Goal: Information Seeking & Learning: Learn about a topic

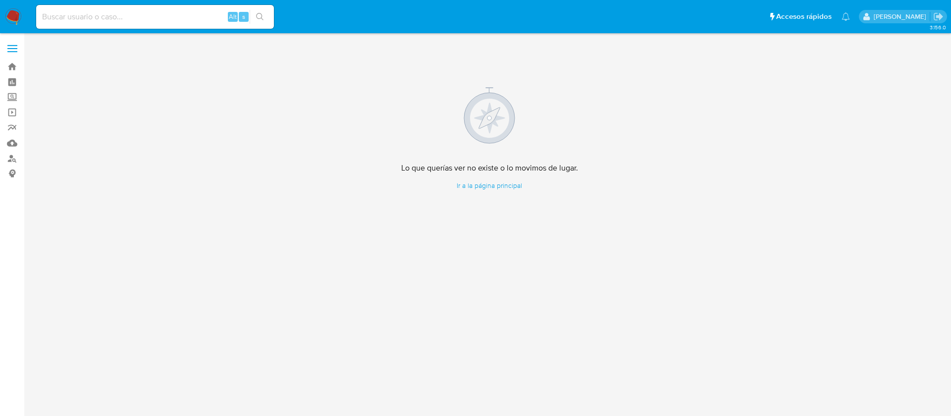
click at [98, 18] on input at bounding box center [155, 16] width 238 height 13
paste input "211727044"
type input "211727044"
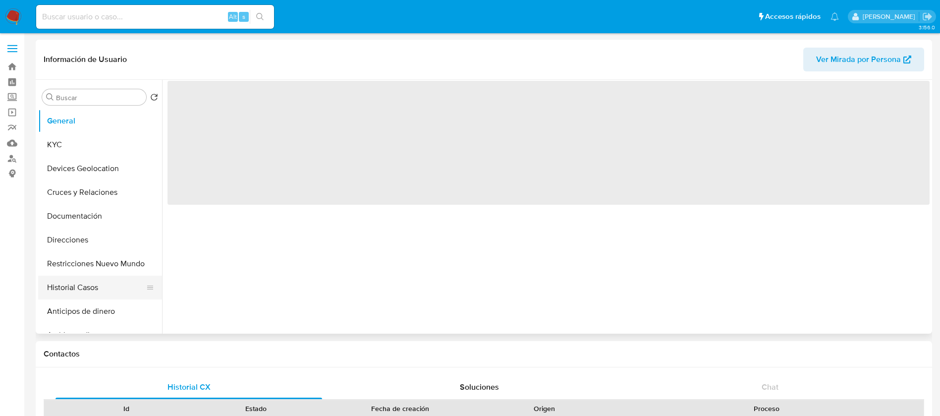
click at [59, 276] on button "Historial Casos" at bounding box center [96, 287] width 116 height 24
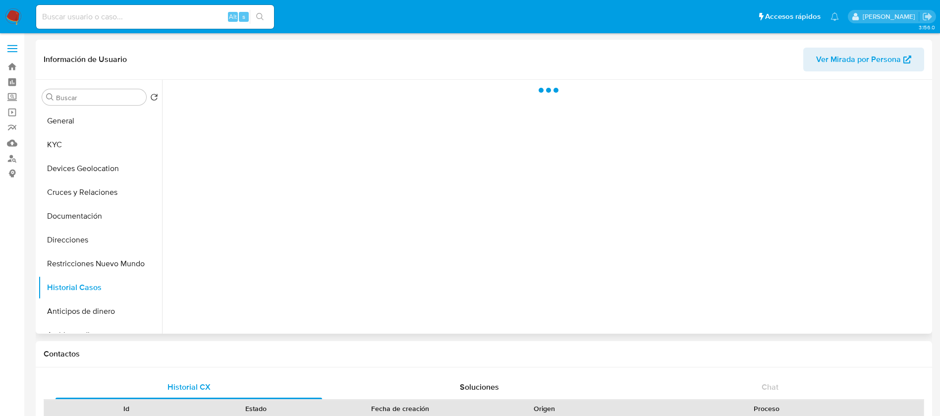
select select "10"
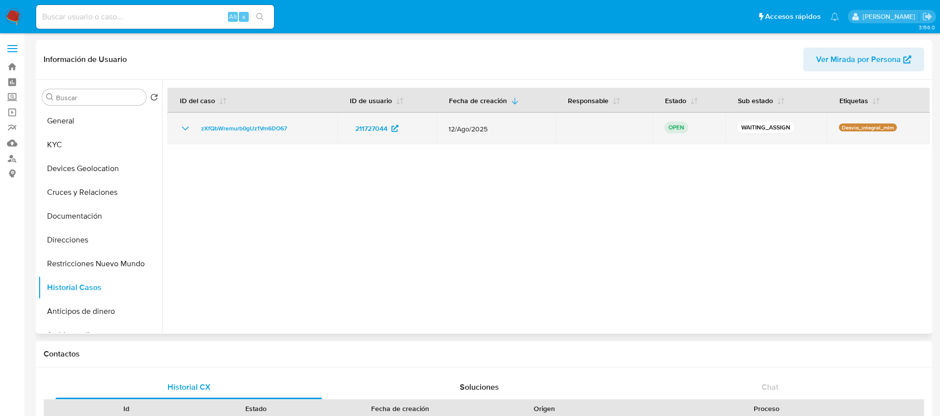
drag, startPoint x: 307, startPoint y: 136, endPoint x: 196, endPoint y: 134, distance: 111.0
click at [196, 134] on td "zXfQbWremurb0gUz1Vm6DO67" at bounding box center [252, 128] width 170 height 32
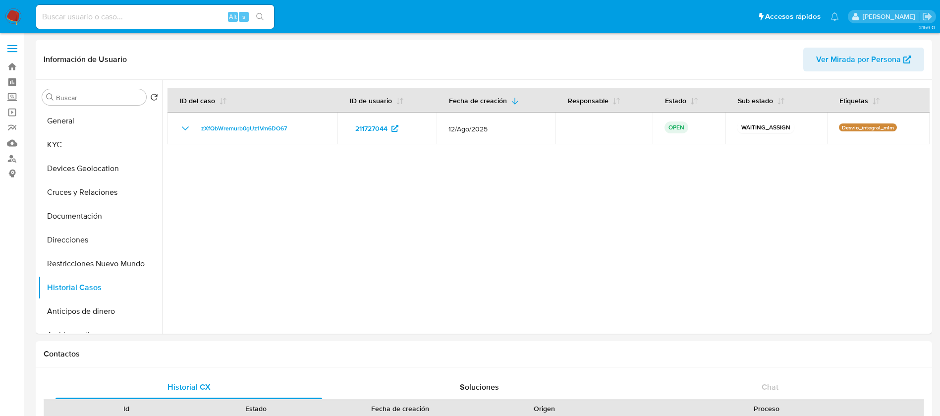
click at [18, 16] on img at bounding box center [13, 16] width 17 height 17
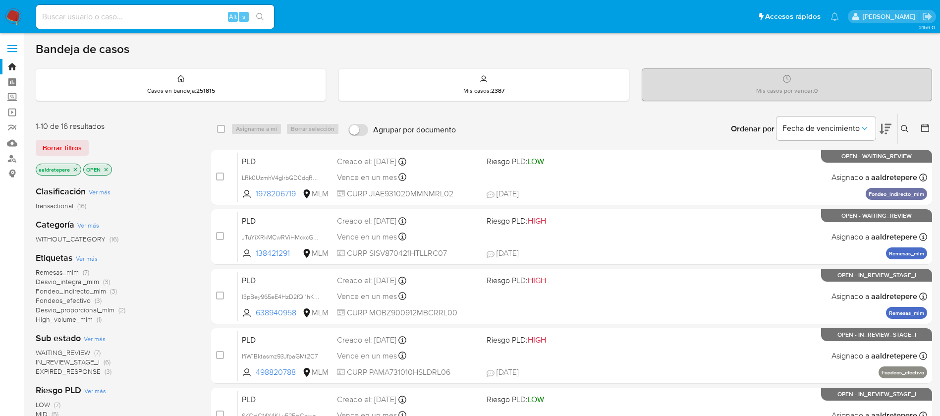
click at [907, 132] on icon at bounding box center [905, 129] width 8 height 8
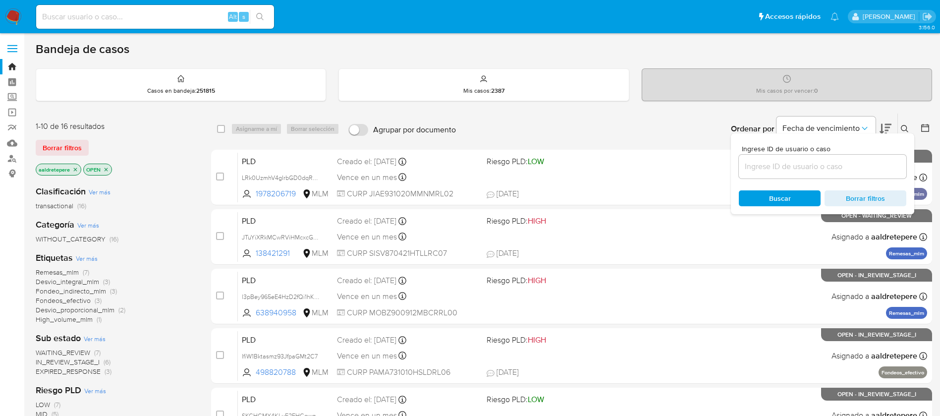
click at [835, 145] on span "Ingrese ID de usuario o caso" at bounding box center [825, 148] width 167 height 7
click at [835, 160] on input at bounding box center [822, 166] width 167 height 13
click at [830, 161] on input at bounding box center [822, 166] width 167 height 13
paste input "zXfQbWremurb0gUz1Vm6DO67"
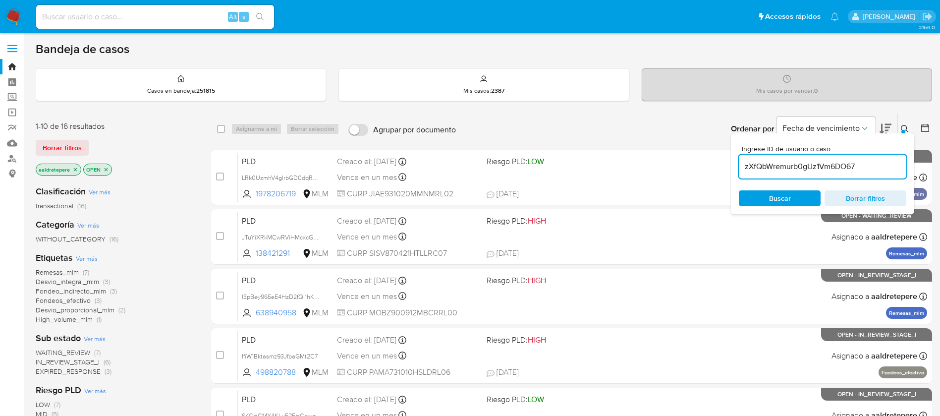
type input "zXfQbWremurb0gUz1Vm6DO67"
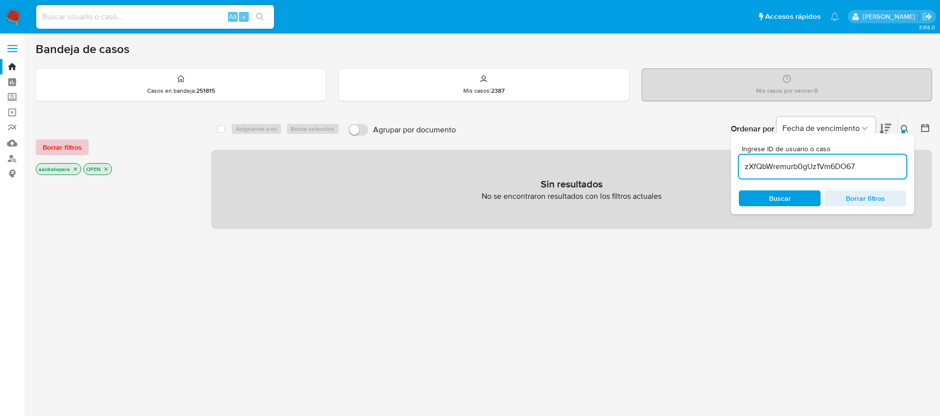
click at [54, 150] on span "Borrar filtros" at bounding box center [62, 147] width 39 height 14
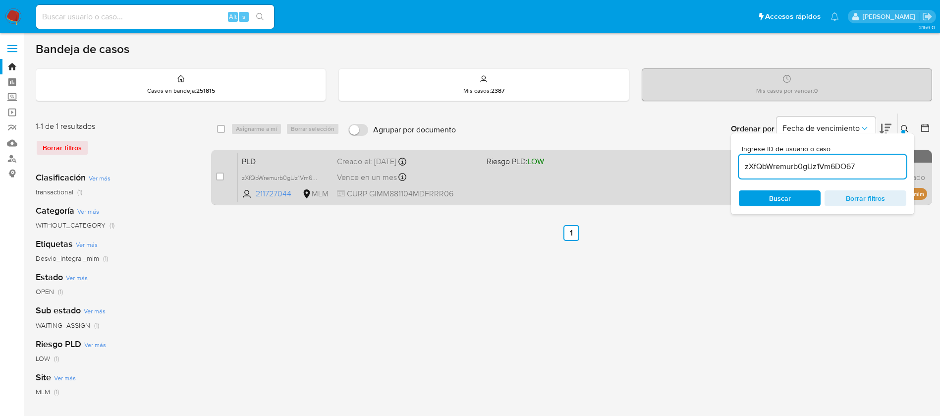
click at [215, 178] on div "case-item-checkbox No es posible asignar el caso PLD zXfQbWremurb0gUz1Vm6DO67 2…" at bounding box center [571, 177] width 721 height 55
click at [217, 178] on input "checkbox" at bounding box center [220, 176] width 8 height 8
checkbox input "true"
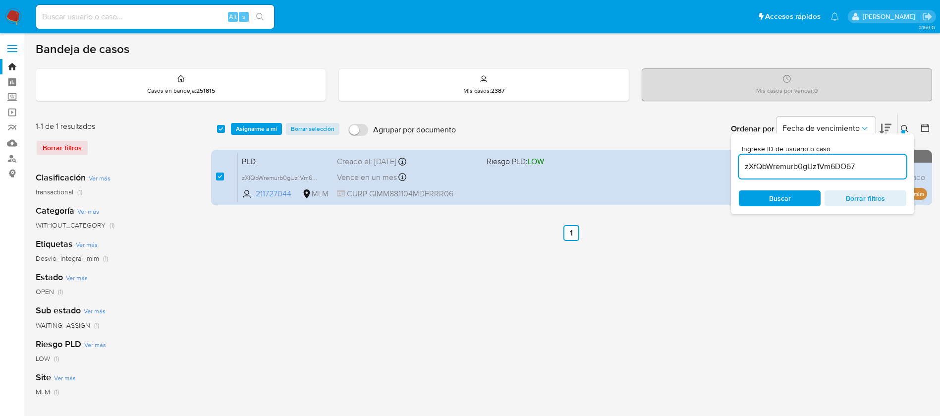
drag, startPoint x: 269, startPoint y: 131, endPoint x: 284, endPoint y: 146, distance: 20.3
click at [270, 131] on span "Asignarme a mí" at bounding box center [256, 129] width 41 height 10
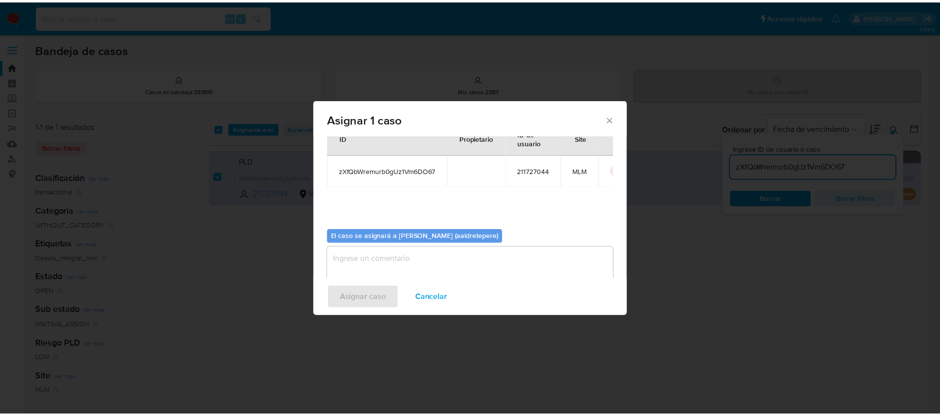
scroll to position [52, 0]
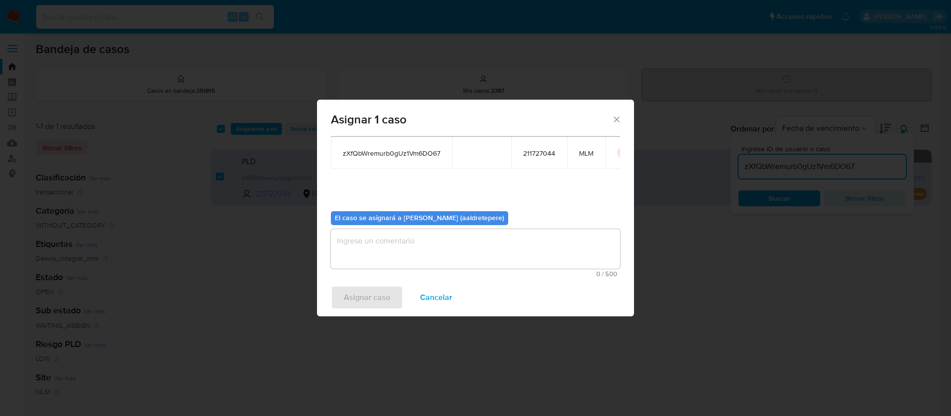
click at [392, 256] on textarea "assign-modal" at bounding box center [475, 249] width 289 height 40
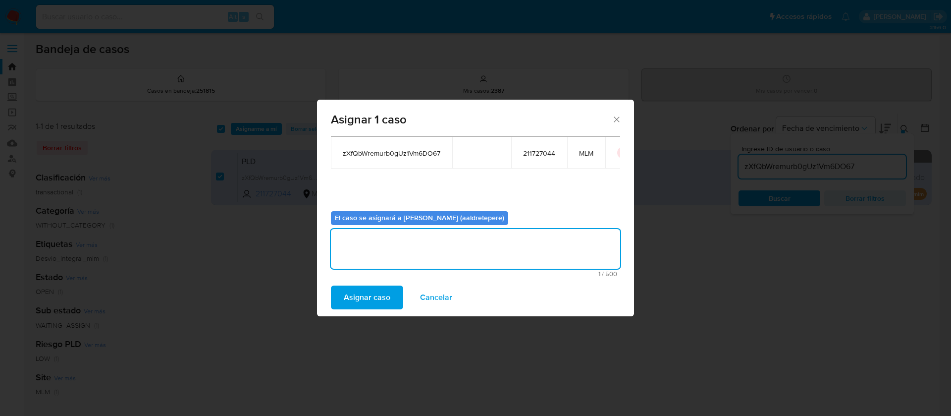
click at [383, 305] on span "Asignar caso" at bounding box center [367, 297] width 47 height 22
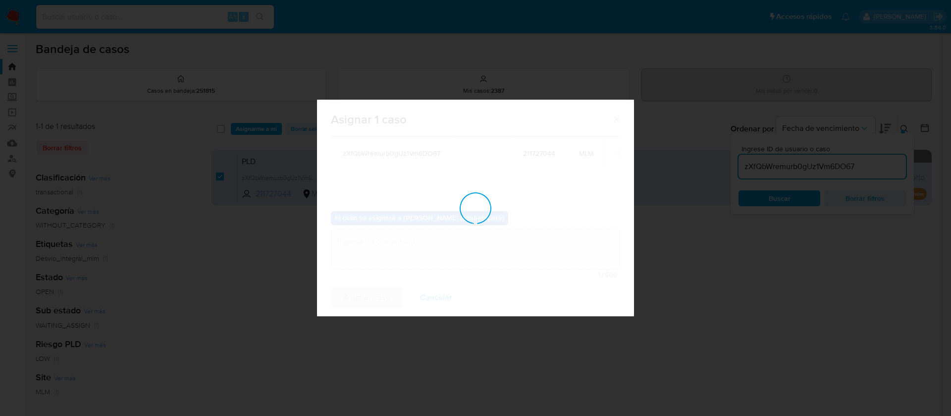
checkbox input "false"
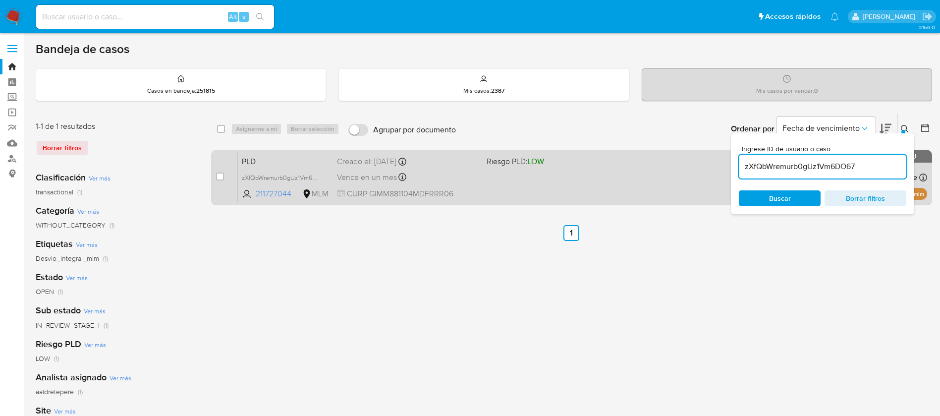
click at [495, 174] on div "PLD zXfQbWremurb0gUz1Vm6DO67 211727044 MLM Riesgo PLD: LOW Creado el: 12/08/202…" at bounding box center [582, 177] width 689 height 50
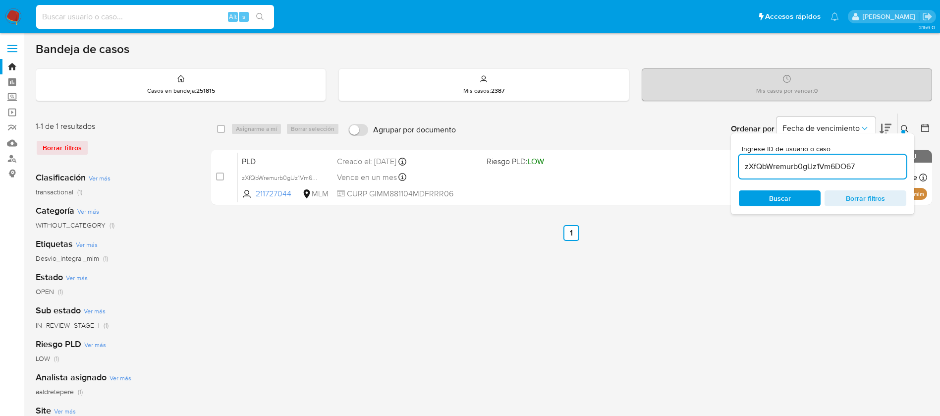
click at [147, 20] on input at bounding box center [155, 16] width 238 height 13
paste input "2560890201"
type input "2560890201"
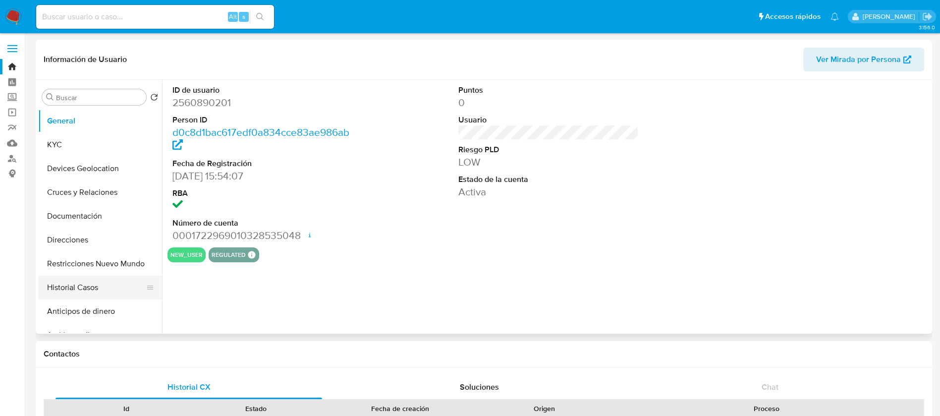
select select "10"
click at [89, 293] on button "Historial Casos" at bounding box center [96, 287] width 116 height 24
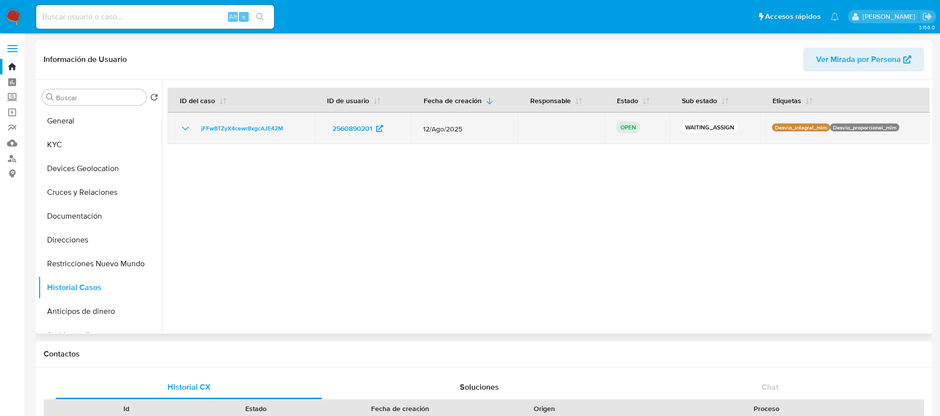
drag, startPoint x: 301, startPoint y: 131, endPoint x: 196, endPoint y: 134, distance: 105.1
click at [196, 134] on div "jFFw8TZyX4cewr8xgcAJE42M" at bounding box center [240, 128] width 123 height 12
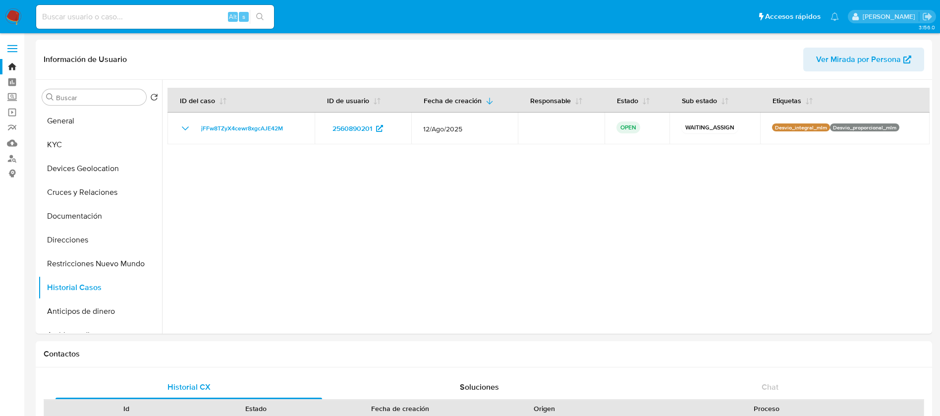
click at [9, 14] on img at bounding box center [13, 16] width 17 height 17
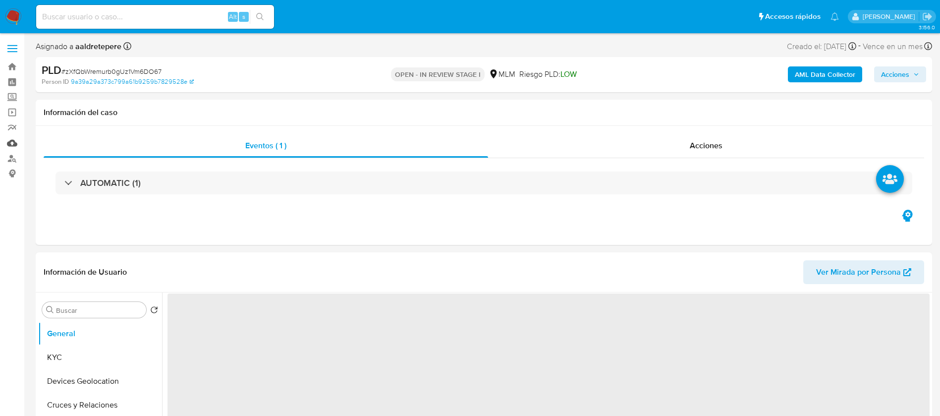
click at [13, 147] on link "Mulan" at bounding box center [59, 142] width 118 height 15
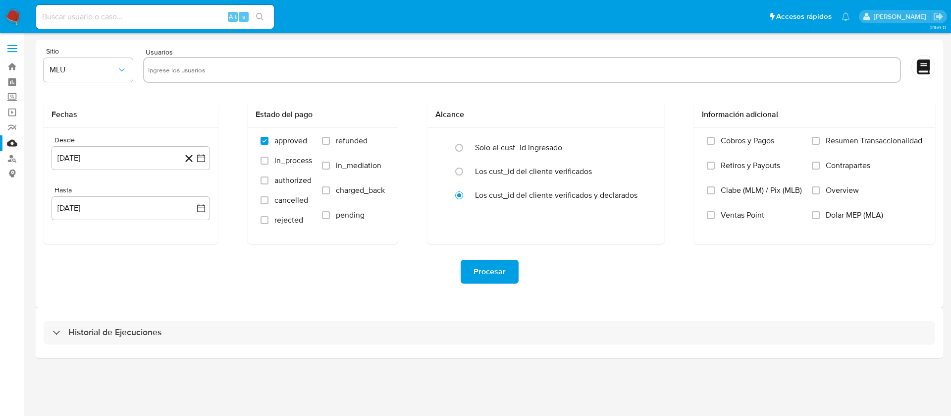
click at [375, 71] on input "text" at bounding box center [522, 70] width 748 height 16
paste input "211727044"
type input "211727044"
click at [78, 68] on span "MLU" at bounding box center [83, 70] width 67 height 10
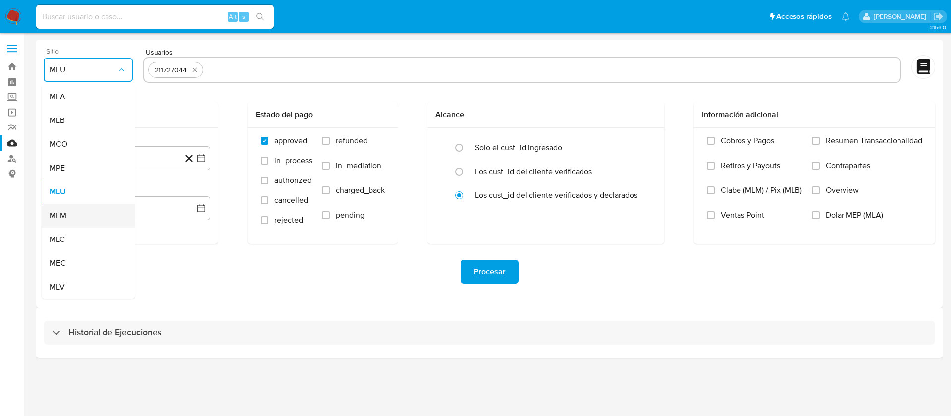
click at [94, 215] on div "MLM" at bounding box center [85, 216] width 71 height 24
click at [158, 153] on button "26 de julio de 2024" at bounding box center [131, 158] width 159 height 24
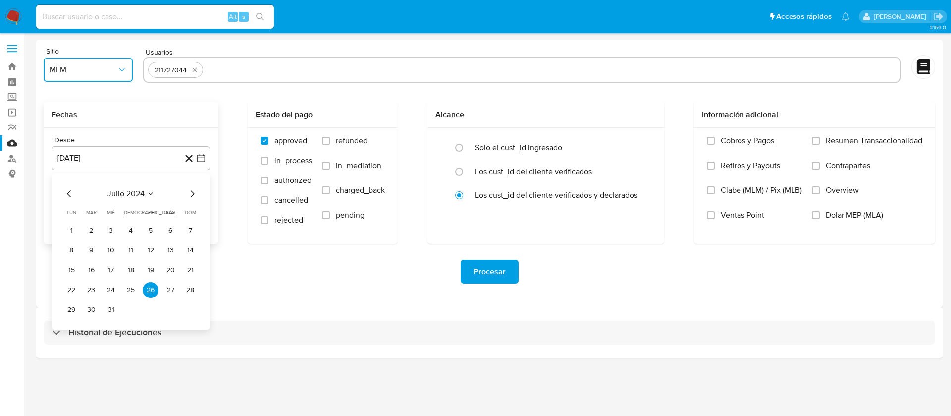
click at [126, 197] on span "julio 2024" at bounding box center [126, 194] width 37 height 10
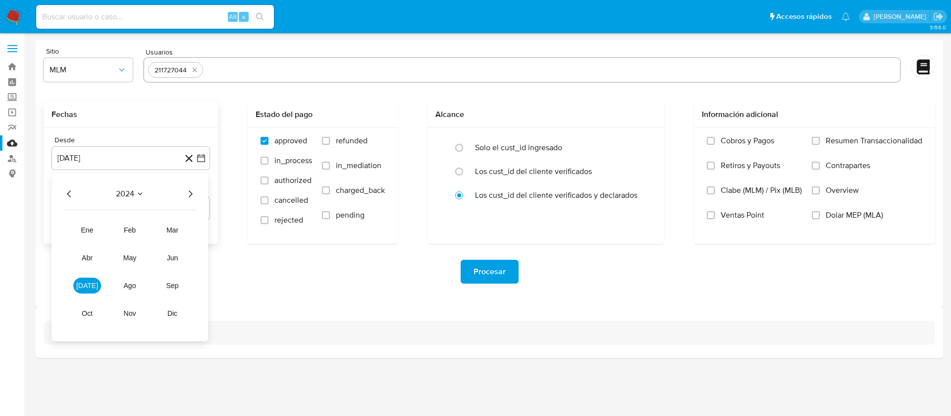
click at [196, 194] on icon "Año siguiente" at bounding box center [190, 194] width 12 height 12
click at [141, 232] on button "feb" at bounding box center [130, 230] width 28 height 16
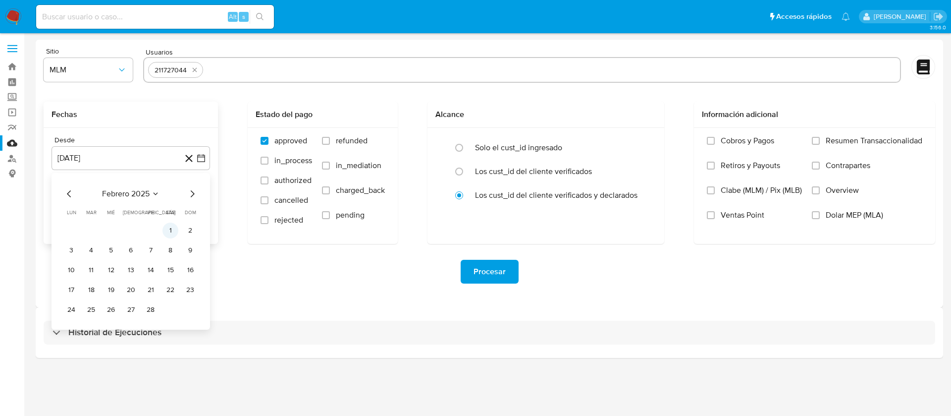
click at [168, 227] on button "1" at bounding box center [170, 230] width 16 height 16
click at [139, 222] on div "Desde 1 de febrero de 2025 1-02-2025 Hasta 26 de agosto de 2025 26-08-2025" at bounding box center [131, 186] width 174 height 116
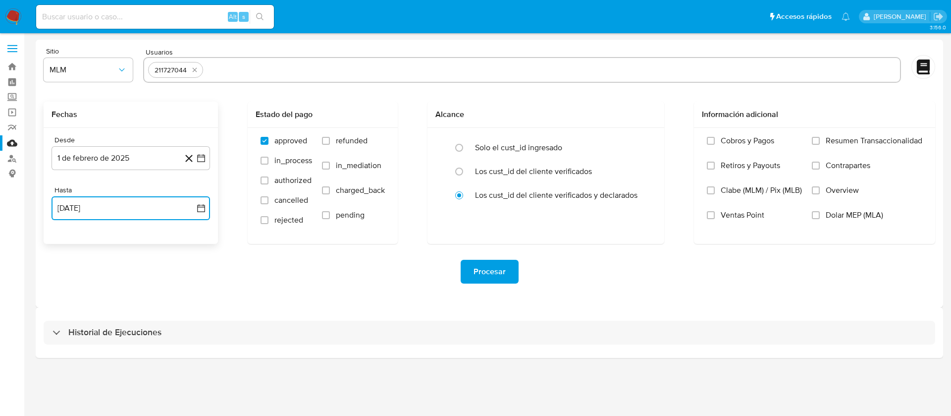
click at [131, 209] on button "26 de agosto de 2025" at bounding box center [131, 208] width 159 height 24
click at [67, 245] on icon "Mes anterior" at bounding box center [69, 244] width 12 height 12
click at [132, 359] on button "31" at bounding box center [131, 360] width 16 height 16
click at [470, 268] on button "Procesar" at bounding box center [490, 272] width 58 height 24
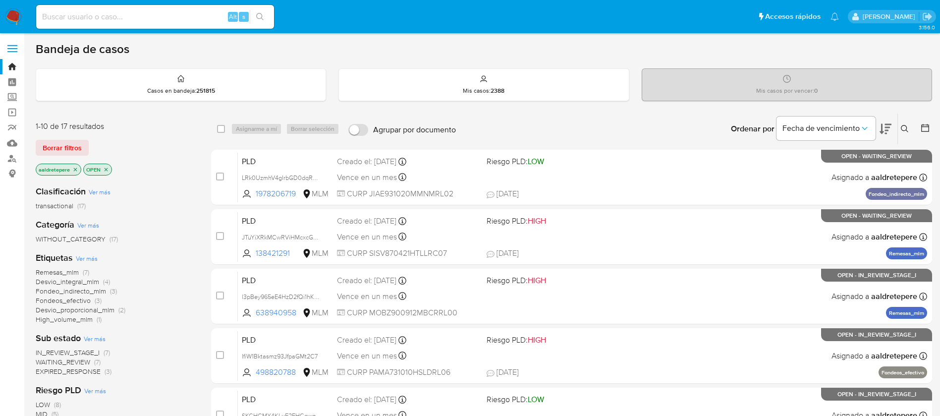
click at [157, 22] on input at bounding box center [155, 16] width 238 height 13
paste input "2560890201"
type input "2560890201"
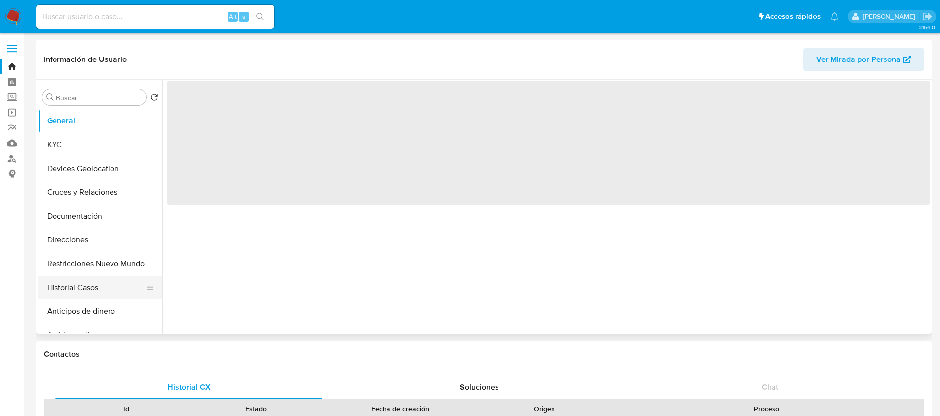
click at [90, 285] on button "Historial Casos" at bounding box center [96, 287] width 116 height 24
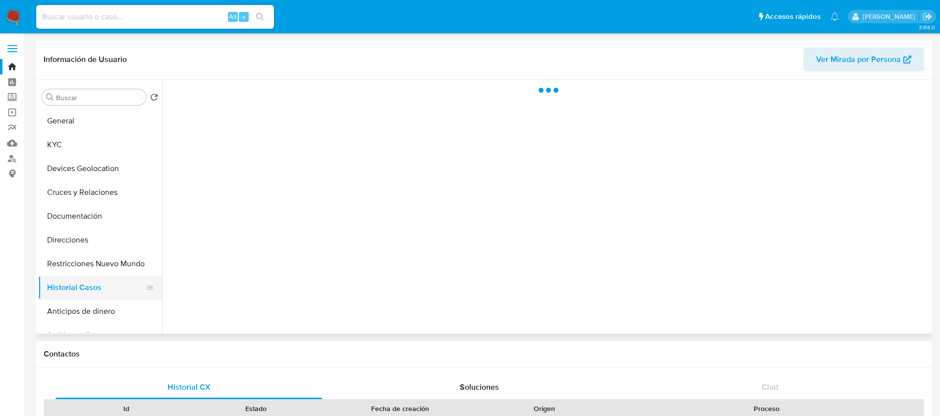
select select "10"
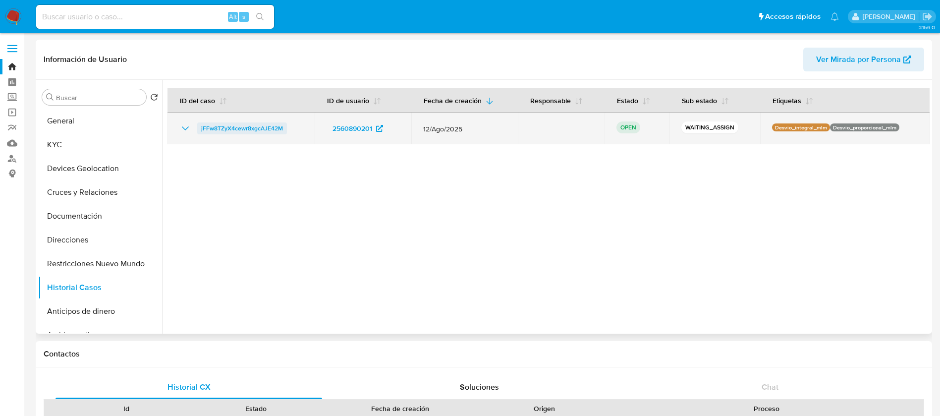
drag, startPoint x: 280, startPoint y: 132, endPoint x: 197, endPoint y: 131, distance: 83.2
click at [197, 131] on td "jFFw8TZyX4cewr8xgcAJE42M" at bounding box center [240, 128] width 147 height 32
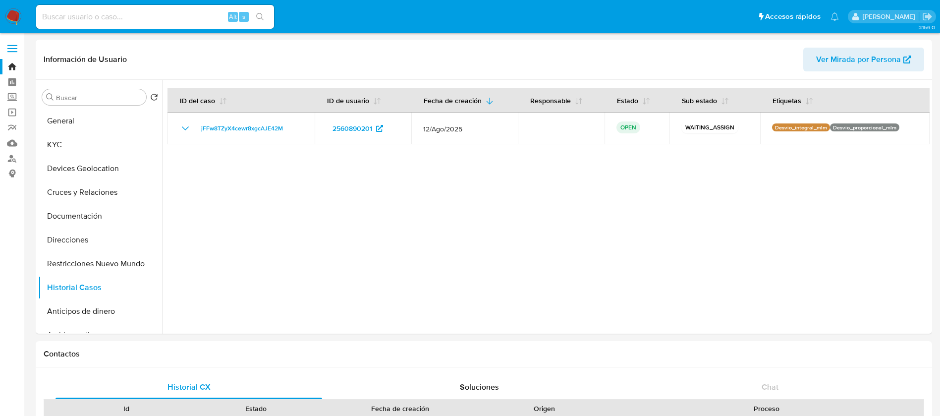
click at [18, 18] on img at bounding box center [13, 16] width 17 height 17
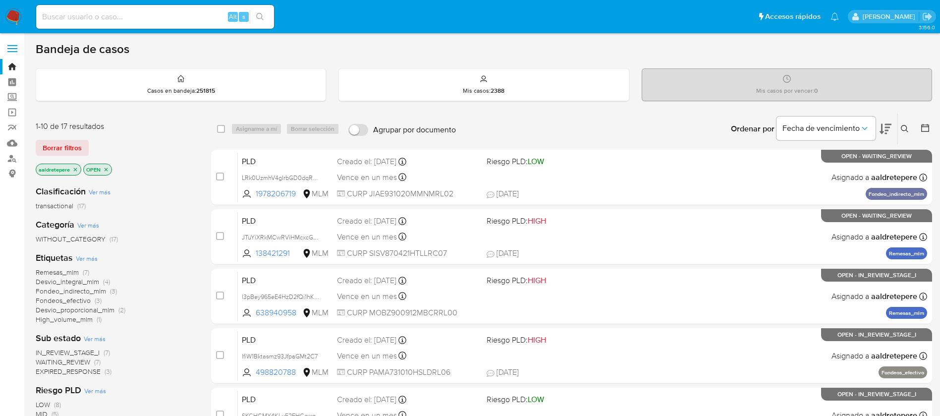
click at [902, 126] on icon at bounding box center [904, 128] width 7 height 7
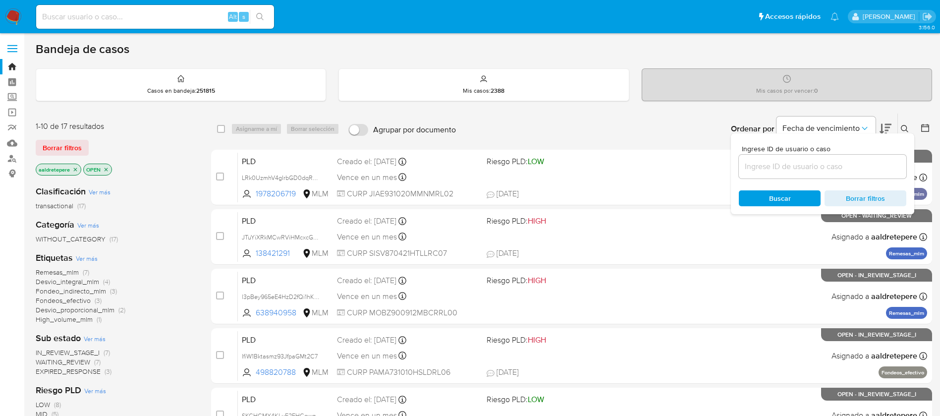
click at [893, 180] on div "Ingrese ID de usuario o caso Buscar Borrar filtros" at bounding box center [822, 173] width 183 height 81
click at [892, 175] on div at bounding box center [822, 167] width 167 height 24
click at [890, 165] on input at bounding box center [822, 166] width 167 height 13
paste input "jFFw8TZyX4cewr8xgcAJE42M"
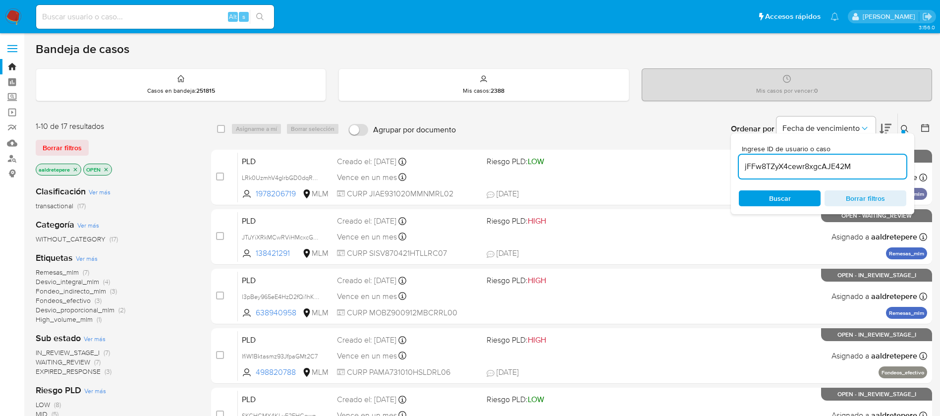
type input "jFFw8TZyX4cewr8xgcAJE42M"
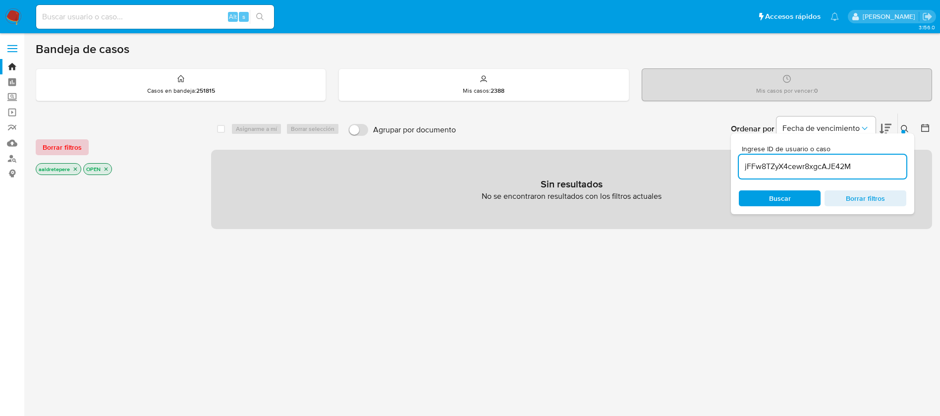
click at [68, 152] on span "Borrar filtros" at bounding box center [62, 147] width 39 height 14
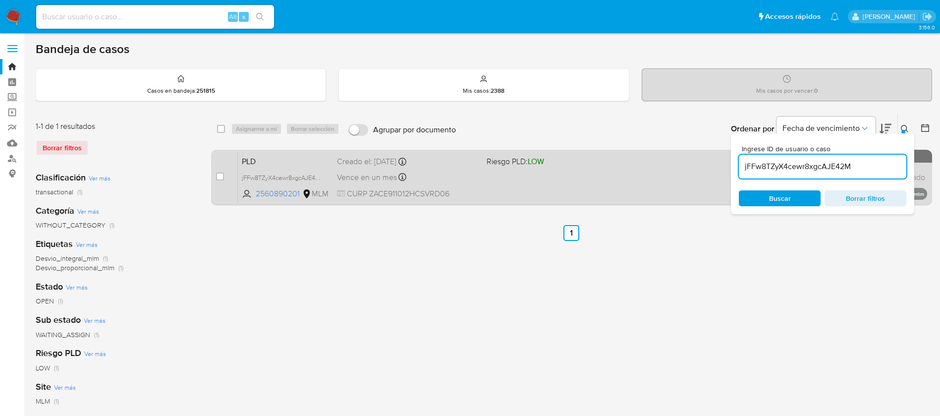
click at [219, 168] on div "case-item-checkbox No es posible asignar el caso" at bounding box center [227, 177] width 22 height 50
click at [219, 173] on input "checkbox" at bounding box center [220, 176] width 8 height 8
checkbox input "true"
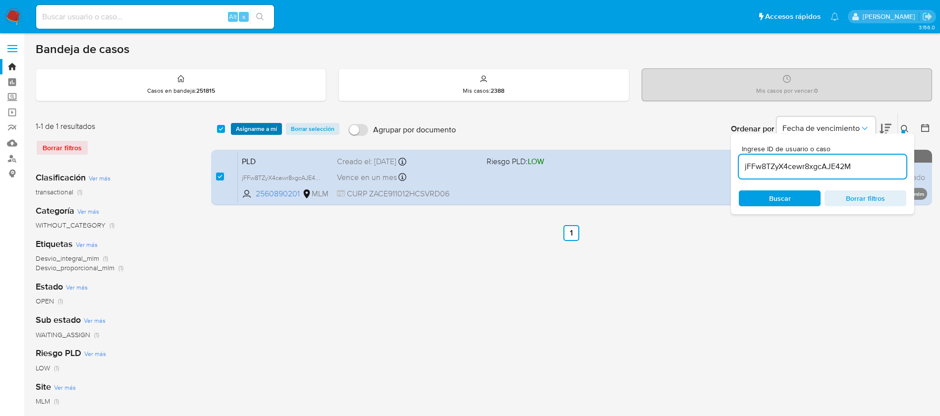
click at [257, 129] on span "Asignarme a mí" at bounding box center [256, 129] width 41 height 10
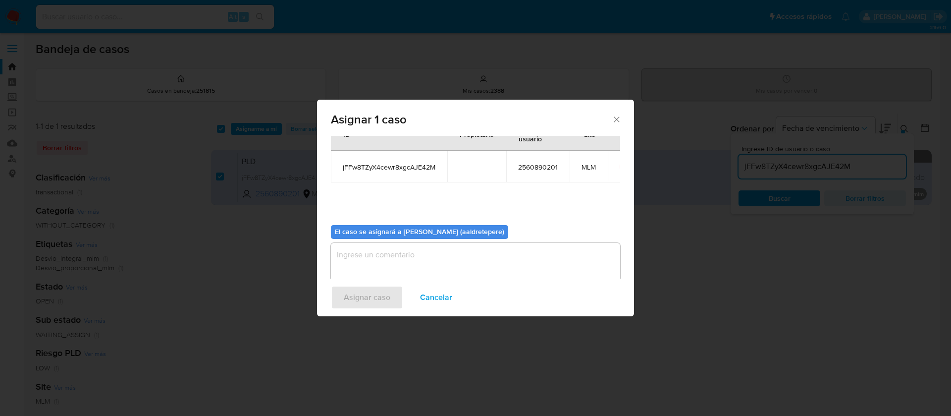
scroll to position [52, 0]
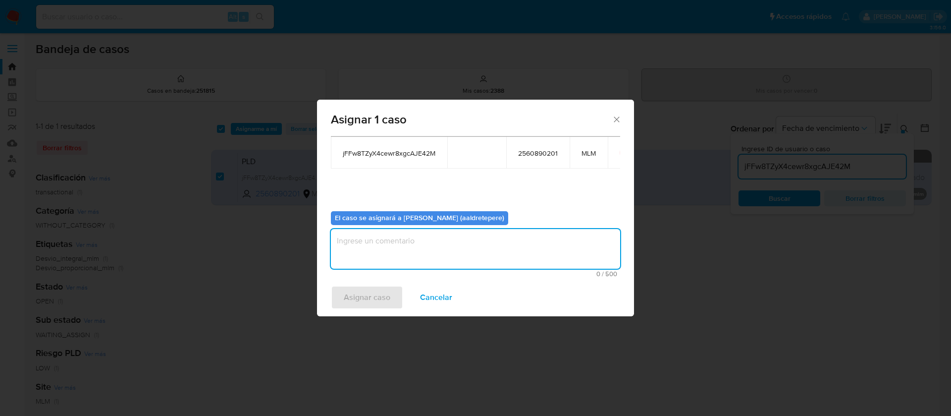
click at [519, 256] on textarea "assign-modal" at bounding box center [475, 249] width 289 height 40
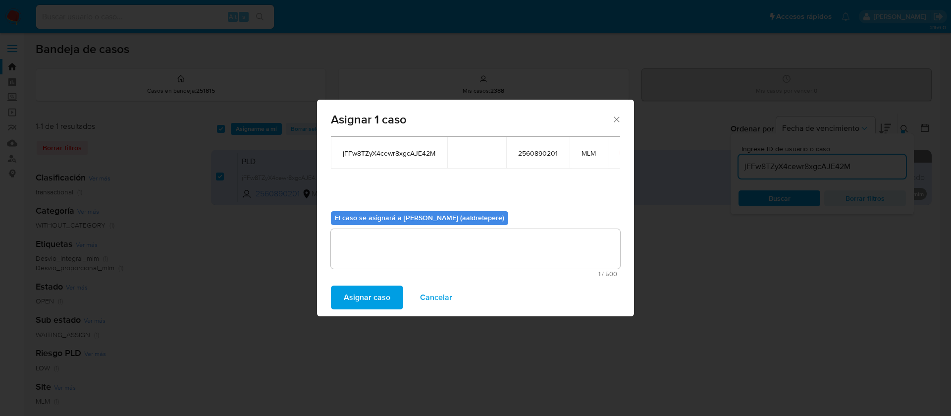
click at [340, 292] on button "Asignar caso" at bounding box center [367, 297] width 72 height 24
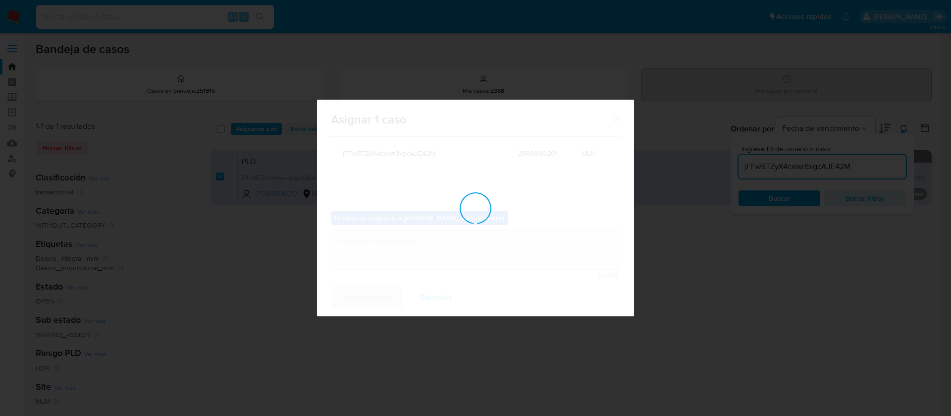
checkbox input "false"
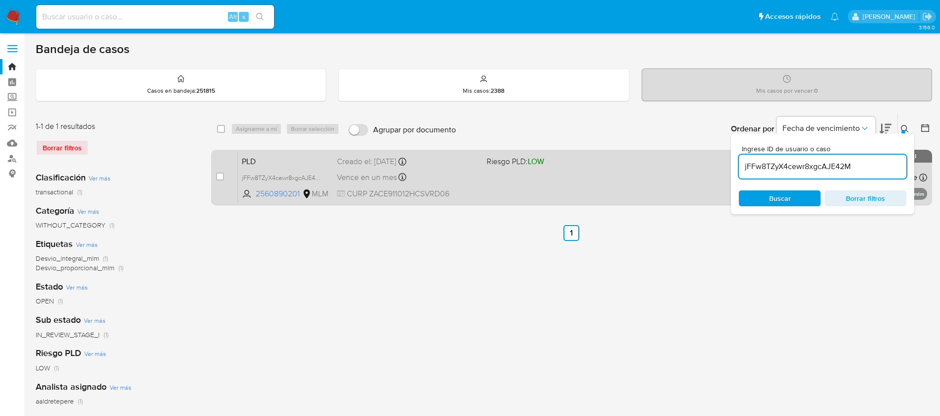
click at [214, 177] on div "case-item-checkbox No es posible asignar el caso PLD jFFw8TZyX4cewr8xgcAJE42M 2…" at bounding box center [571, 177] width 721 height 55
click at [221, 173] on input "checkbox" at bounding box center [220, 176] width 8 height 8
checkbox input "true"
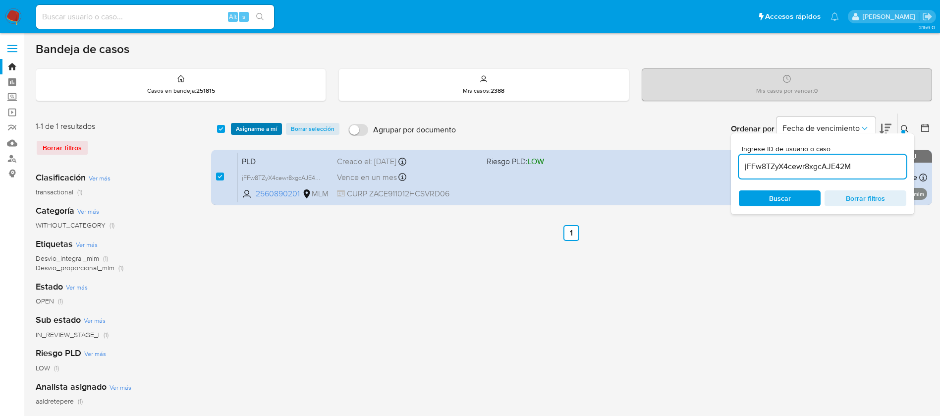
click at [245, 130] on span "Asignarme a mí" at bounding box center [256, 129] width 41 height 10
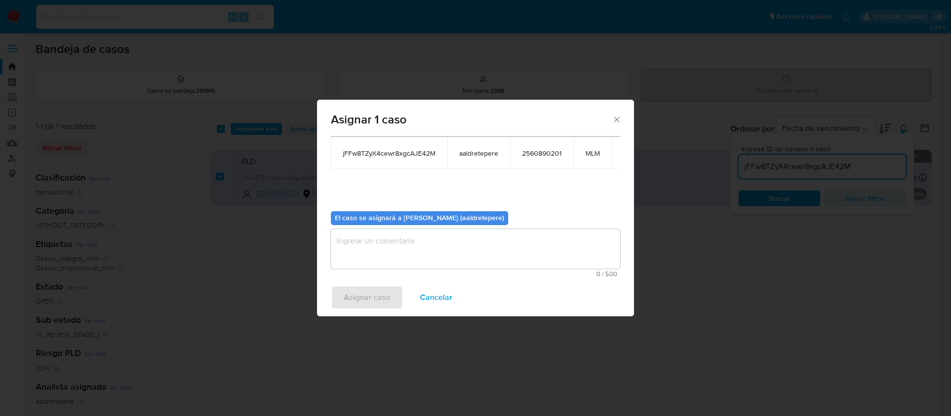
scroll to position [63, 1]
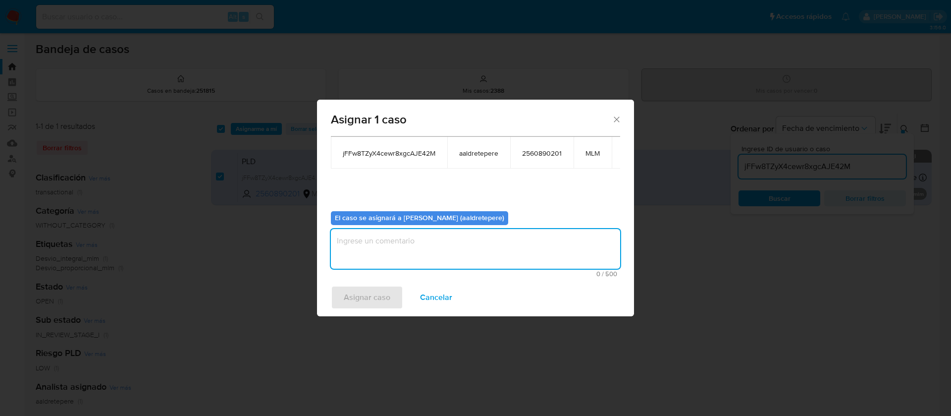
click at [391, 246] on textarea "assign-modal" at bounding box center [475, 249] width 289 height 40
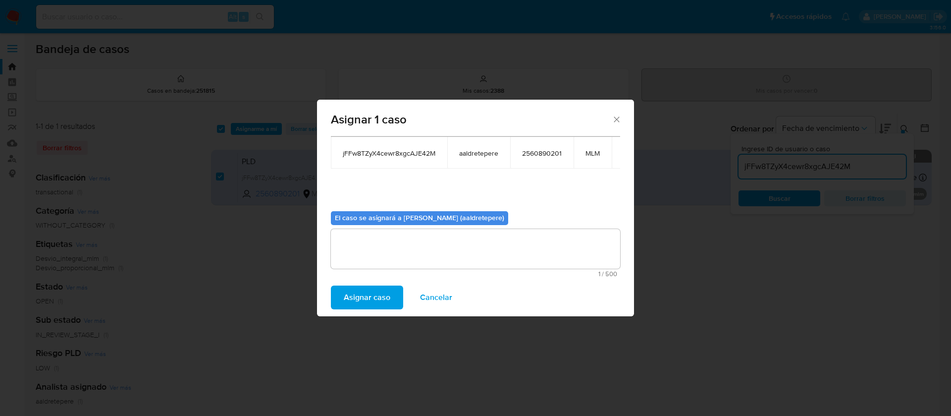
click at [371, 307] on span "Asignar caso" at bounding box center [367, 297] width 47 height 22
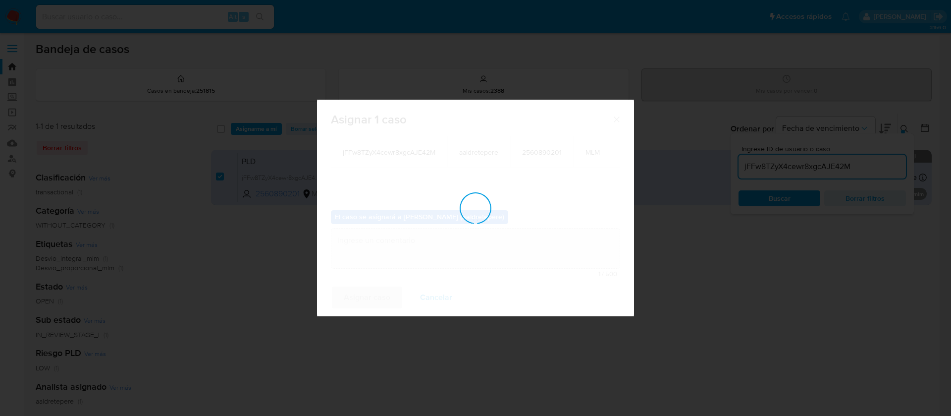
checkbox input "false"
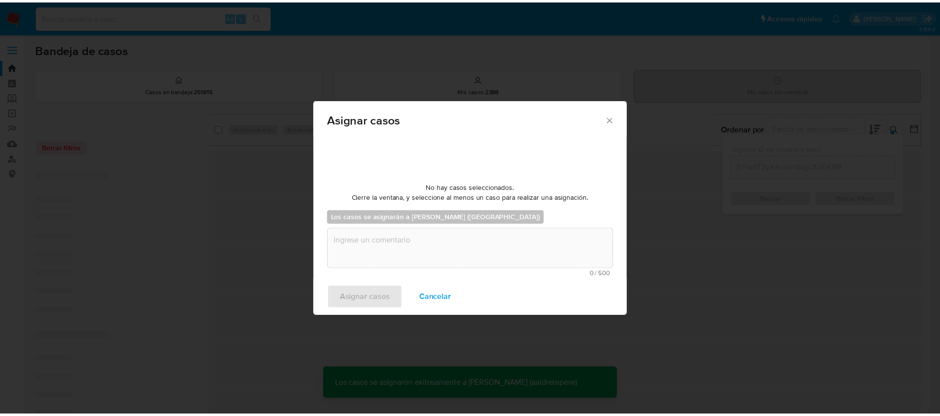
scroll to position [60, 0]
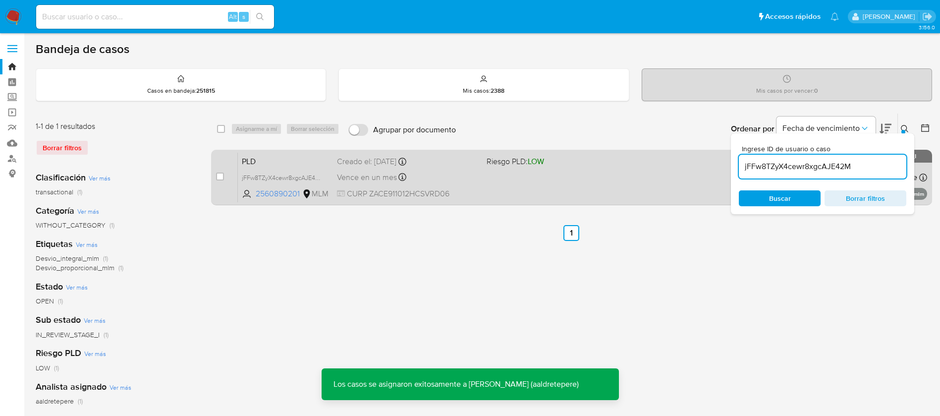
click at [541, 169] on div "PLD jFFw8TZyX4cewr8xgcAJE42M 2560890201 MLM Riesgo PLD: LOW Creado el: [DATE] C…" at bounding box center [582, 177] width 689 height 50
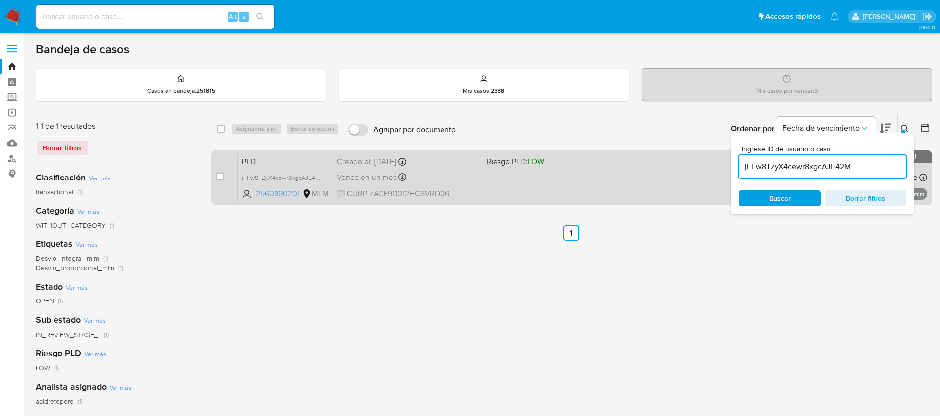
click at [440, 184] on div "PLD jFFw8TZyX4cewr8xgcAJE42M 2560890201 MLM Riesgo PLD: LOW Creado el: [DATE] C…" at bounding box center [582, 177] width 689 height 50
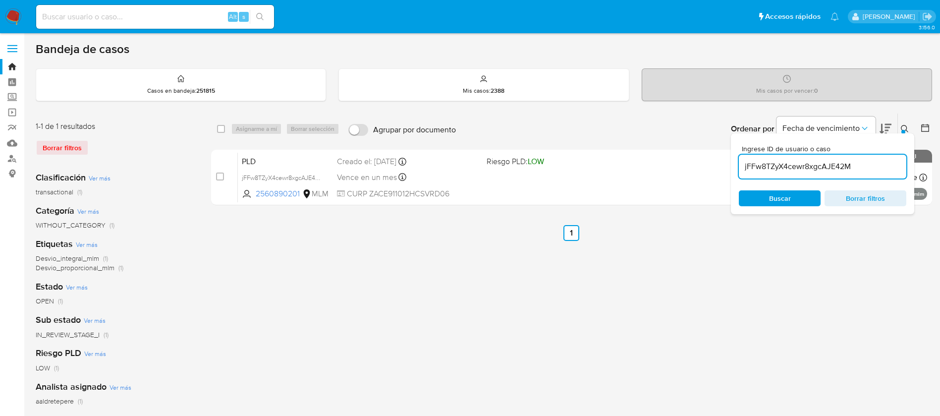
click at [101, 28] on div "Alt s" at bounding box center [155, 17] width 238 height 24
click at [104, 18] on input at bounding box center [155, 16] width 238 height 13
paste input "616527401"
type input "616527401"
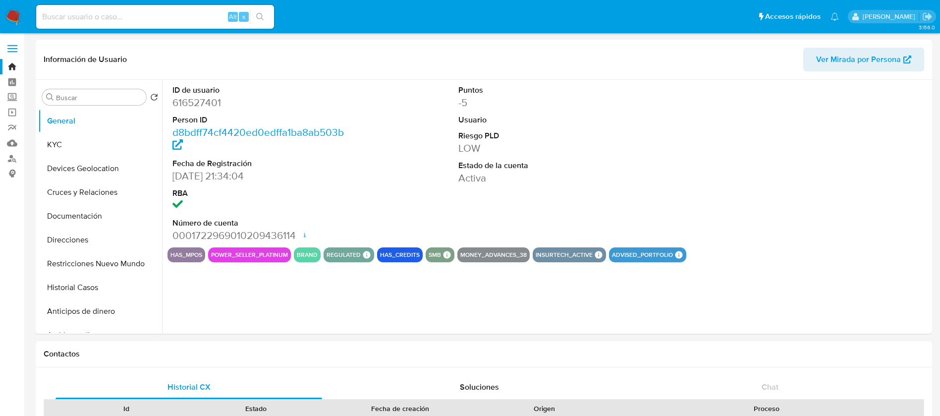
select select "10"
click at [74, 153] on button "KYC" at bounding box center [96, 145] width 116 height 24
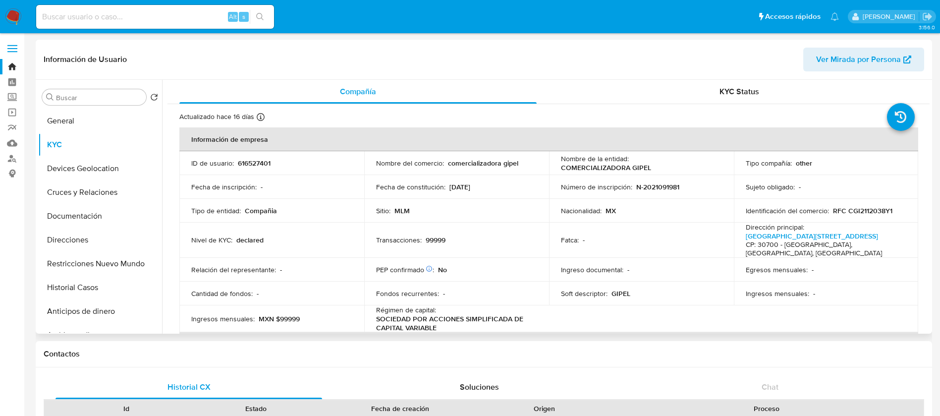
click at [262, 159] on p "616527401" at bounding box center [254, 163] width 33 height 9
copy p "616527401"
drag, startPoint x: 665, startPoint y: 167, endPoint x: 559, endPoint y: 172, distance: 106.1
click at [561, 172] on div "Nombre de la entidad : COMERCIALIZADORA GIPEL" at bounding box center [641, 163] width 161 height 18
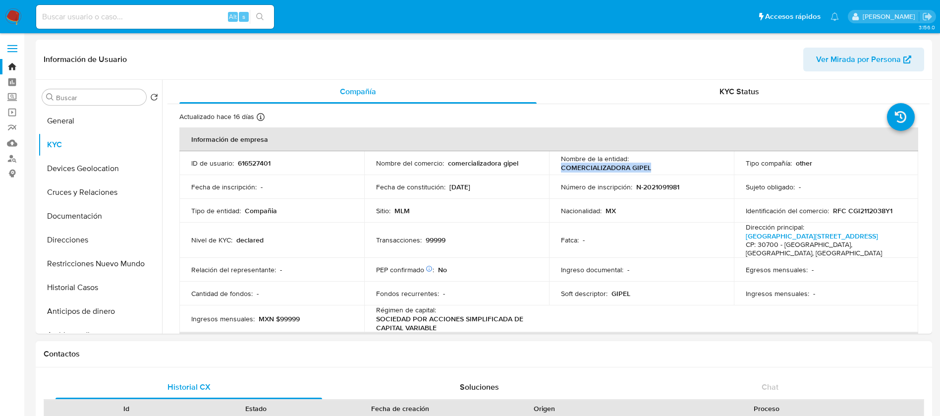
copy p "COMERCIALIZADORA GIPEL"
click at [262, 162] on p "616527401" at bounding box center [254, 163] width 33 height 9
copy p "616527401"
click at [484, 163] on p "comercializadora gipel" at bounding box center [483, 163] width 70 height 9
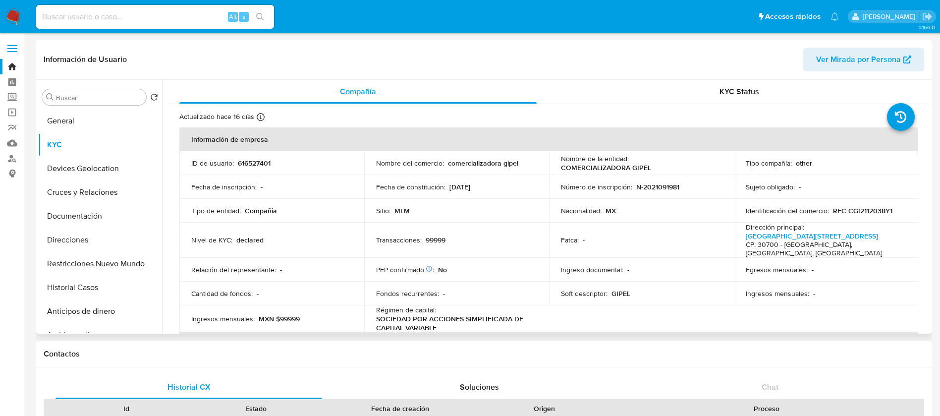
click at [344, 182] on div "Fecha de inscripción : -" at bounding box center [271, 186] width 161 height 9
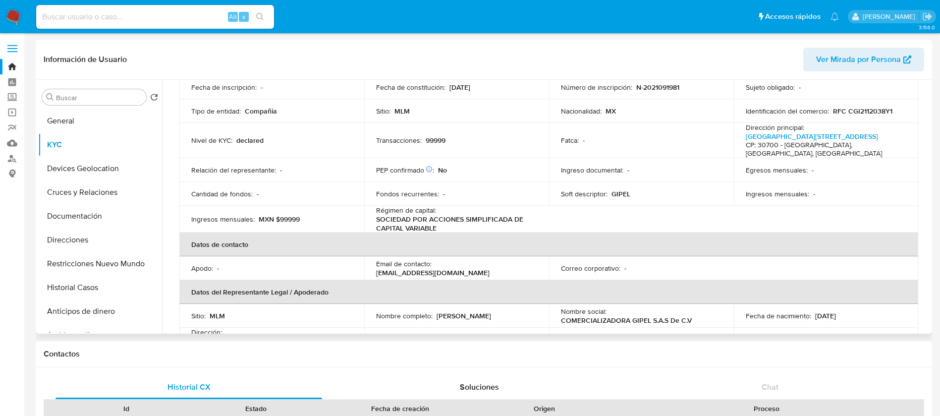
scroll to position [74, 0]
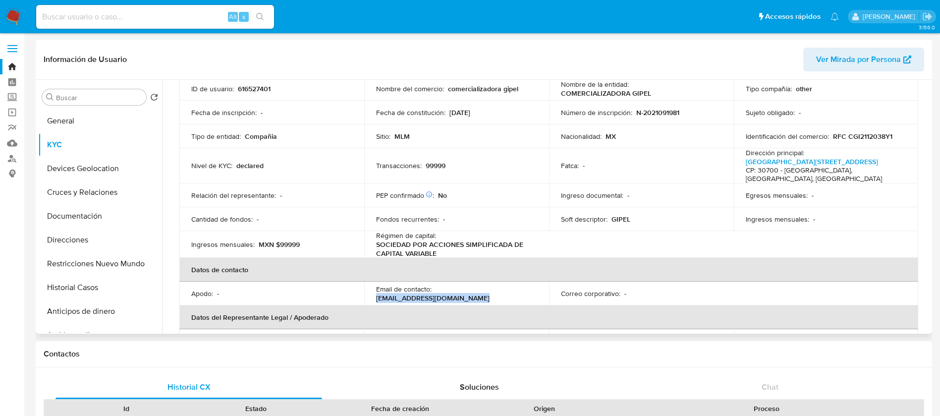
drag, startPoint x: 535, startPoint y: 285, endPoint x: 436, endPoint y: 284, distance: 99.1
click at [436, 284] on td "Email de contacto : georginapalacios@hotmail.com" at bounding box center [456, 293] width 185 height 24
copy p "georginapalacios@hotmail.com"
click at [90, 217] on button "Documentación" at bounding box center [96, 216] width 116 height 24
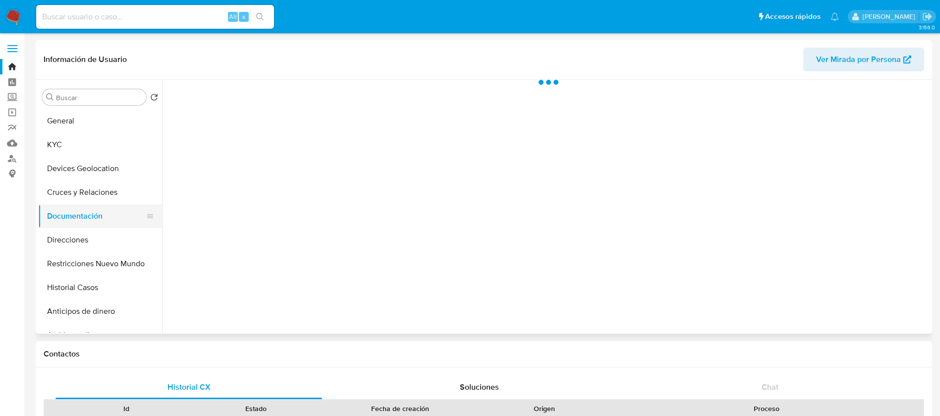
scroll to position [0, 0]
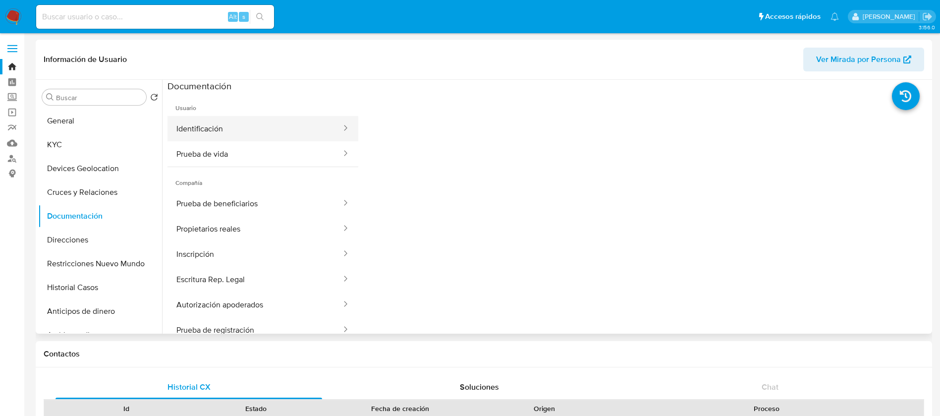
click at [265, 123] on button "Identificación" at bounding box center [254, 128] width 175 height 25
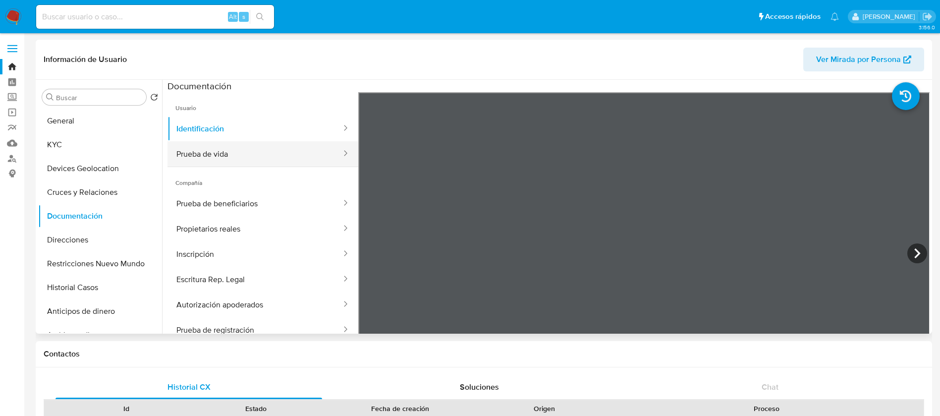
click at [217, 141] on button "Prueba de vida" at bounding box center [254, 153] width 175 height 25
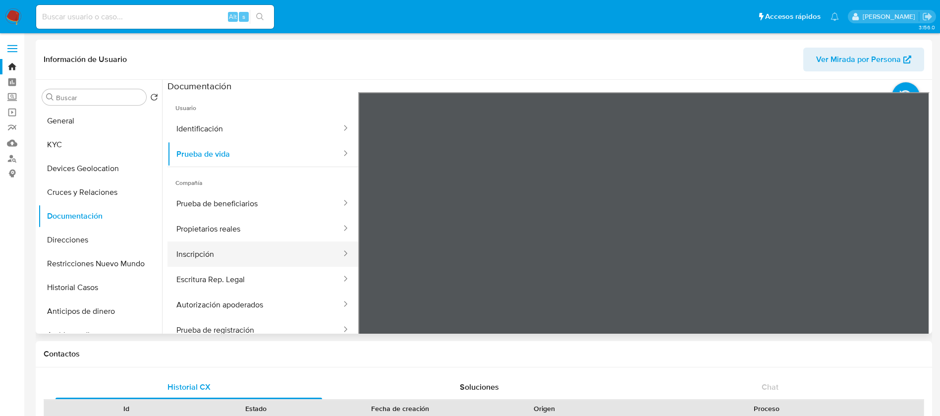
click at [271, 256] on button "Inscripción" at bounding box center [254, 253] width 175 height 25
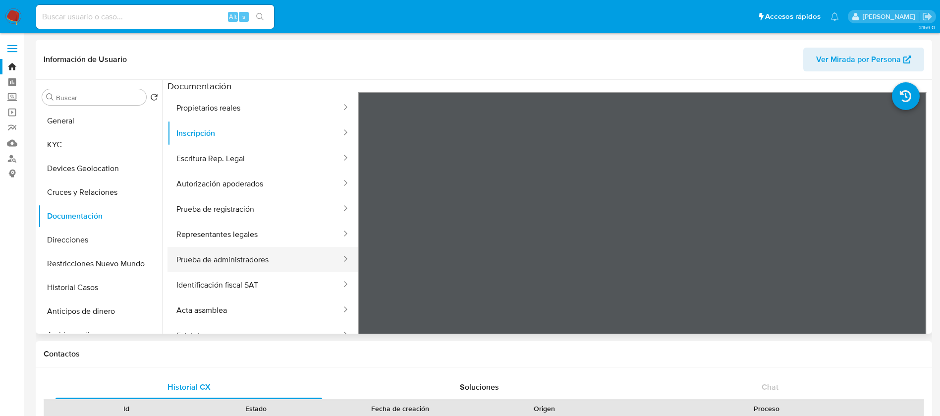
scroll to position [142, 0]
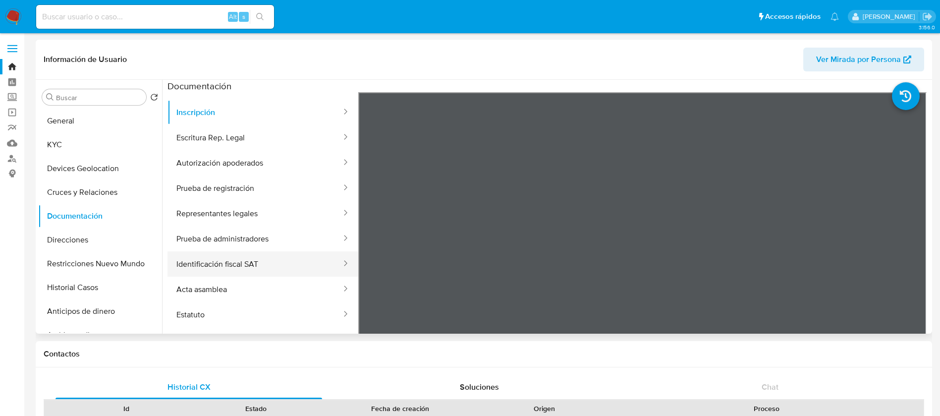
click at [236, 271] on button "Identificación fiscal SAT" at bounding box center [254, 263] width 175 height 25
click at [234, 299] on button "Acta asamblea" at bounding box center [254, 288] width 175 height 25
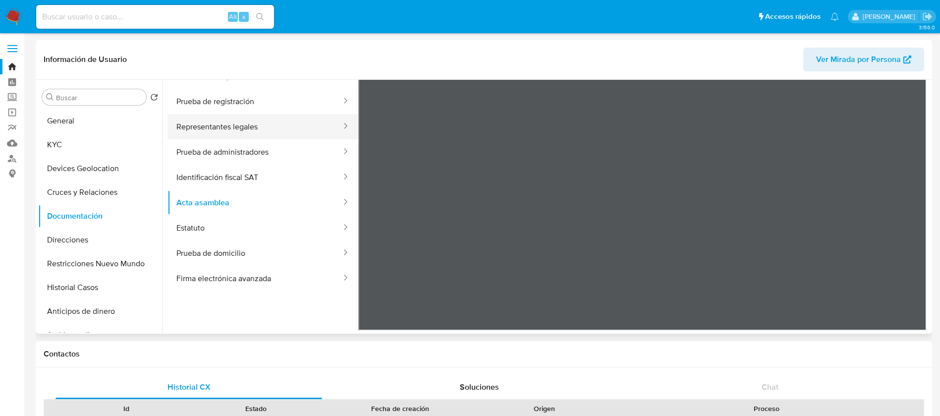
scroll to position [67, 0]
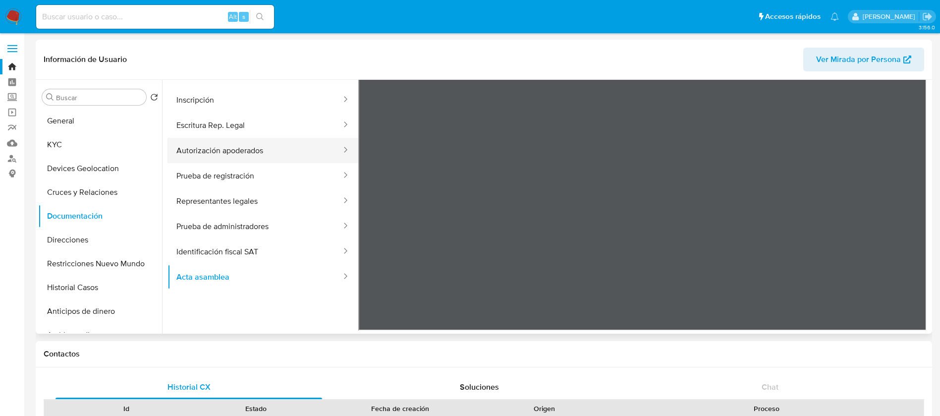
click at [256, 158] on button "Autorización apoderados" at bounding box center [254, 150] width 175 height 25
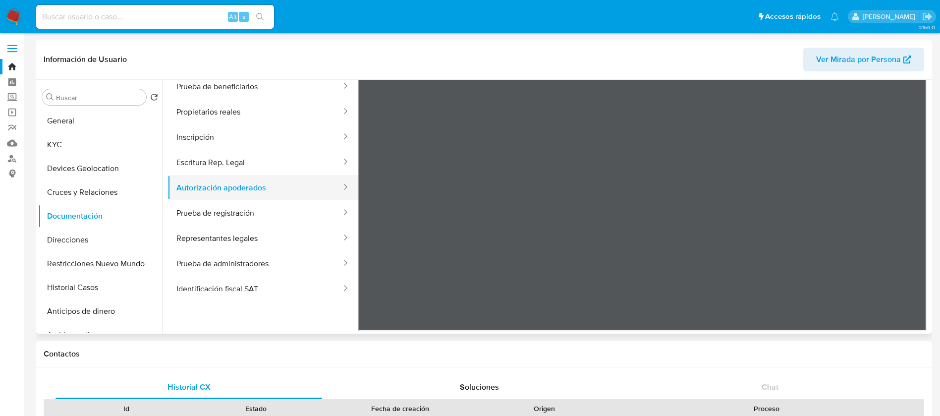
scroll to position [0, 0]
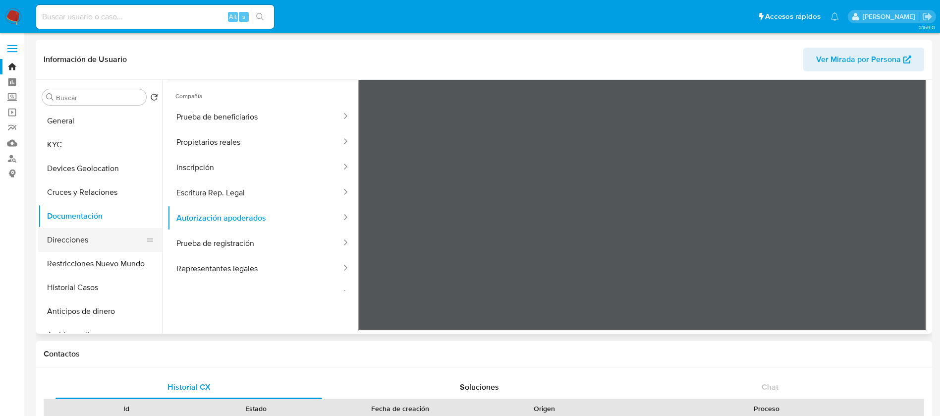
click at [81, 234] on button "Direcciones" at bounding box center [96, 240] width 116 height 24
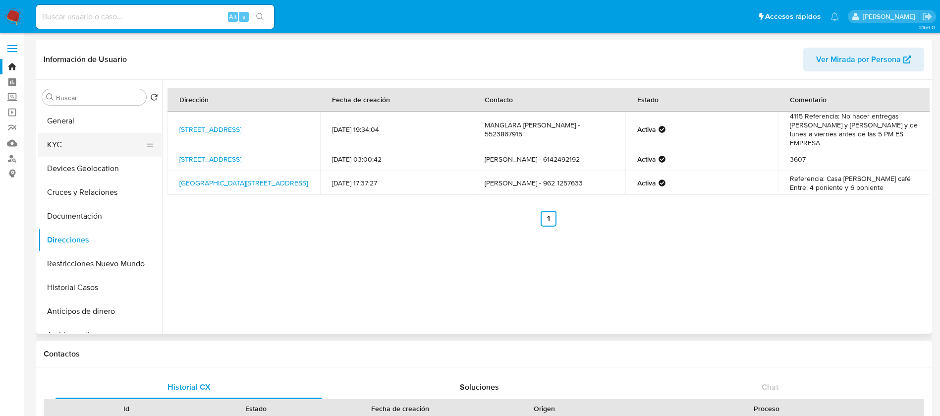
click at [87, 136] on button "KYC" at bounding box center [96, 145] width 116 height 24
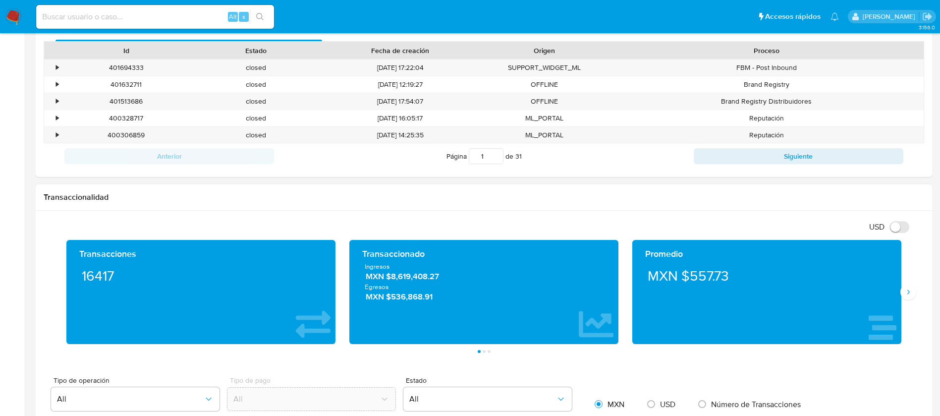
scroll to position [372, 0]
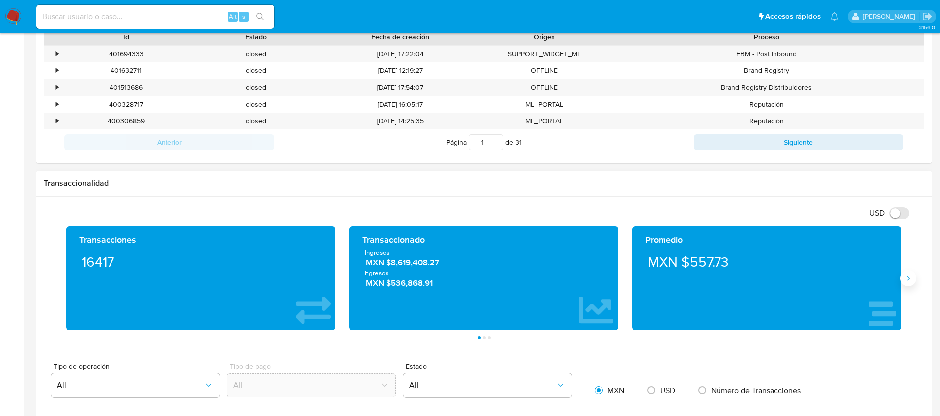
click at [908, 279] on icon "Siguiente" at bounding box center [908, 278] width 8 height 8
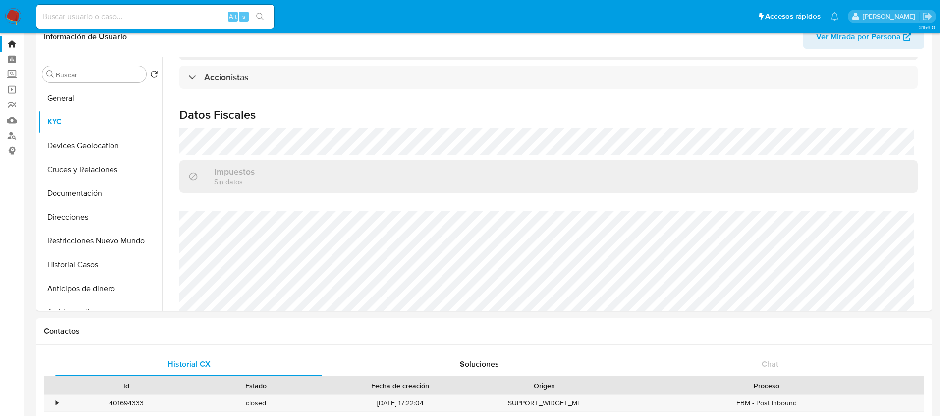
scroll to position [0, 0]
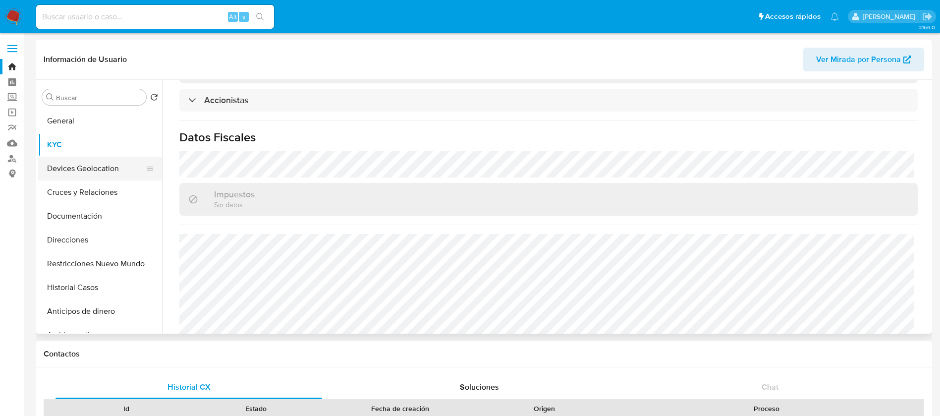
click at [56, 161] on button "Devices Geolocation" at bounding box center [96, 169] width 116 height 24
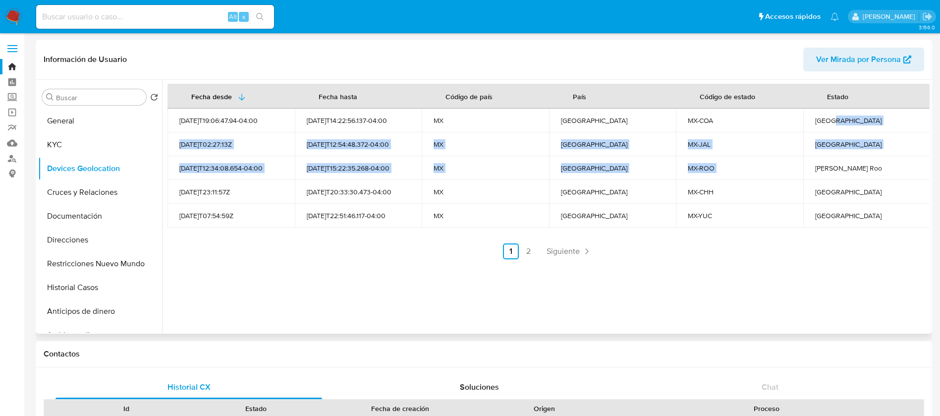
drag, startPoint x: 831, startPoint y: 124, endPoint x: 696, endPoint y: 241, distance: 178.8
click at [740, 217] on tbody "2024-11-12T19:06:47.94-04:00 2025-08-05T14:22:56.137-04:00 MX México MX-COA Coa…" at bounding box center [548, 167] width 763 height 119
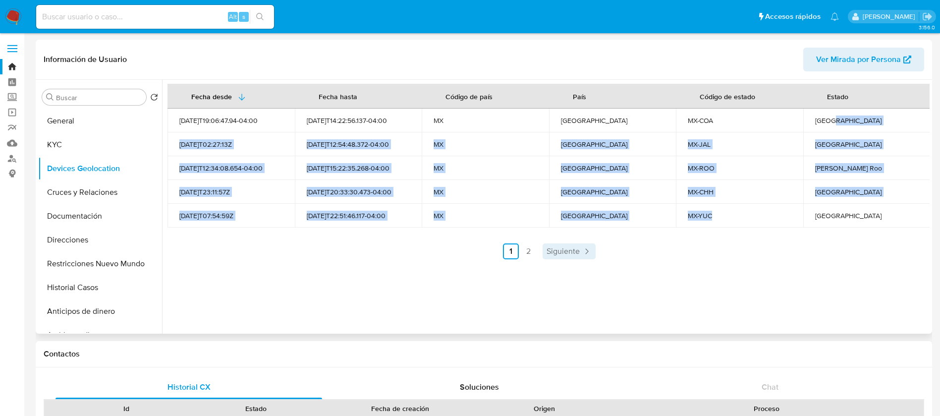
click at [578, 257] on link "Siguiente" at bounding box center [568, 251] width 53 height 16
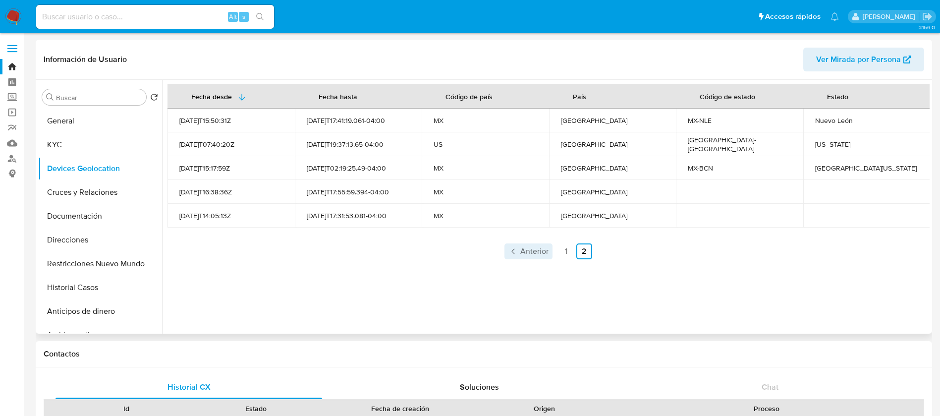
click at [508, 254] on icon "Paginación" at bounding box center [513, 251] width 10 height 10
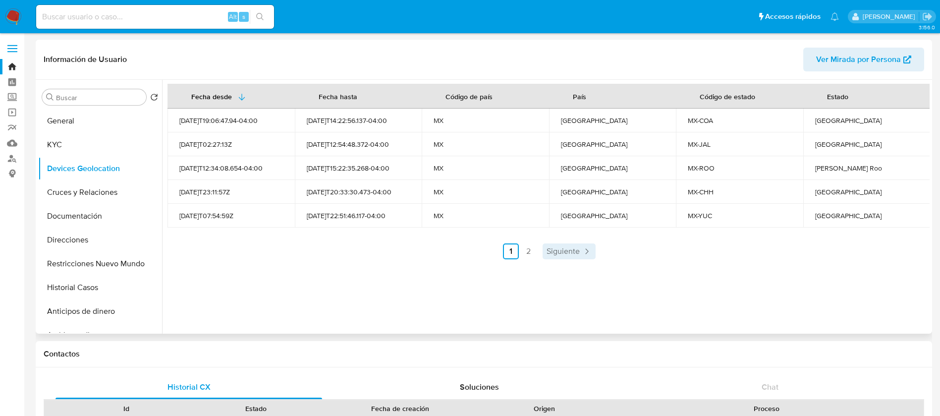
click at [559, 255] on span "Siguiente" at bounding box center [562, 251] width 33 height 8
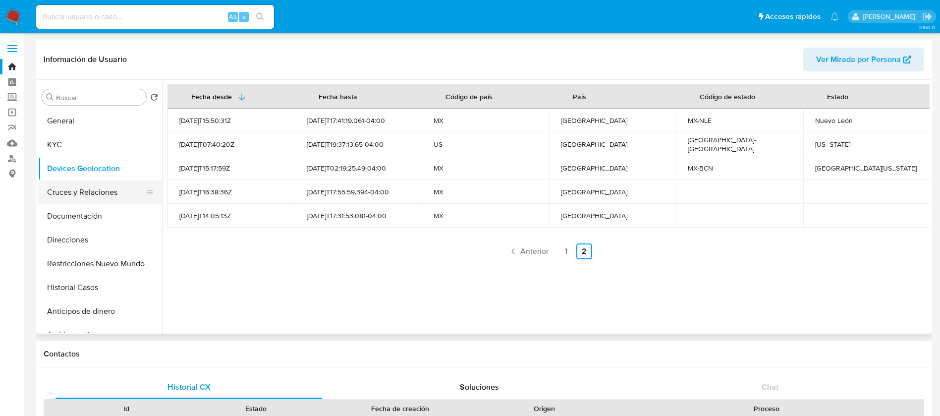
click at [87, 197] on button "Cruces y Relaciones" at bounding box center [96, 192] width 116 height 24
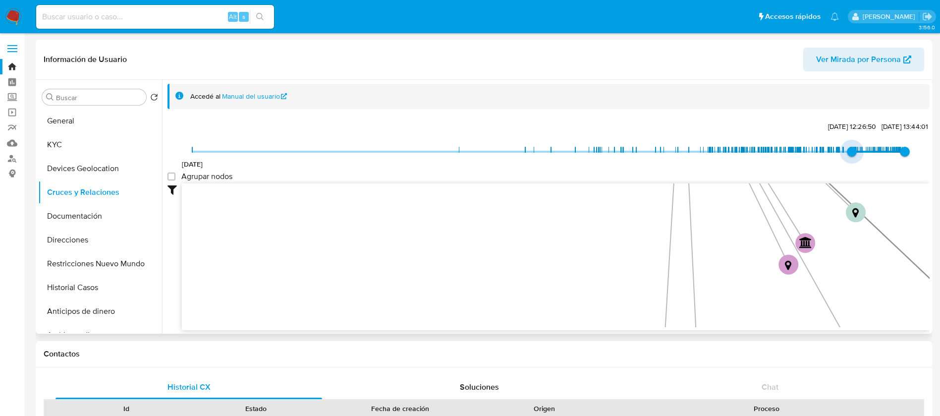
type input "1733273823000"
drag, startPoint x: 192, startPoint y: 153, endPoint x: 836, endPoint y: 150, distance: 644.5
click at [836, 150] on span "3/12/2024, 18:57:03" at bounding box center [840, 152] width 10 height 10
click at [177, 175] on label "Agrupar nodos" at bounding box center [199, 176] width 65 height 10
click at [175, 175] on group_nodes "Agrupar nodos" at bounding box center [171, 176] width 8 height 8
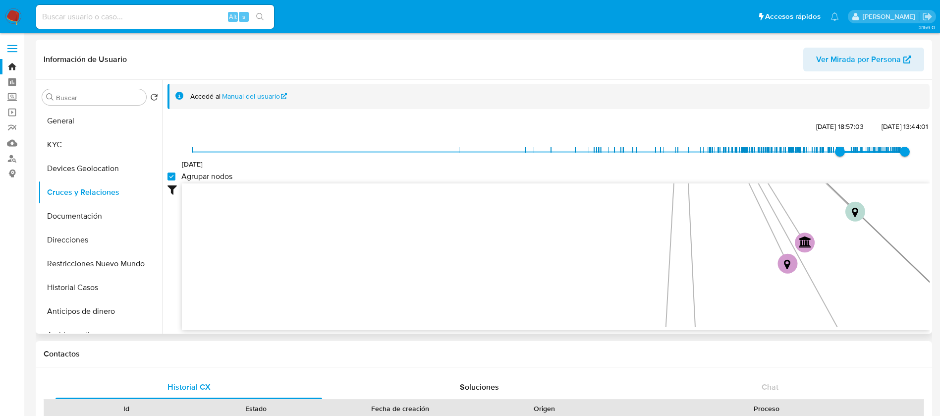
checkbox group_nodes "true"
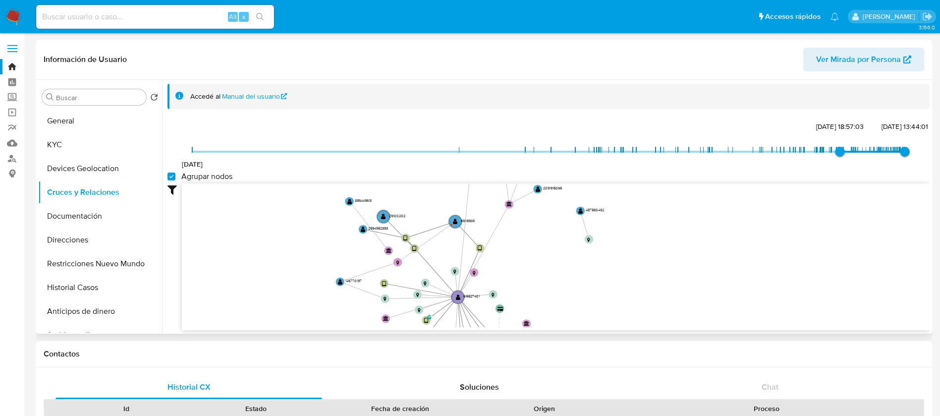
drag, startPoint x: 565, startPoint y: 228, endPoint x: 571, endPoint y: 219, distance: 10.3
click at [571, 219] on icon "device-67c50b8d40dddb92894133bb  device-688122eb4b5b5b2db30274ec  device-684b…" at bounding box center [556, 255] width 748 height 144
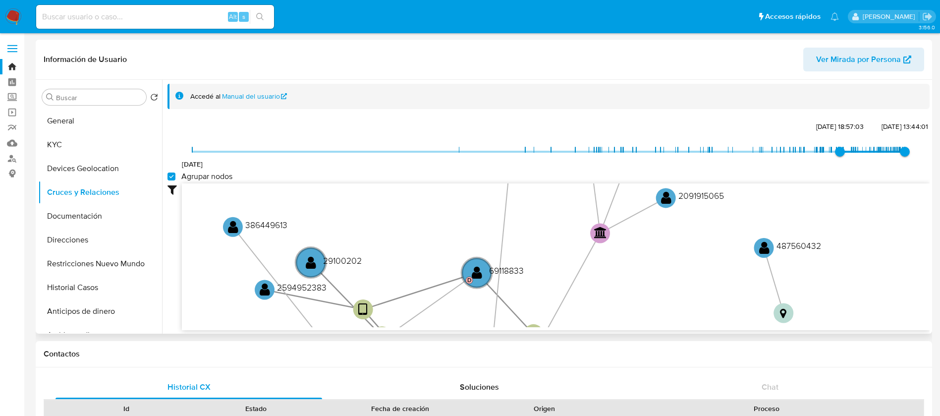
drag, startPoint x: 536, startPoint y: 222, endPoint x: 517, endPoint y: 288, distance: 69.1
click at [517, 288] on icon "device-67c50b8d40dddb92894133bb  device-688122eb4b5b5b2db30274ec  device-684b…" at bounding box center [556, 255] width 748 height 144
click at [504, 272] on text "69118833" at bounding box center [506, 270] width 35 height 12
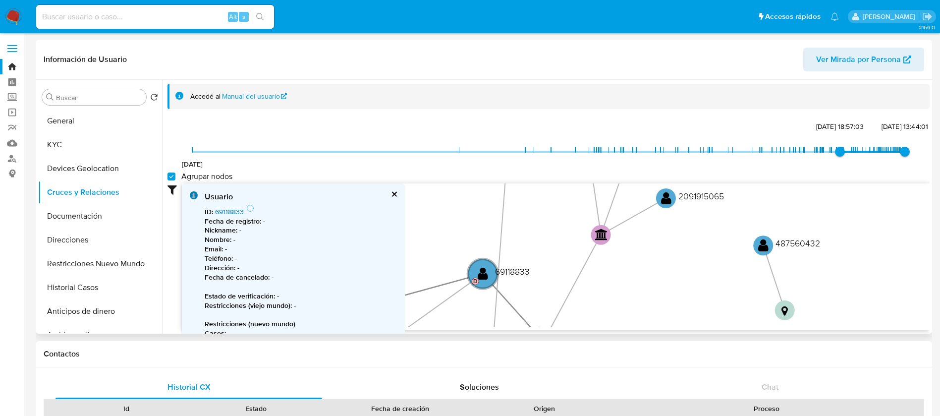
click at [237, 211] on link "69118833" at bounding box center [229, 212] width 29 height 10
drag, startPoint x: 666, startPoint y: 206, endPoint x: 616, endPoint y: 343, distance: 145.4
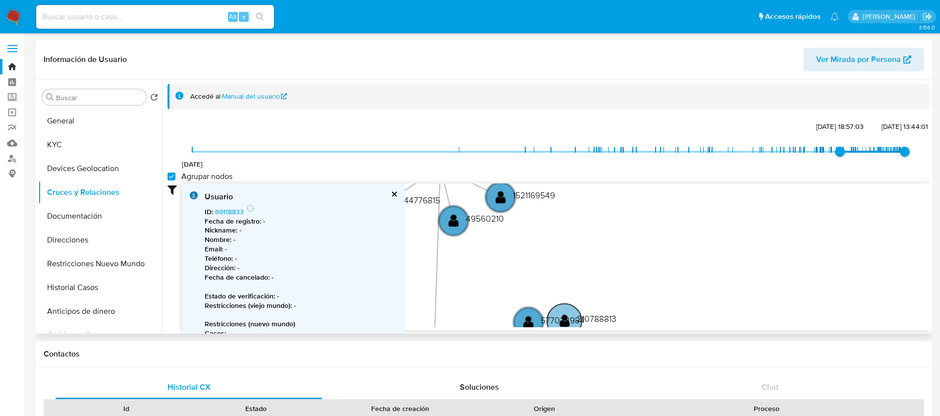
drag, startPoint x: 661, startPoint y: 206, endPoint x: 593, endPoint y: 319, distance: 131.1
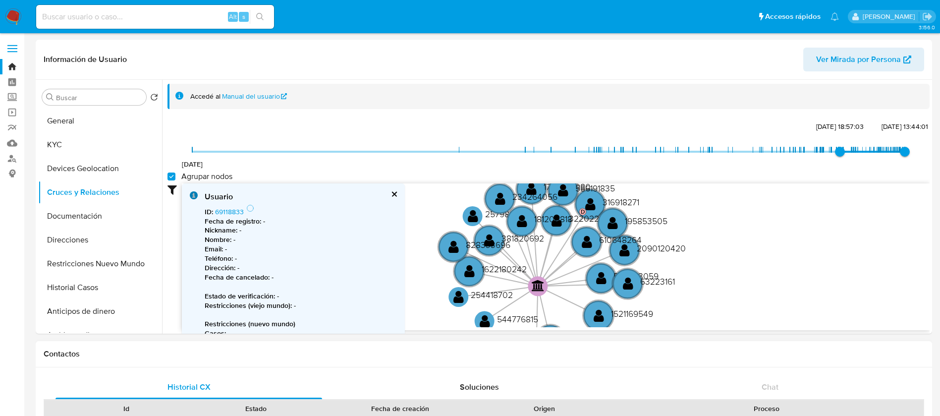
drag, startPoint x: 556, startPoint y: 227, endPoint x: 654, endPoint y: 348, distance: 155.7
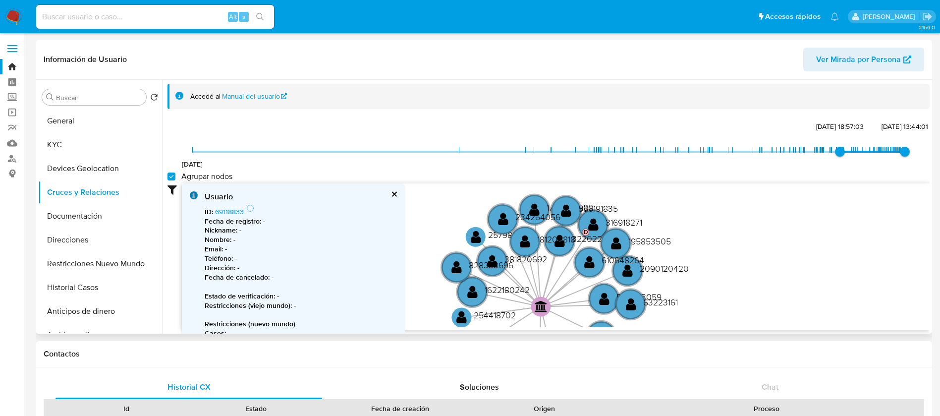
drag, startPoint x: 683, startPoint y: 211, endPoint x: 685, endPoint y: 216, distance: 5.8
click at [685, 228] on icon "device-67c50b8d40dddb92894133bb  device-688122eb4b5b5b2db30274ec  device-684b…" at bounding box center [556, 255] width 748 height 144
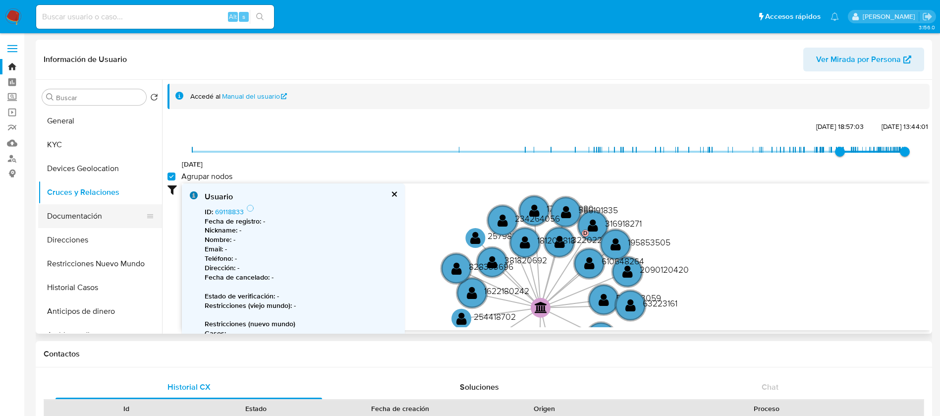
click at [103, 216] on button "Documentación" at bounding box center [96, 216] width 116 height 24
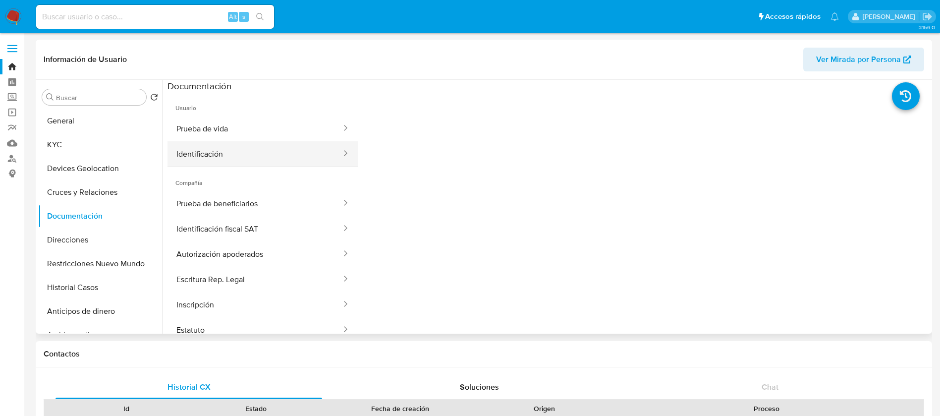
click at [262, 142] on button "Identificación" at bounding box center [254, 153] width 175 height 25
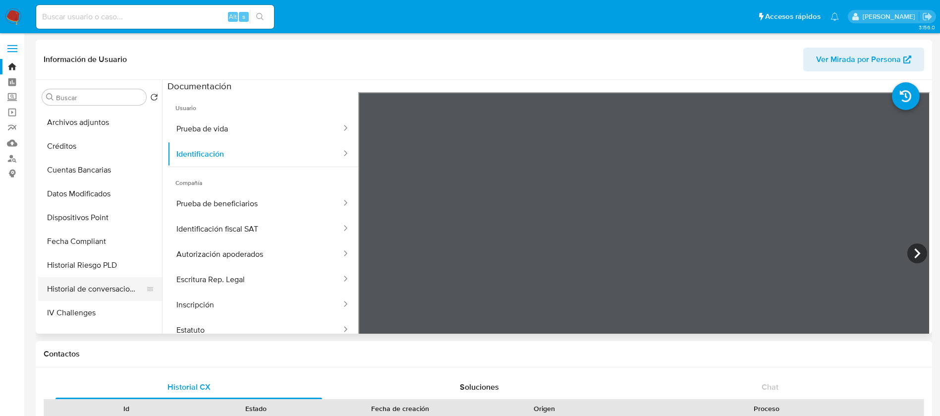
scroll to position [297, 0]
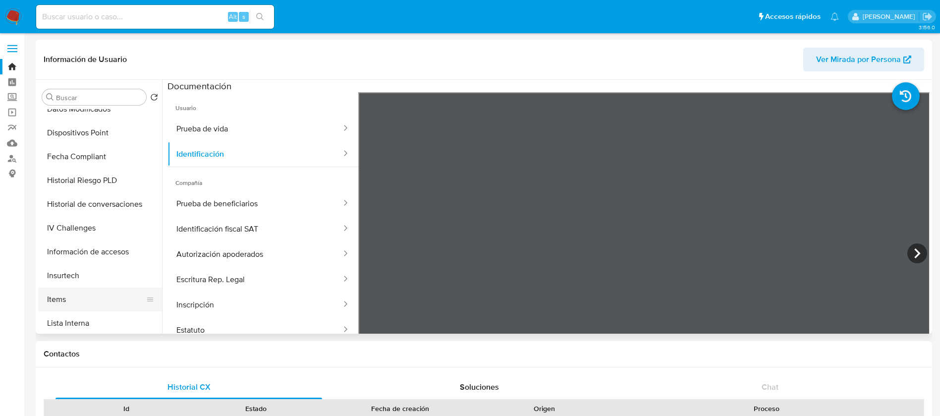
click at [76, 296] on button "Items" at bounding box center [96, 299] width 116 height 24
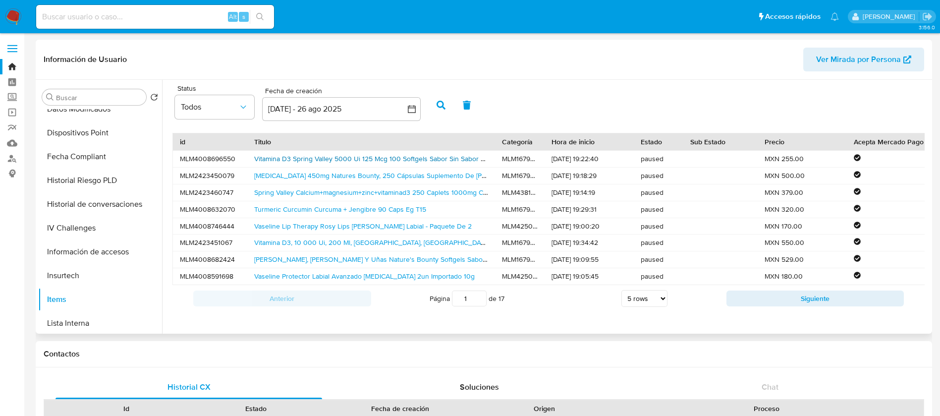
click at [267, 157] on link "Vitamina D3 Spring Valley 5000 Ui 125 Mcg 100 Softgels Sabor Sin Sabor Es Una F…" at bounding box center [534, 159] width 561 height 10
click at [298, 172] on link "Saw Palmetto 450mg Natures Bounty, 250 Cápsulas Suplemento De Palma Enana Ameri…" at bounding box center [527, 175] width 546 height 10
click at [348, 195] on link "Spring Valley Calcium+magnesium+zinc+vitaminad3 250 Caplets 1000mg Ca, 400mg Mg…" at bounding box center [554, 192] width 601 height 10
click at [287, 228] on link "Vaseline Lip Therapy Rosy Lips Bálsamo Labial - Paquete De 2" at bounding box center [362, 226] width 217 height 10
click at [309, 245] on link "Vitamina D3, 10 000 Ui, 200 Ml, Spring Valley, Sabor Imp Eua Sin Sabor" at bounding box center [387, 242] width 267 height 10
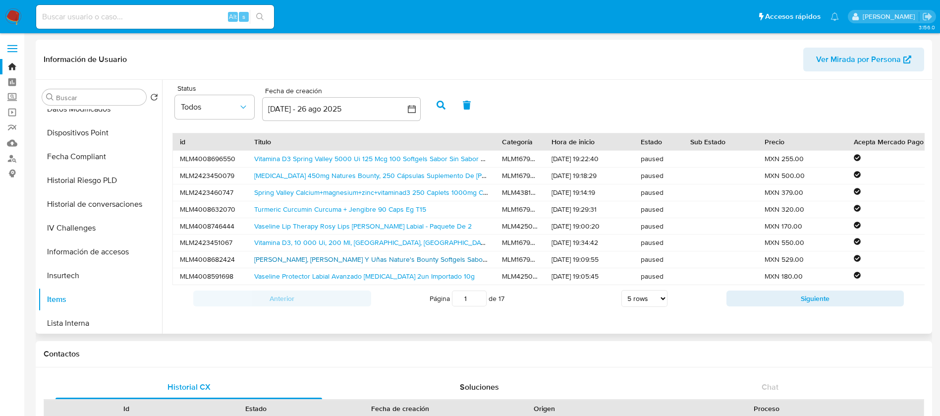
click at [336, 259] on link "Cabello, Piel Y Uñas Nature's Bounty Softgels Sabor Sin Sabor" at bounding box center [385, 259] width 262 height 10
click at [845, 306] on button "Siguiente" at bounding box center [815, 298] width 178 height 16
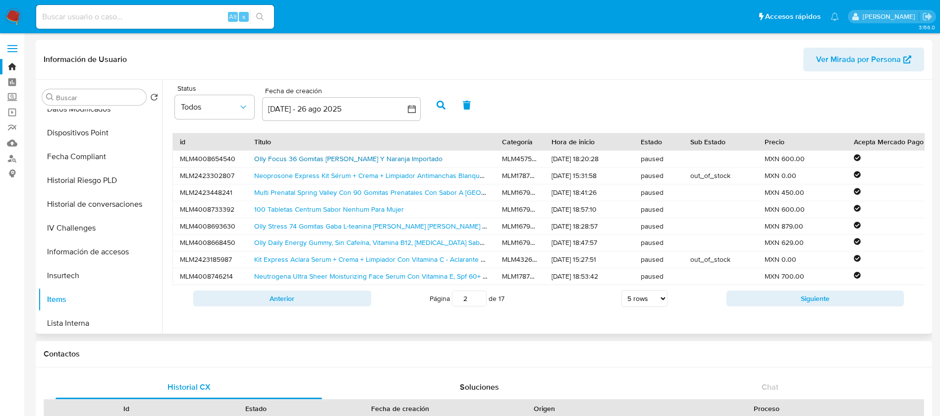
click at [297, 162] on link "Olly Focus 36 Gomitas Sabor Fresa Y Naranja Importado" at bounding box center [348, 159] width 188 height 10
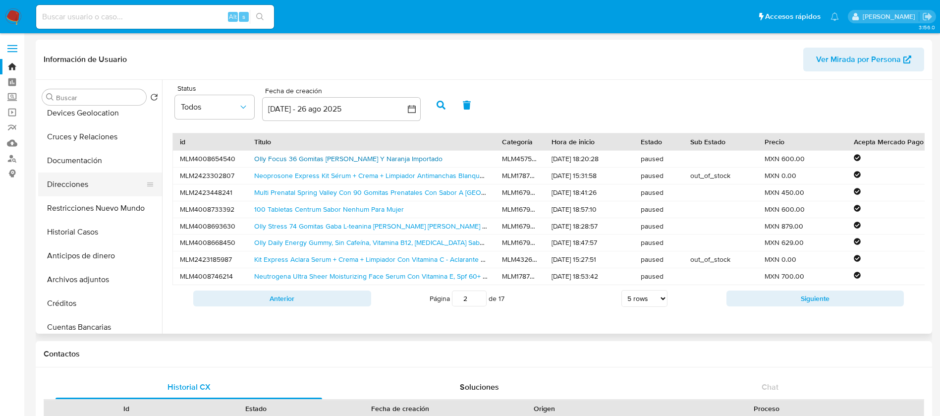
scroll to position [0, 0]
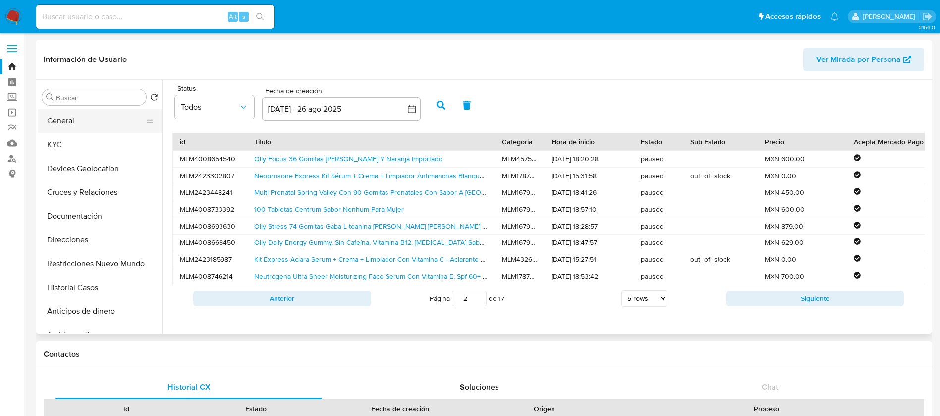
click at [103, 109] on button "General" at bounding box center [96, 121] width 116 height 24
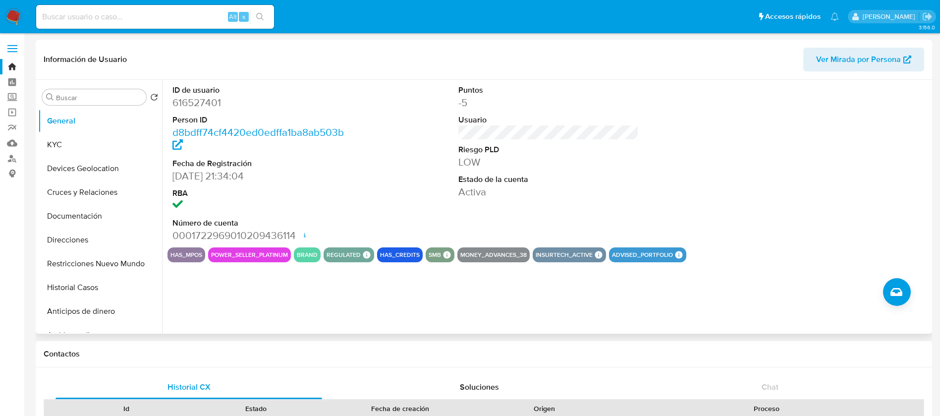
click at [270, 254] on button "power_seller_platinum" at bounding box center [249, 255] width 77 height 4
drag, startPoint x: 230, startPoint y: 253, endPoint x: 303, endPoint y: 259, distance: 73.0
click at [303, 259] on div "has_mpos power_seller_platinum brand regulated Regulated MLM IFPE Evaluation Re…" at bounding box center [548, 254] width 762 height 15
click at [61, 142] on button "KYC" at bounding box center [96, 145] width 116 height 24
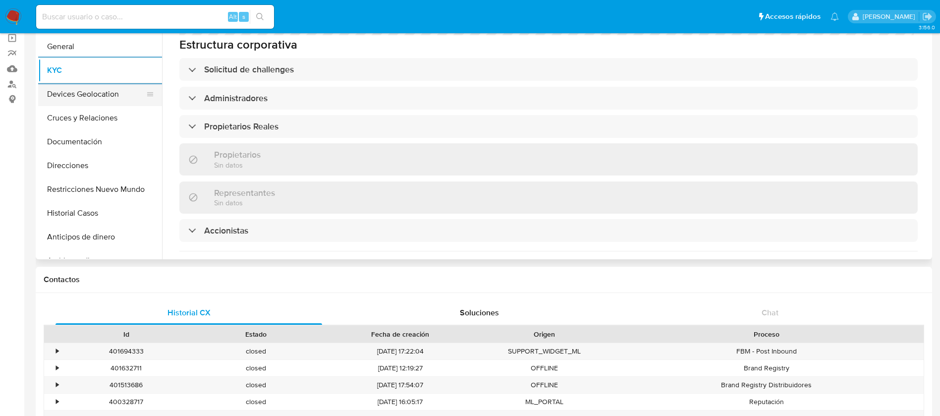
scroll to position [390, 0]
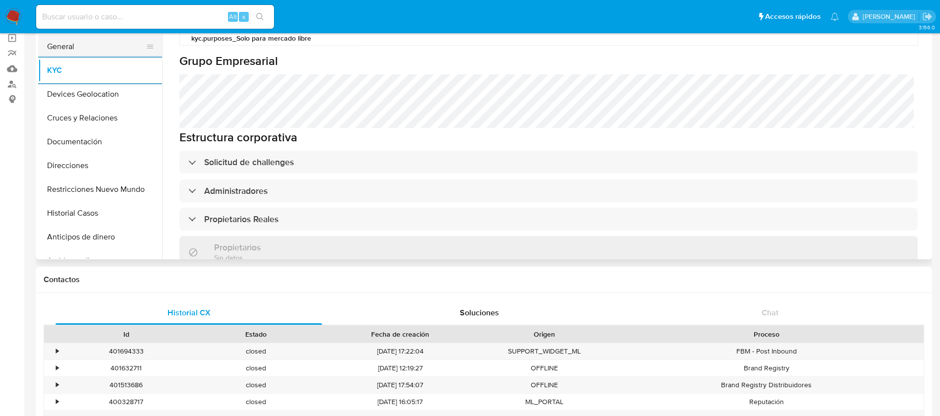
click at [109, 54] on button "General" at bounding box center [96, 47] width 116 height 24
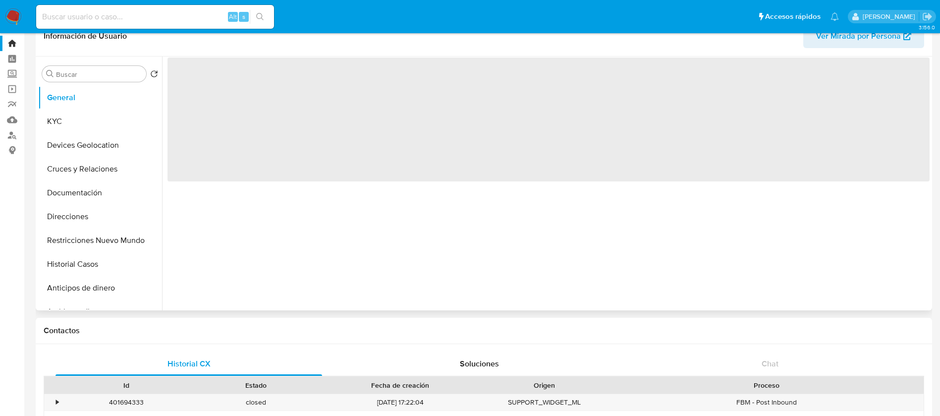
scroll to position [0, 0]
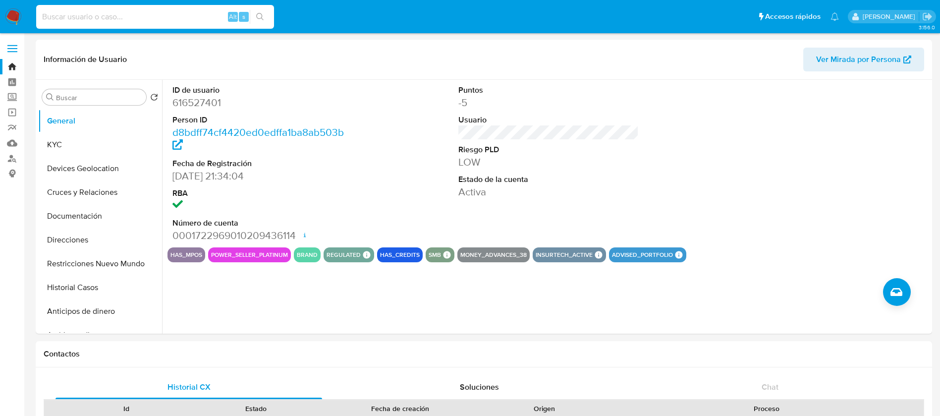
click at [120, 21] on input at bounding box center [155, 16] width 238 height 13
paste input "1376309982"
type input "1376309982"
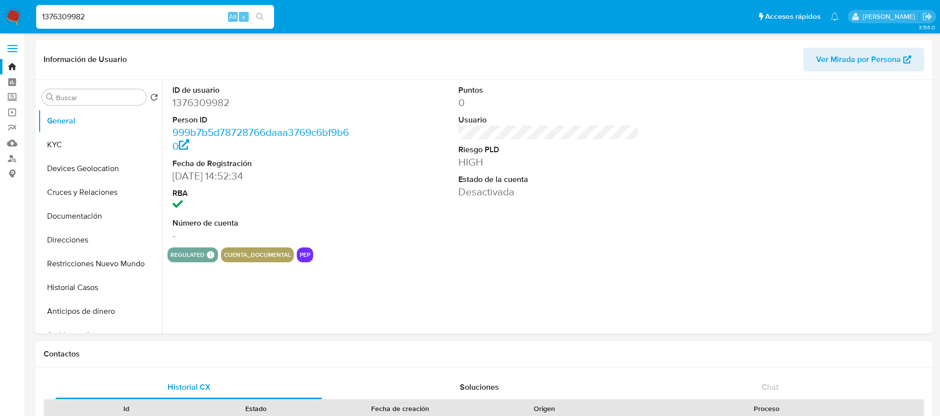
select select "10"
click at [85, 139] on button "KYC" at bounding box center [96, 145] width 116 height 24
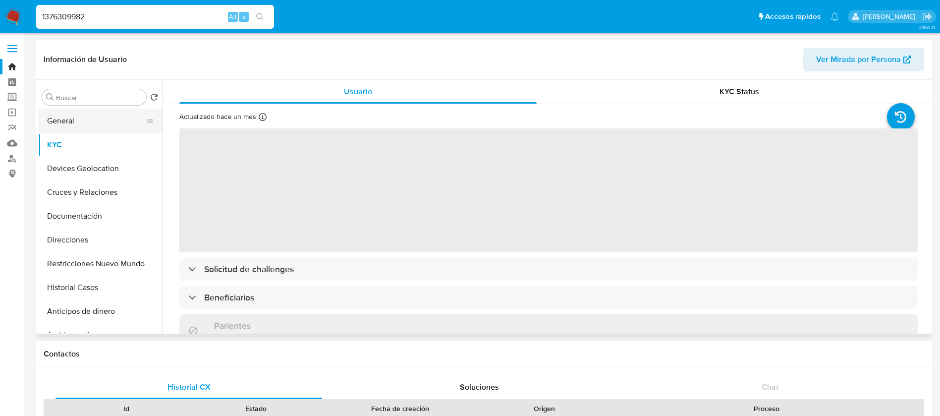
click at [105, 119] on button "General" at bounding box center [96, 121] width 116 height 24
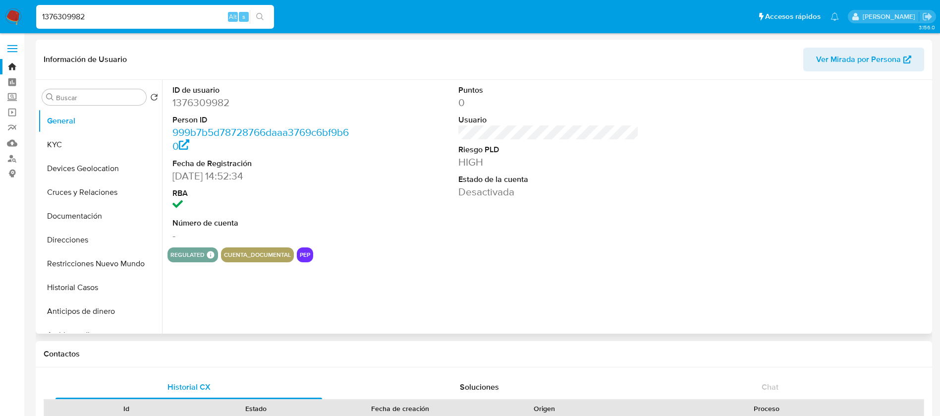
click at [201, 104] on dd "1376309982" at bounding box center [262, 103] width 181 height 14
copy dd "1376309982"
click at [74, 141] on button "KYC" at bounding box center [96, 145] width 116 height 24
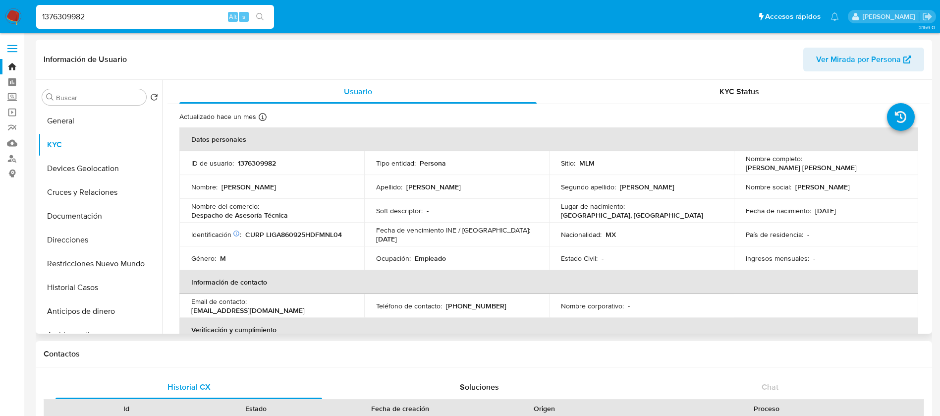
drag, startPoint x: 899, startPoint y: 163, endPoint x: 804, endPoint y: 166, distance: 94.7
click at [804, 166] on div "Nombre completo : Alberto Limón Lason González" at bounding box center [826, 163] width 161 height 18
copy p "Alberto Limón Lason González"
click at [266, 161] on p "1376309982" at bounding box center [257, 163] width 38 height 9
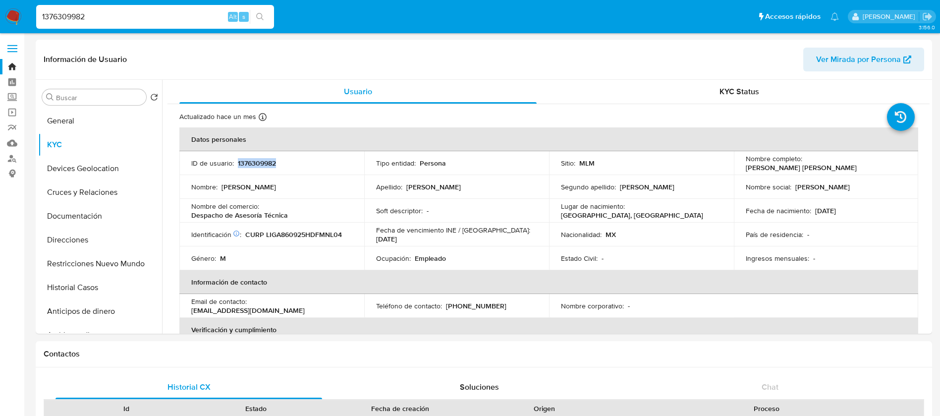
copy p "1376309982"
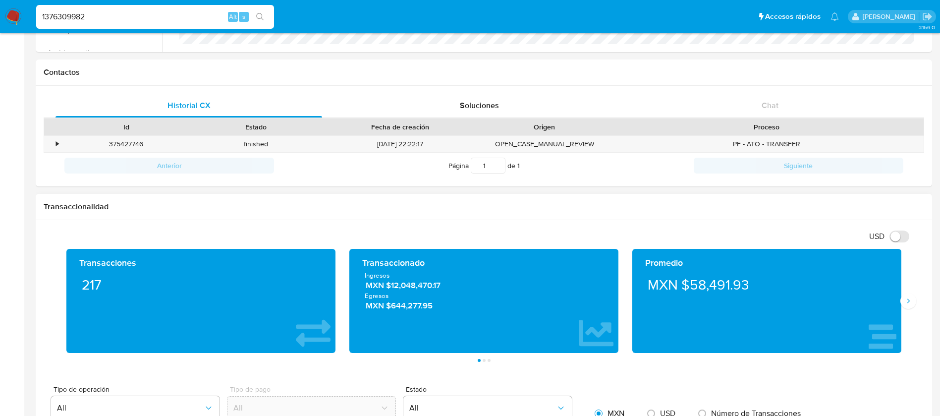
scroll to position [297, 0]
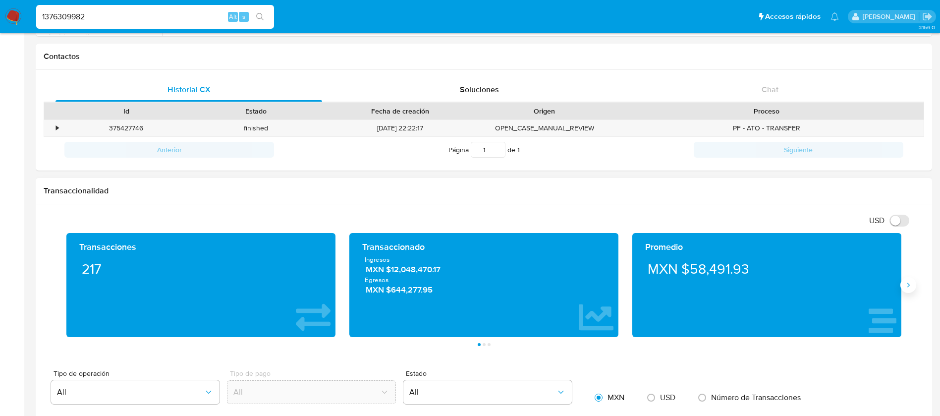
click at [912, 288] on button "Siguiente" at bounding box center [908, 285] width 16 height 16
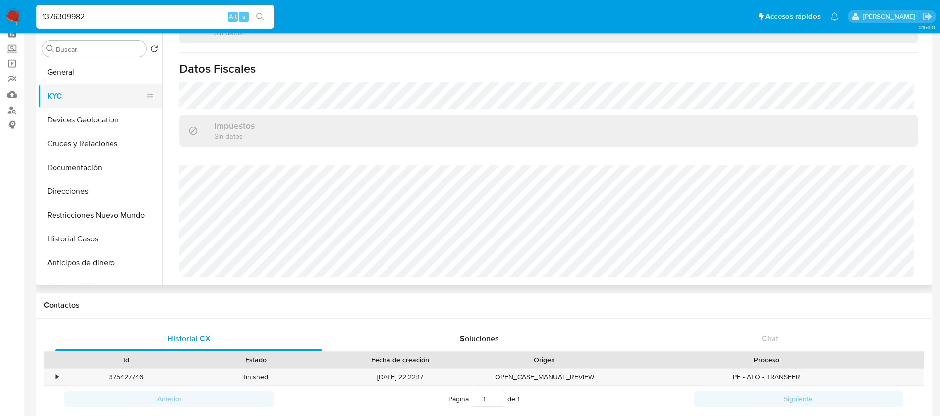
scroll to position [0, 0]
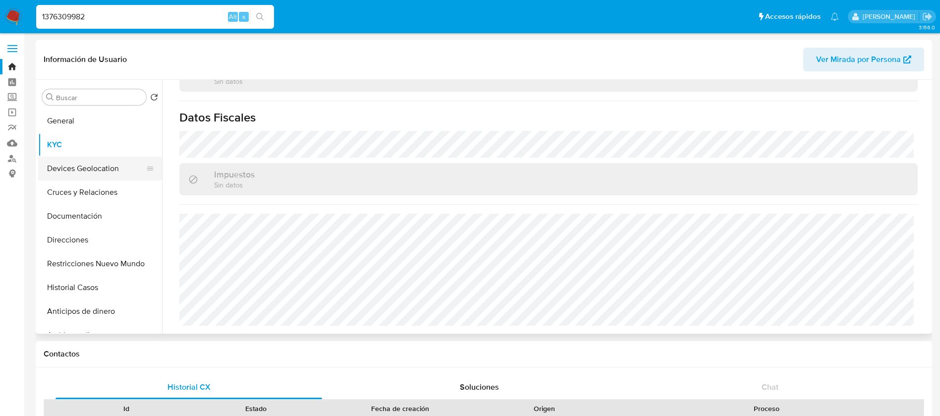
click at [114, 161] on button "Devices Geolocation" at bounding box center [96, 169] width 116 height 24
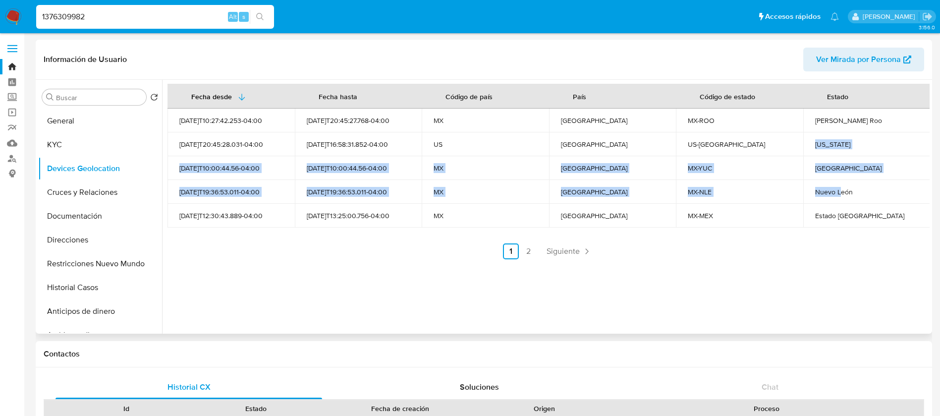
drag, startPoint x: 807, startPoint y: 133, endPoint x: 848, endPoint y: 236, distance: 111.2
click at [841, 202] on tbody "2025-07-21T10:27:42.253-04:00 2025-07-22T20:45:27.768-04:00 MX México MX-ROO Qu…" at bounding box center [548, 167] width 763 height 119
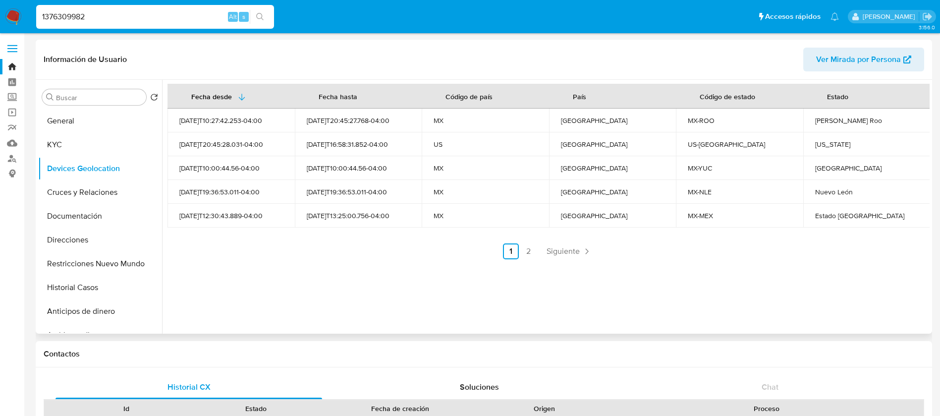
drag, startPoint x: 753, startPoint y: 139, endPoint x: 660, endPoint y: 152, distance: 93.5
click at [752, 140] on div "US-NV" at bounding box center [740, 144] width 104 height 9
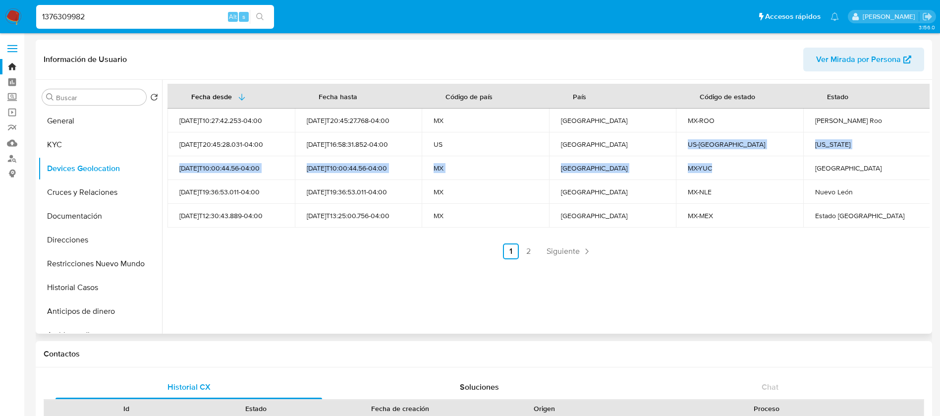
drag, startPoint x: 652, startPoint y: 152, endPoint x: 804, endPoint y: 167, distance: 152.4
click at [769, 167] on tbody "2025-07-21T10:27:42.253-04:00 2025-07-22T20:45:27.768-04:00 MX México MX-ROO Qu…" at bounding box center [548, 167] width 763 height 119
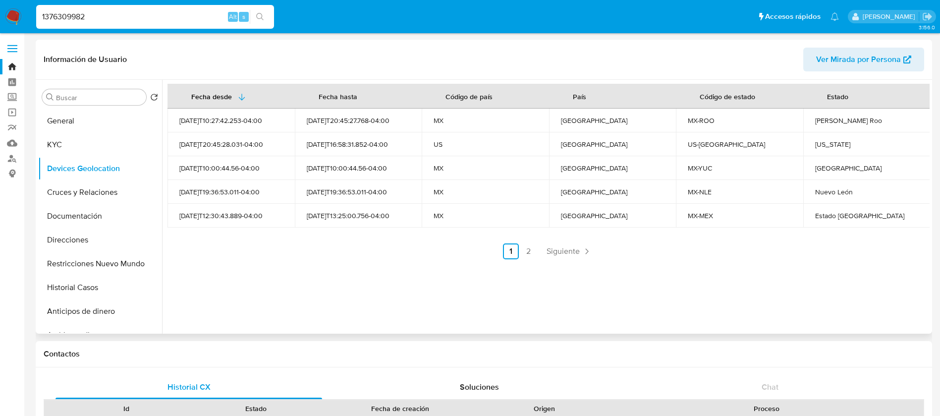
drag, startPoint x: 764, startPoint y: 238, endPoint x: 761, endPoint y: 246, distance: 8.3
click at [763, 241] on div "Fecha desde Fecha hasta Código de país País Código de estado Estado 2025-07-21T…" at bounding box center [548, 171] width 762 height 175
click at [568, 250] on span "Siguiente" at bounding box center [562, 251] width 33 height 8
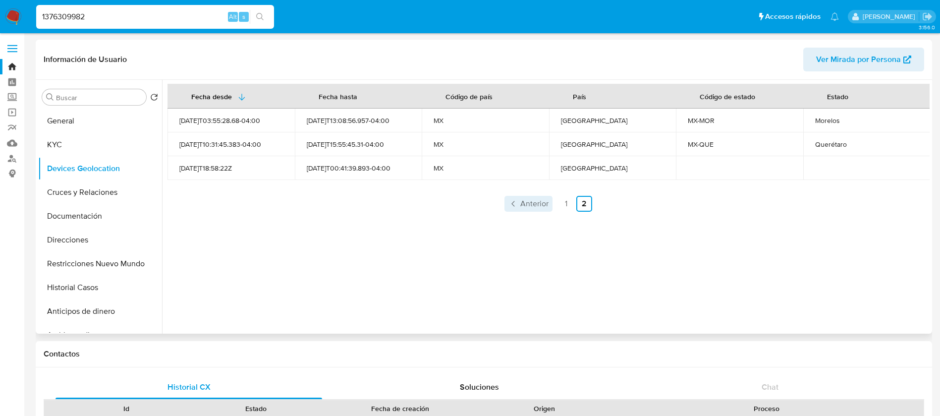
click at [537, 202] on span "Anterior" at bounding box center [534, 204] width 28 height 8
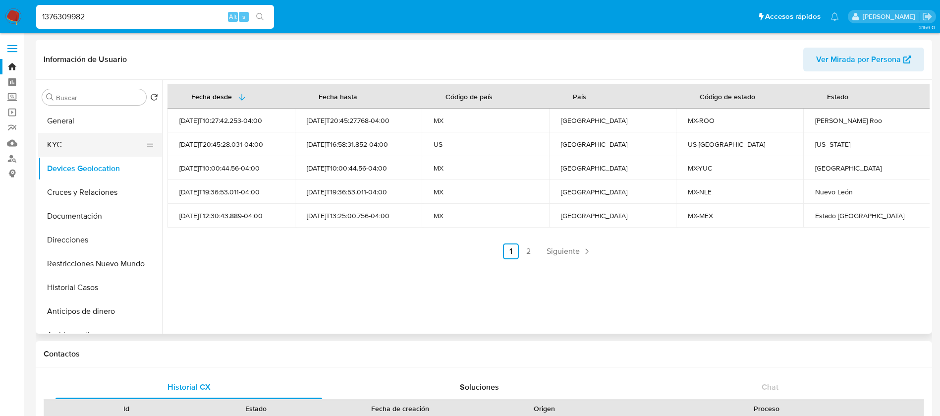
click at [92, 144] on button "KYC" at bounding box center [96, 145] width 116 height 24
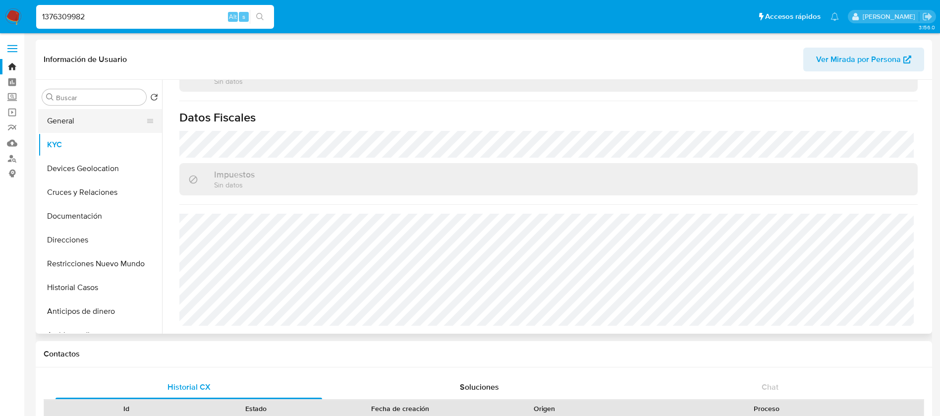
click at [77, 124] on button "General" at bounding box center [96, 121] width 116 height 24
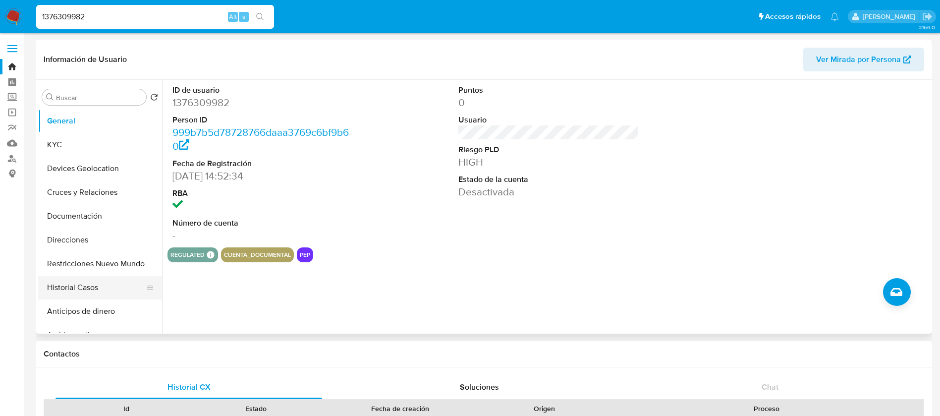
click at [81, 290] on button "Historial Casos" at bounding box center [96, 287] width 116 height 24
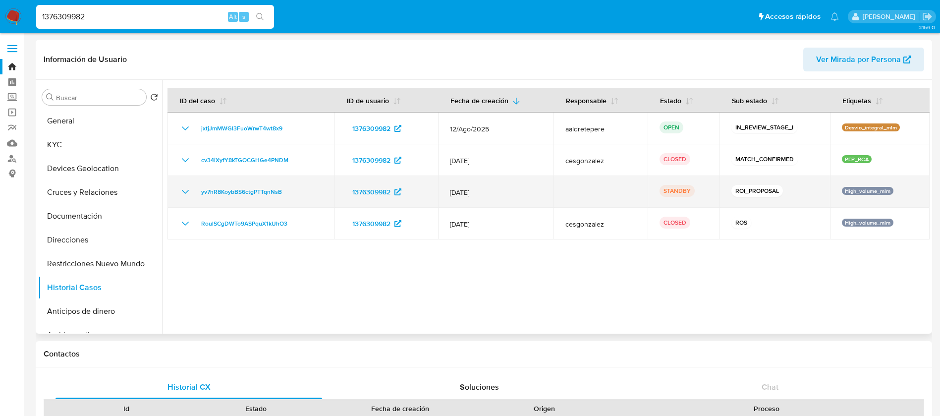
click at [182, 193] on icon "Mostrar/Ocultar" at bounding box center [185, 192] width 12 height 12
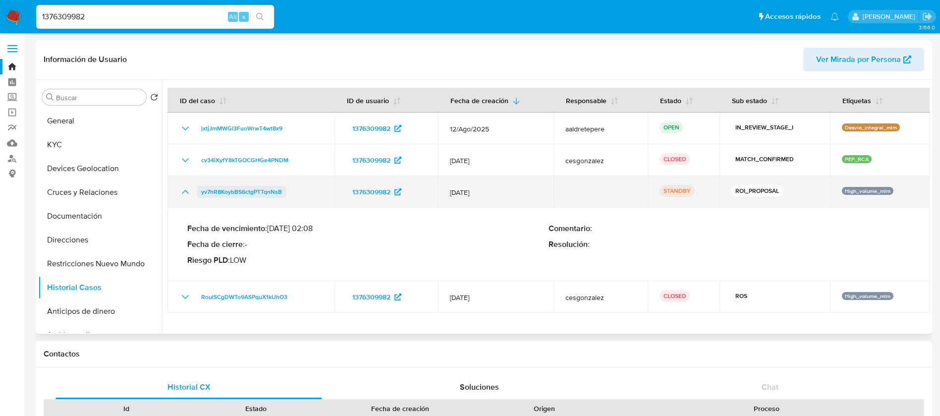
click at [268, 188] on span "yv7hR8KoybBS6ctgPTTqnNsB" at bounding box center [241, 192] width 81 height 12
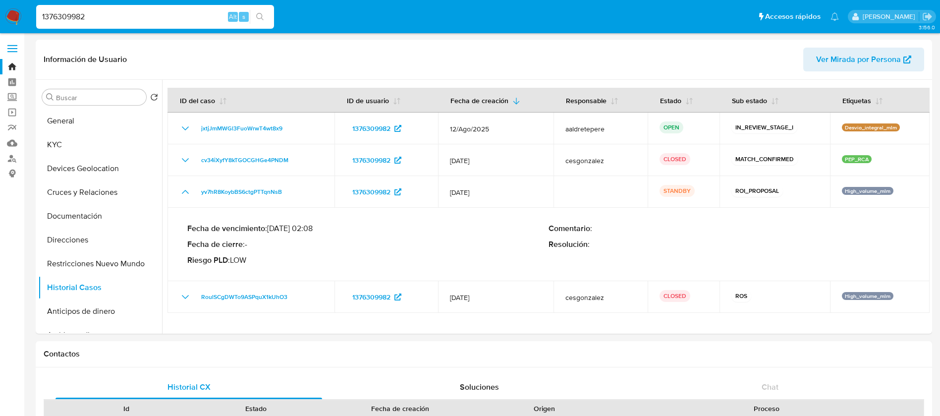
drag, startPoint x: 83, startPoint y: 18, endPoint x: 0, endPoint y: -20, distance: 91.8
type input "2"
paste input "528662490"
type input "528662490"
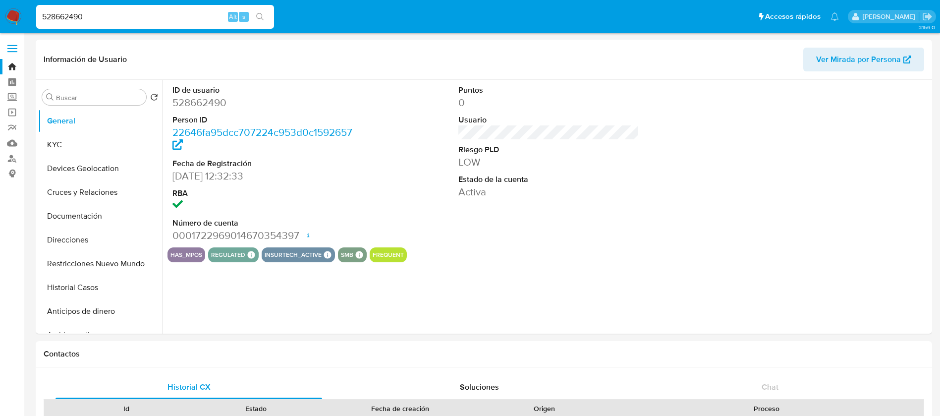
select select "10"
click at [207, 103] on dd "528662490" at bounding box center [262, 103] width 181 height 14
copy dd "528662490"
click at [72, 141] on button "KYC" at bounding box center [96, 145] width 116 height 24
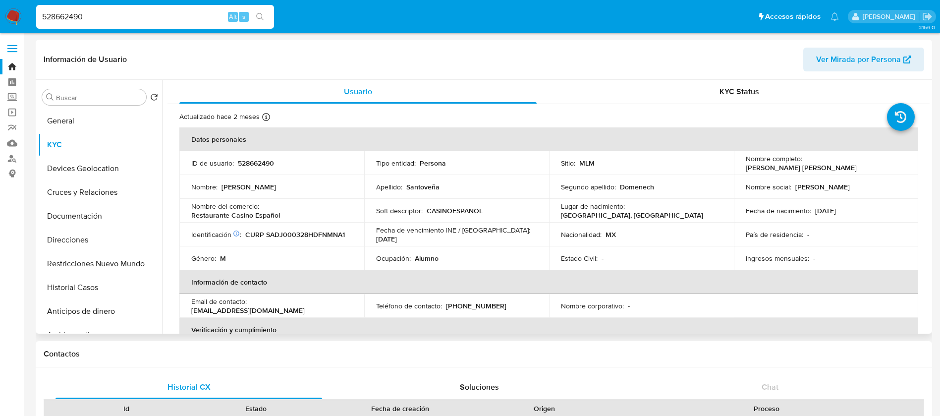
drag, startPoint x: 854, startPoint y: 170, endPoint x: 738, endPoint y: 168, distance: 115.9
click at [738, 168] on td "Nombre completo : Juan Pablo Santoveña Domenech" at bounding box center [826, 163] width 185 height 24
copy p "Juan Pablo Santoveña Domenech"
click at [252, 166] on p "528662490" at bounding box center [256, 163] width 36 height 9
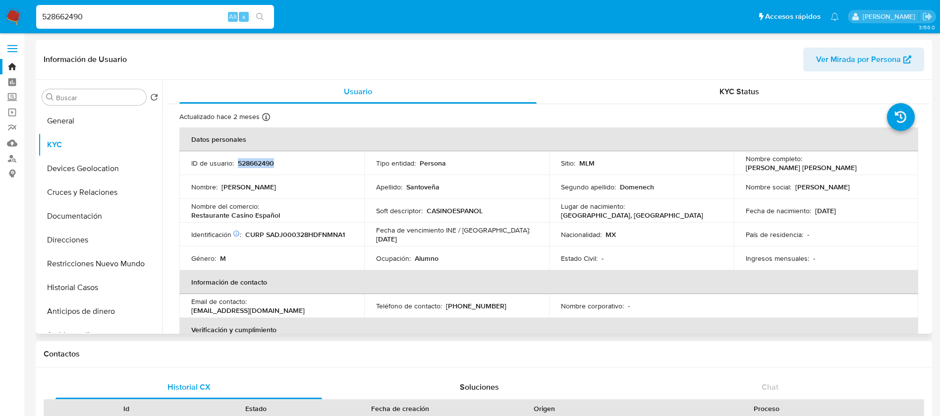
copy p "528662490"
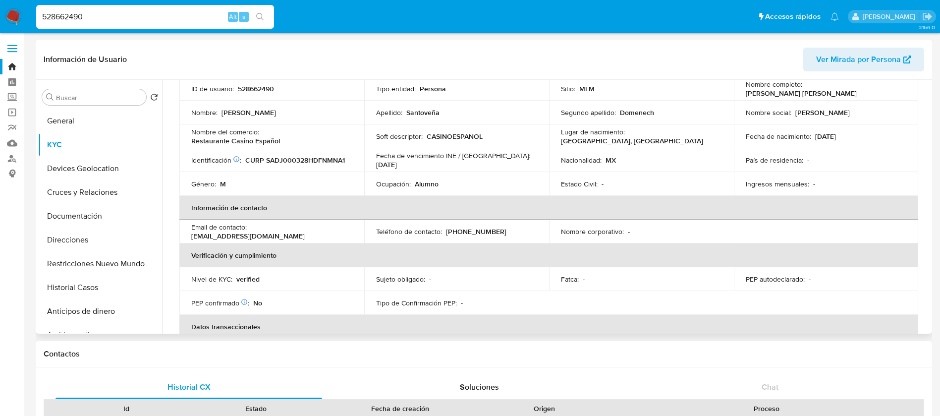
drag, startPoint x: 193, startPoint y: 135, endPoint x: 267, endPoint y: 141, distance: 73.5
click at [267, 141] on p "Restaurante Casino Español" at bounding box center [235, 140] width 89 height 9
drag, startPoint x: 273, startPoint y: 142, endPoint x: 285, endPoint y: 146, distance: 11.9
click at [272, 142] on p "Restaurante Casino Español" at bounding box center [235, 140] width 89 height 9
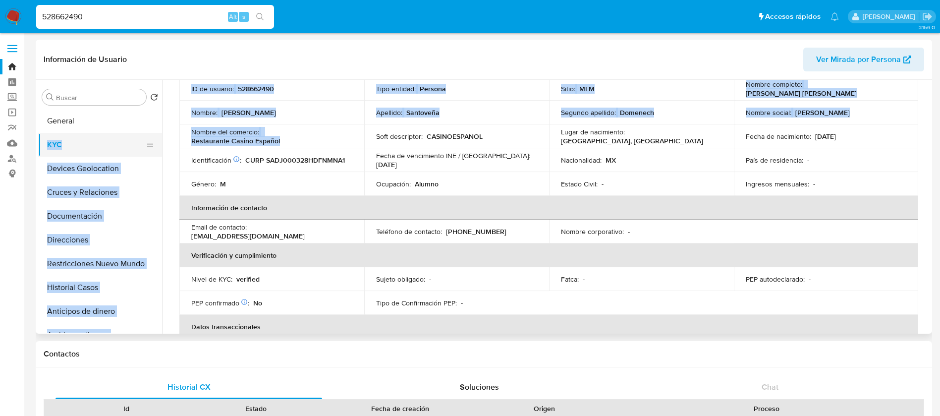
drag, startPoint x: 295, startPoint y: 146, endPoint x: 156, endPoint y: 137, distance: 140.0
click at [156, 137] on div "Buscar Volver al orden por defecto General KYC Devices Geolocation Cruces y Rel…" at bounding box center [483, 207] width 891 height 254
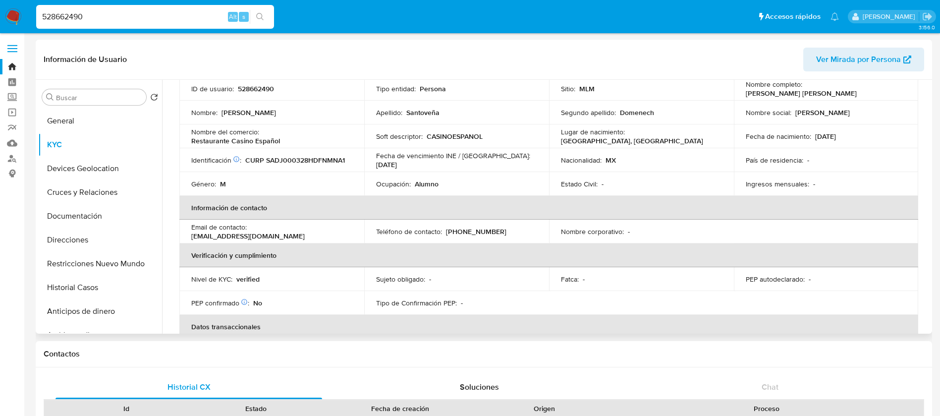
click at [272, 176] on td "Género : M" at bounding box center [271, 184] width 185 height 24
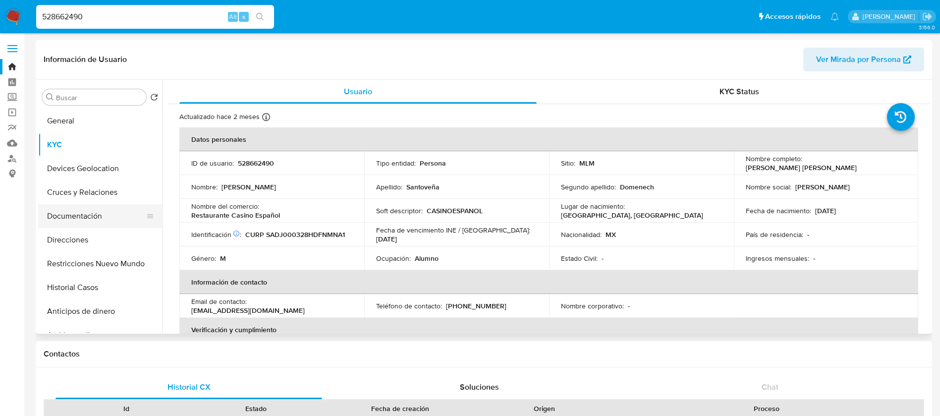
drag, startPoint x: 93, startPoint y: 209, endPoint x: 79, endPoint y: 219, distance: 17.6
click at [92, 210] on button "Documentación" at bounding box center [96, 216] width 116 height 24
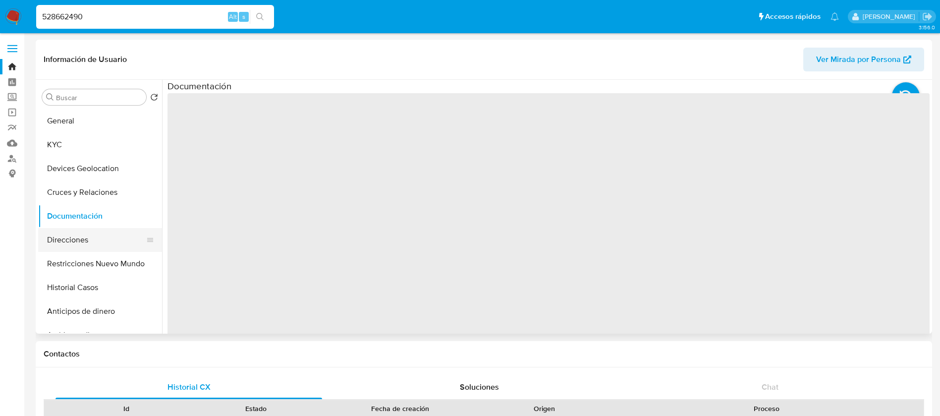
click at [73, 242] on button "Direcciones" at bounding box center [96, 240] width 116 height 24
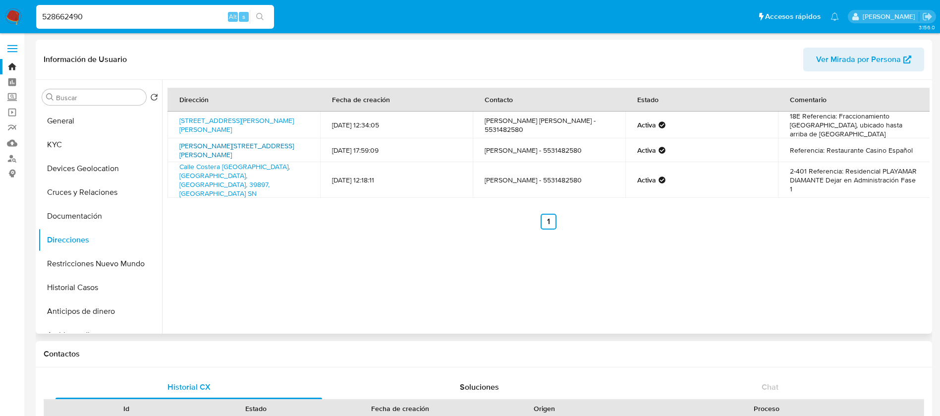
click at [240, 151] on link "Isabel La Católica 31, Cuauhtémoc, Distrito Federal, 06010, Mexico 31" at bounding box center [236, 150] width 114 height 19
drag, startPoint x: 824, startPoint y: 149, endPoint x: 909, endPoint y: 154, distance: 84.3
click at [909, 154] on td "Referencia: Restaurante Casino Español" at bounding box center [854, 150] width 153 height 24
click at [81, 140] on button "KYC" at bounding box center [96, 145] width 116 height 24
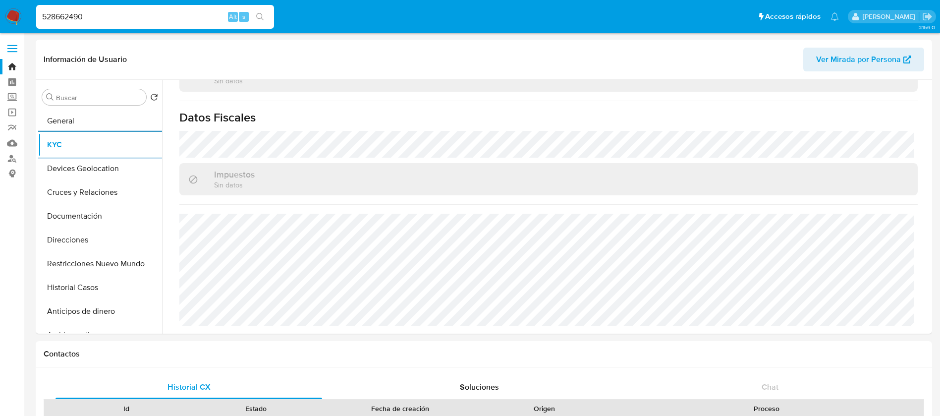
scroll to position [372, 0]
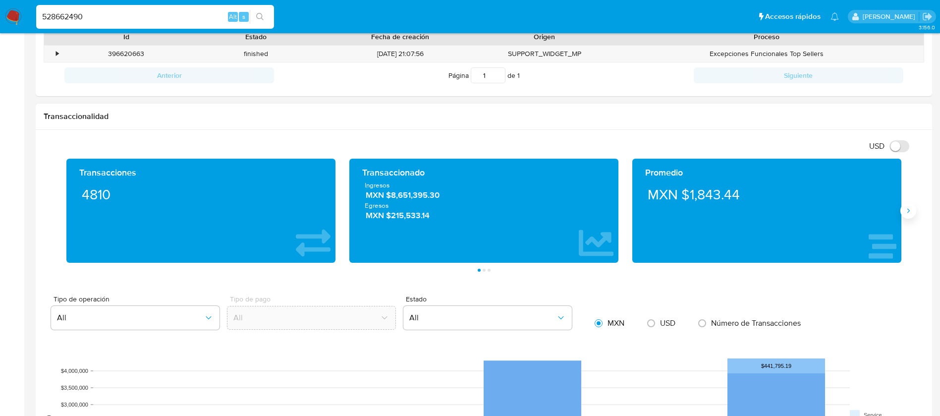
click at [905, 213] on icon "Siguiente" at bounding box center [908, 211] width 8 height 8
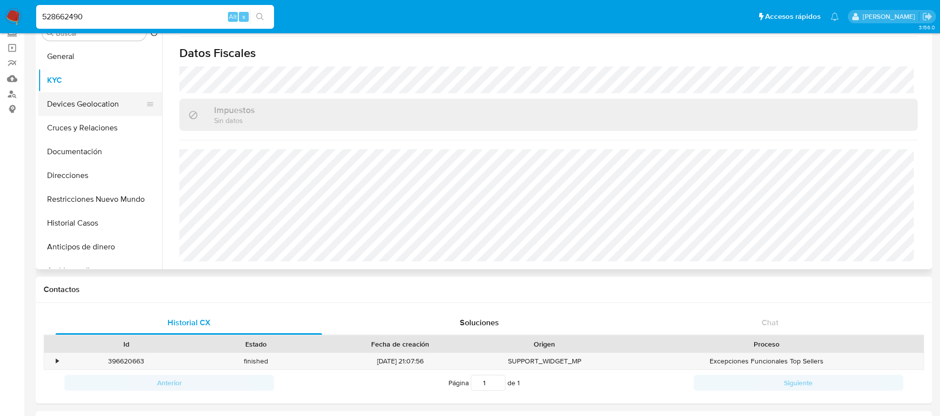
scroll to position [0, 0]
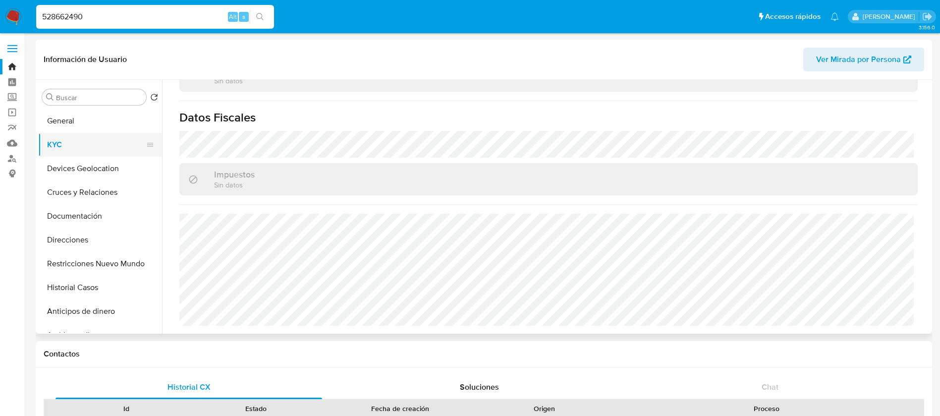
click at [111, 141] on button "KYC" at bounding box center [96, 145] width 116 height 24
click at [109, 175] on button "Devices Geolocation" at bounding box center [96, 169] width 116 height 24
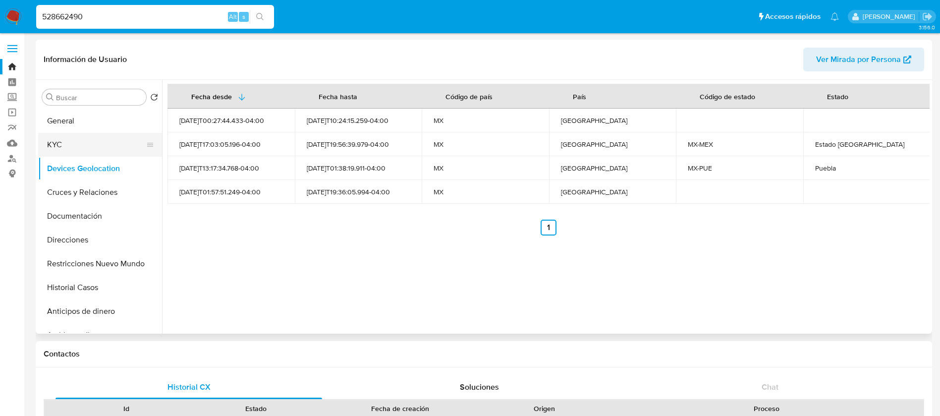
click at [115, 152] on button "KYC" at bounding box center [96, 145] width 116 height 24
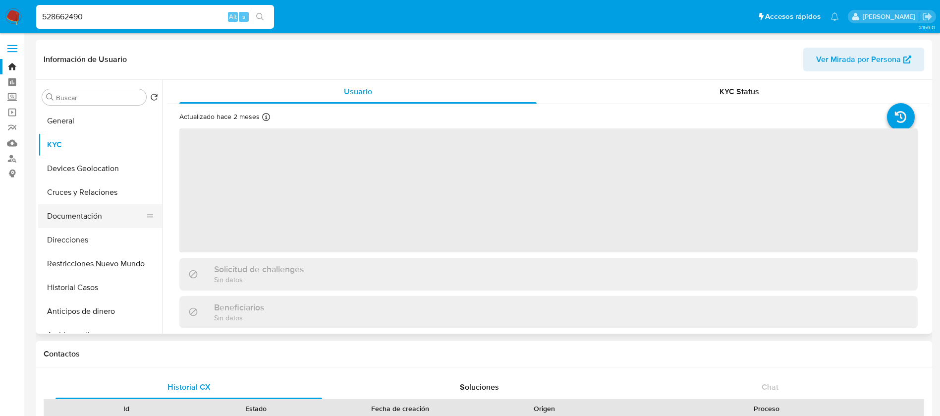
click at [120, 214] on button "Documentación" at bounding box center [96, 216] width 116 height 24
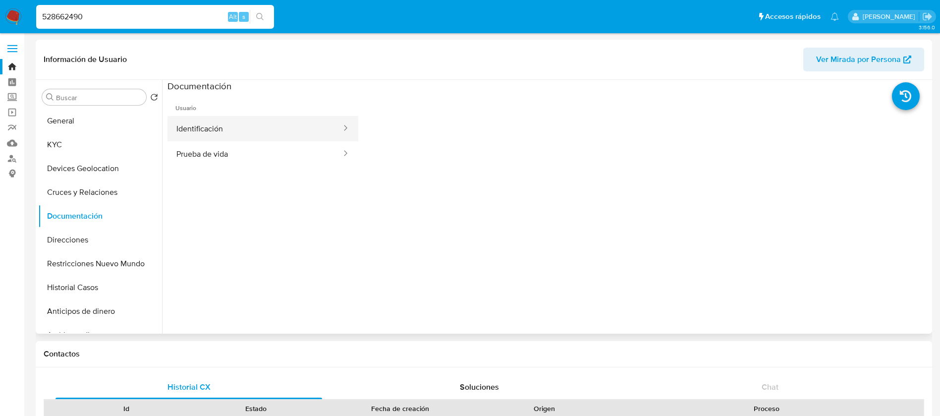
click at [223, 128] on button "Identificación" at bounding box center [254, 128] width 175 height 25
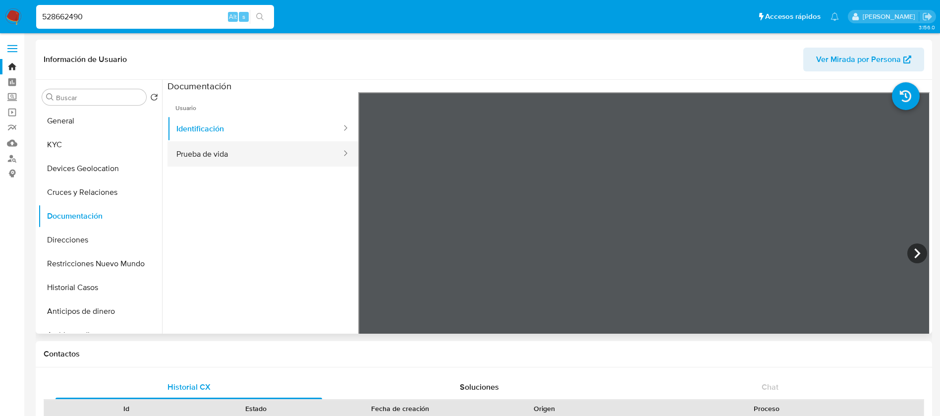
click at [270, 161] on button "Prueba de vida" at bounding box center [254, 153] width 175 height 25
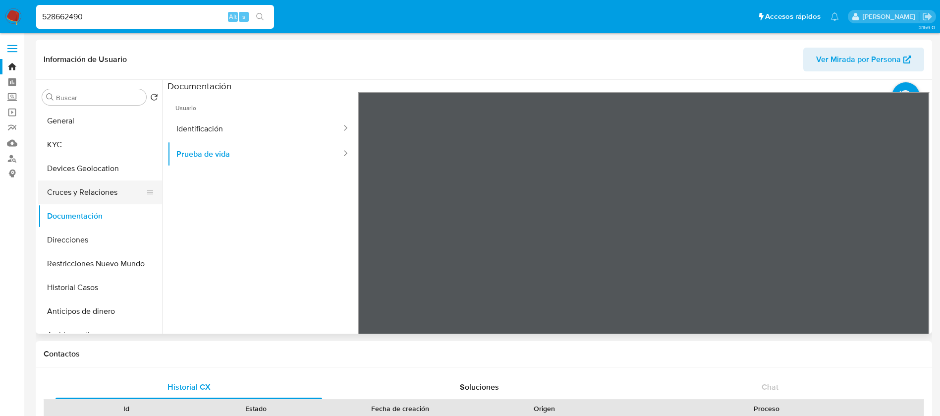
click at [126, 187] on button "Cruces y Relaciones" at bounding box center [96, 192] width 116 height 24
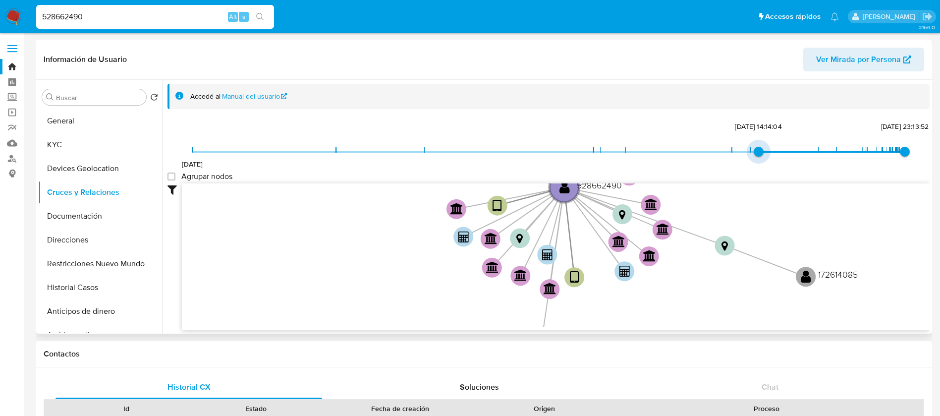
type input "1738709617000"
drag, startPoint x: 193, startPoint y: 150, endPoint x: 792, endPoint y: 163, distance: 599.6
click at [792, 163] on div "11/3/2021 4/2/2025, 16:53:37 19/8/2025, 23:13:52" at bounding box center [548, 158] width 712 height 28
click at [174, 176] on group_nodes "Agrupar nodos" at bounding box center [171, 176] width 8 height 8
checkbox group_nodes "true"
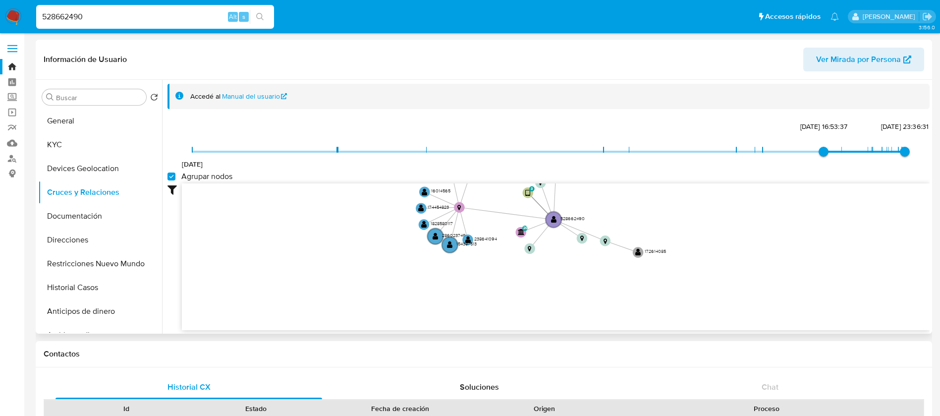
drag, startPoint x: 678, startPoint y: 241, endPoint x: 672, endPoint y: 216, distance: 24.9
click at [672, 216] on icon "user-528662490  528662490 device-61fc272008813b001833378f  device-62e73702088…" at bounding box center [556, 255] width 748 height 144
click at [117, 220] on button "Documentación" at bounding box center [96, 216] width 116 height 24
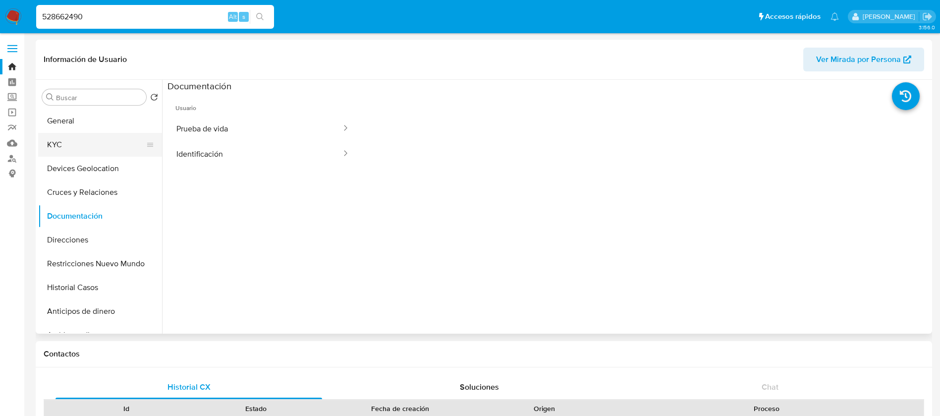
click at [69, 149] on button "KYC" at bounding box center [96, 145] width 116 height 24
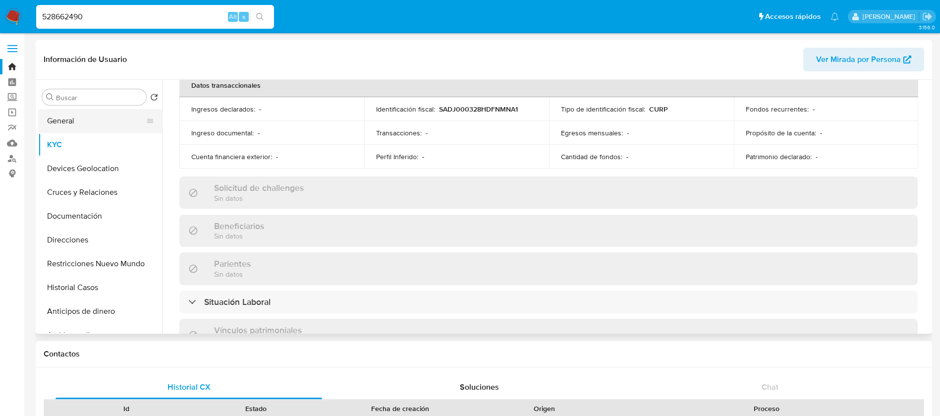
click at [103, 110] on button "General" at bounding box center [96, 121] width 116 height 24
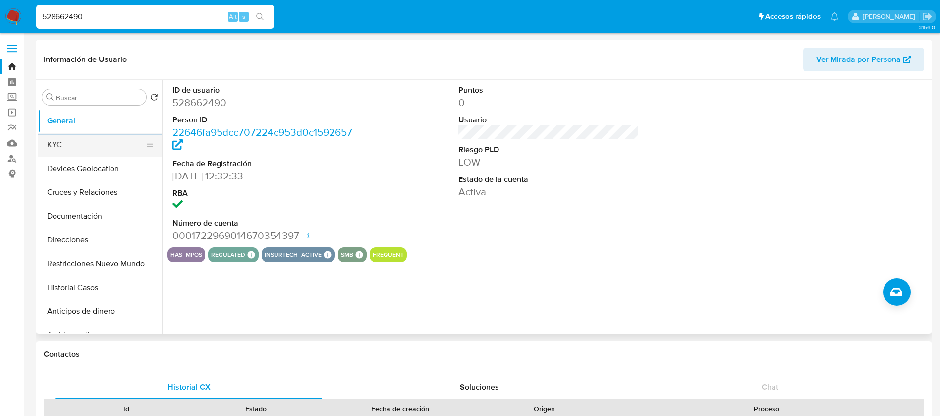
click at [109, 145] on button "KYC" at bounding box center [96, 145] width 116 height 24
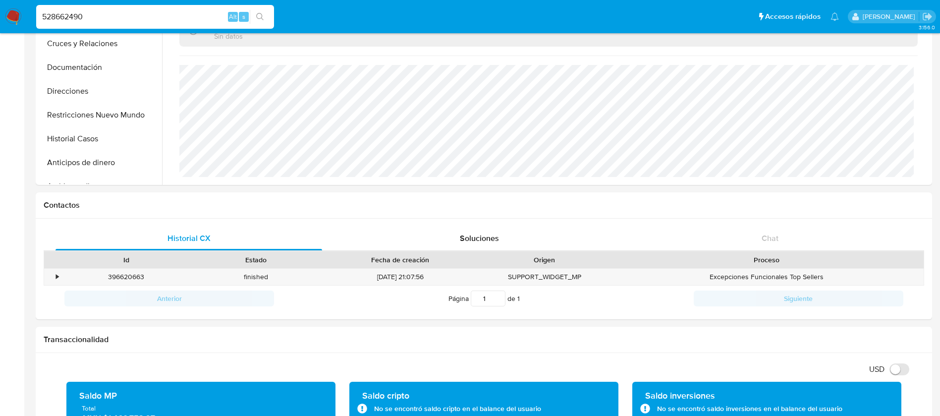
scroll to position [538, 0]
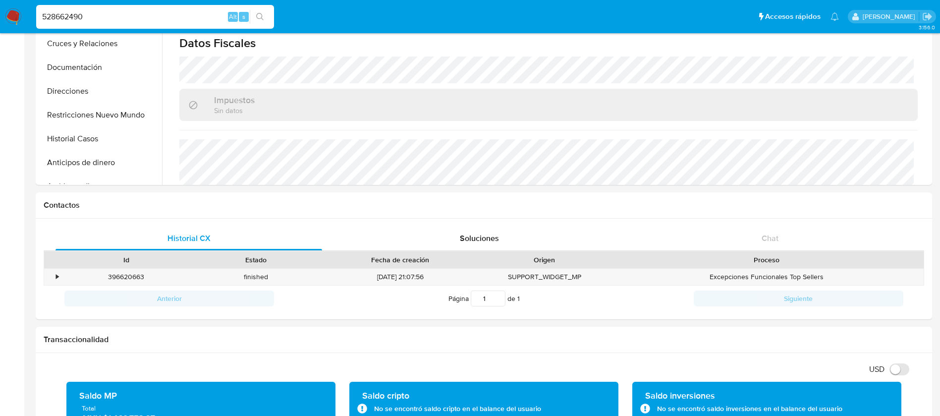
drag, startPoint x: 100, startPoint y: 17, endPoint x: 0, endPoint y: -9, distance: 103.1
paste input "211727044"
type input "211727044"
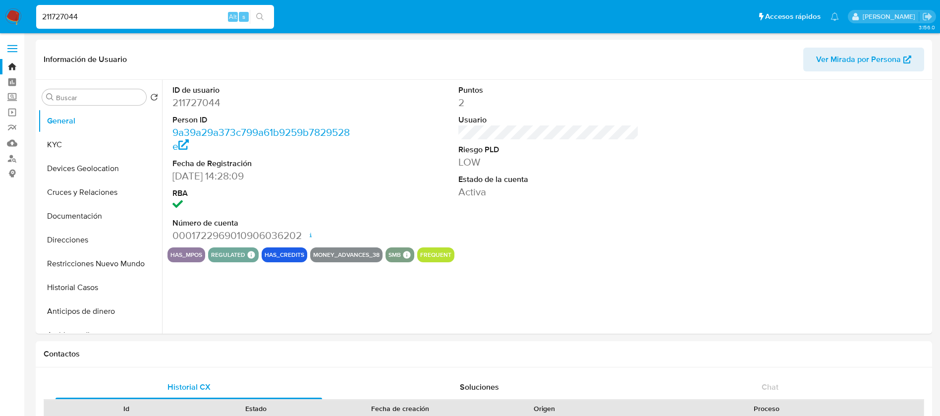
select select "10"
click at [104, 144] on button "KYC" at bounding box center [96, 145] width 116 height 24
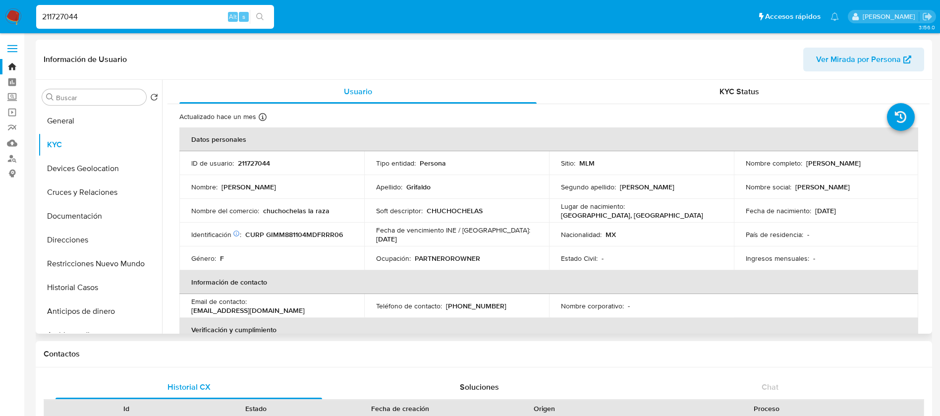
click at [269, 168] on td "ID de usuario : 211727044" at bounding box center [271, 163] width 185 height 24
click at [264, 164] on p "211727044" at bounding box center [254, 163] width 32 height 9
drag, startPoint x: 887, startPoint y: 162, endPoint x: 804, endPoint y: 162, distance: 82.7
click at [804, 162] on div "Nombre completo : Marcela Grifaldo Marquez" at bounding box center [826, 163] width 161 height 9
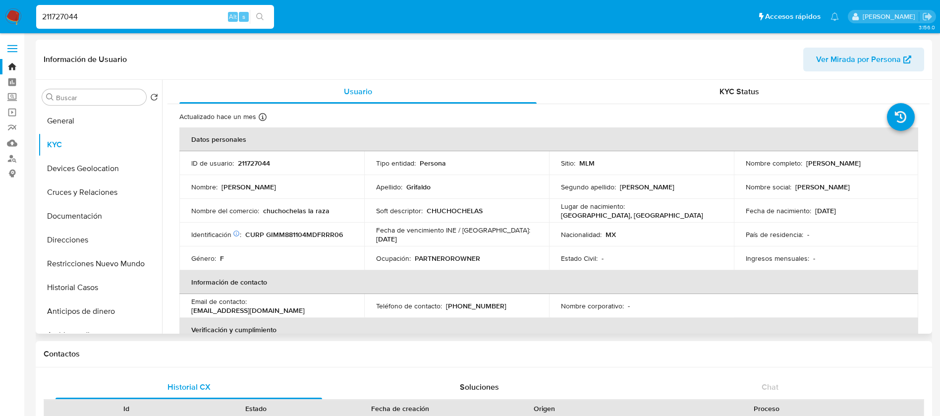
click at [258, 160] on p "211727044" at bounding box center [254, 163] width 32 height 9
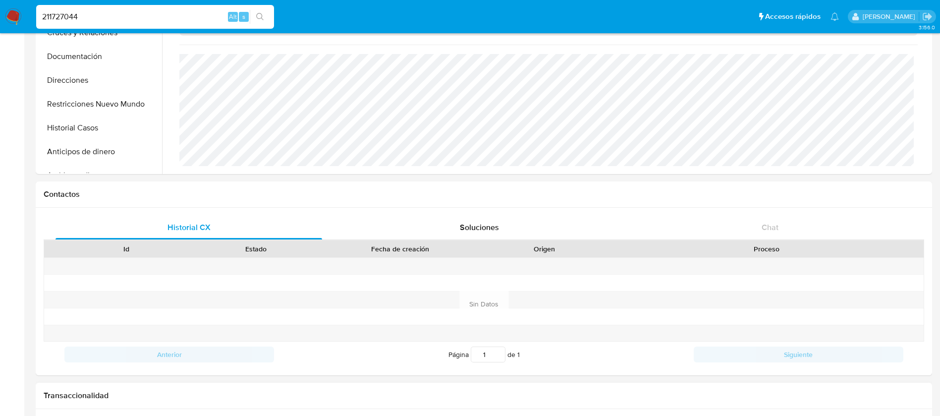
scroll to position [297, 0]
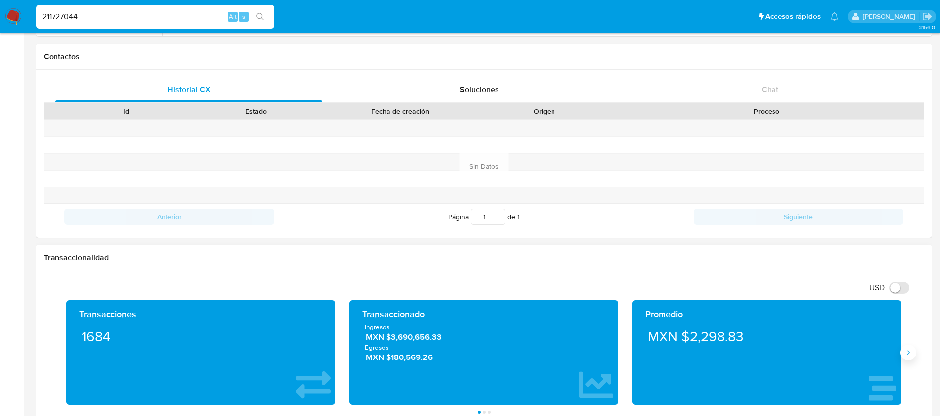
click at [908, 358] on button "Siguiente" at bounding box center [908, 352] width 16 height 16
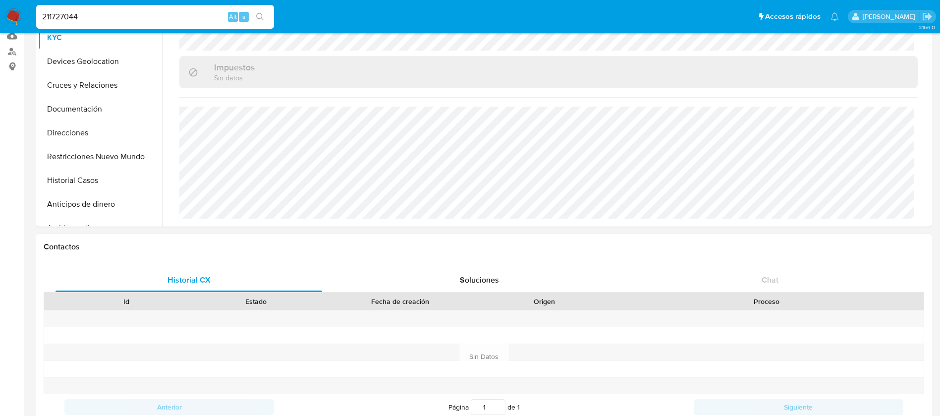
scroll to position [0, 0]
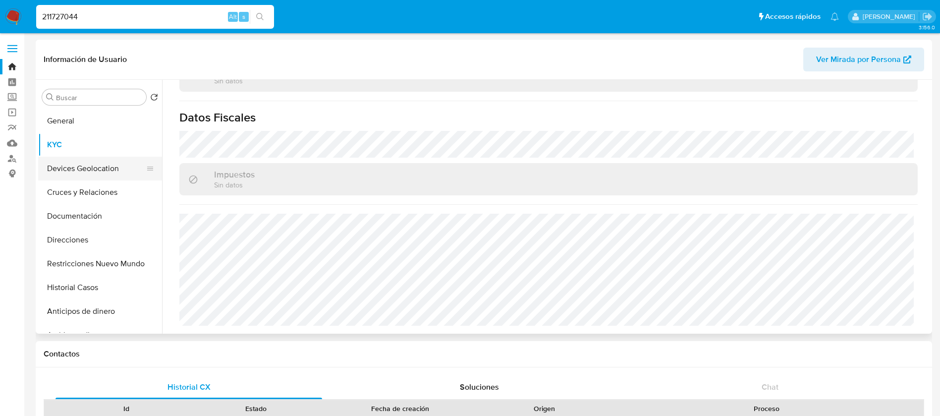
click at [114, 169] on button "Devices Geolocation" at bounding box center [96, 169] width 116 height 24
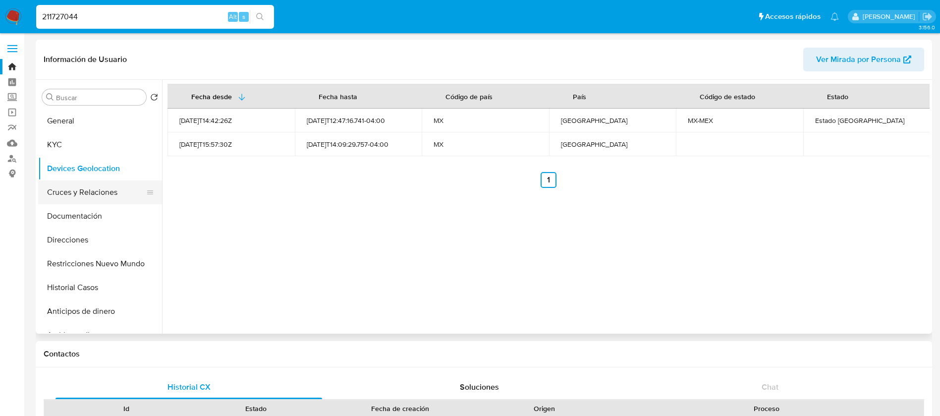
click at [89, 187] on button "Cruces y Relaciones" at bounding box center [96, 192] width 116 height 24
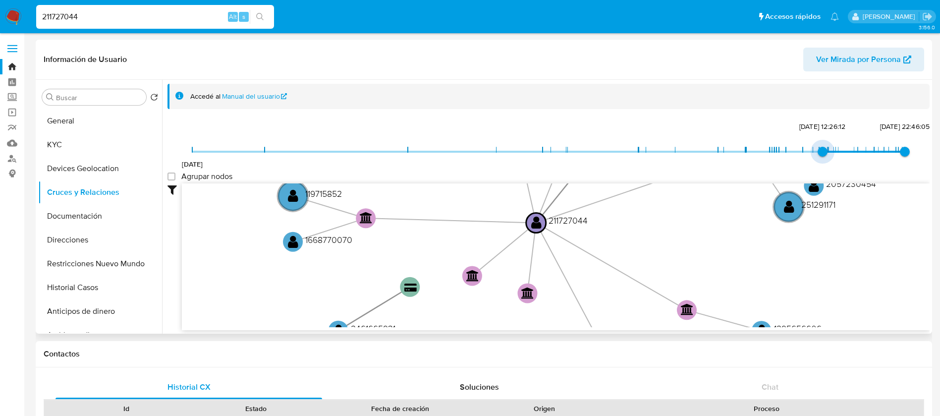
type input "1740601962000"
drag, startPoint x: 195, startPoint y: 151, endPoint x: 823, endPoint y: 153, distance: 628.2
click at [823, 153] on span "26/2/2025, 14:32:42" at bounding box center [827, 152] width 10 height 10
drag, startPoint x: 176, startPoint y: 180, endPoint x: 238, endPoint y: 196, distance: 63.4
click at [176, 180] on label "Agrupar nodos" at bounding box center [199, 176] width 65 height 10
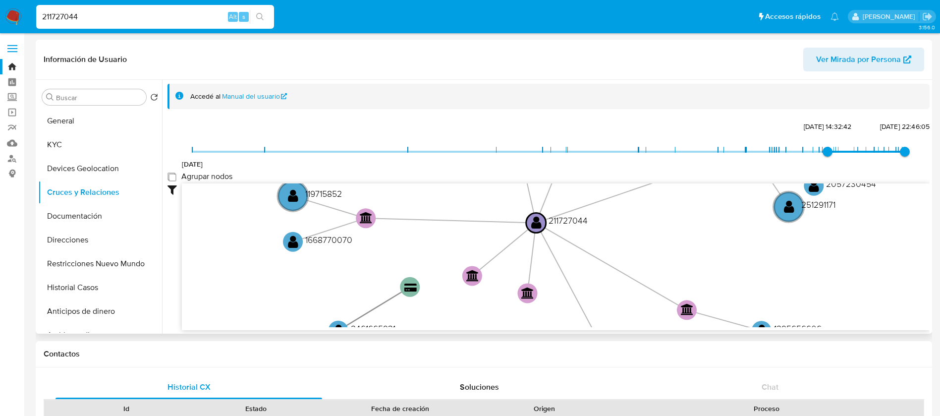
click at [175, 180] on group_nodes "Agrupar nodos" at bounding box center [171, 176] width 8 height 8
checkbox group_nodes "true"
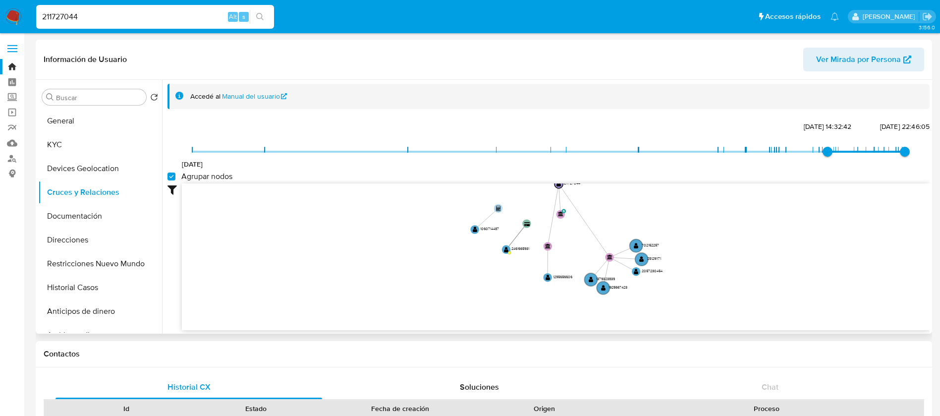
drag, startPoint x: 727, startPoint y: 298, endPoint x: 533, endPoint y: 239, distance: 202.5
click at [720, 188] on icon "device-6465787008813b001865d77e  device-659c4715e3a2d16b5bf7b483  device-66f5…" at bounding box center [556, 255] width 748 height 144
click at [79, 213] on button "Documentación" at bounding box center [96, 216] width 116 height 24
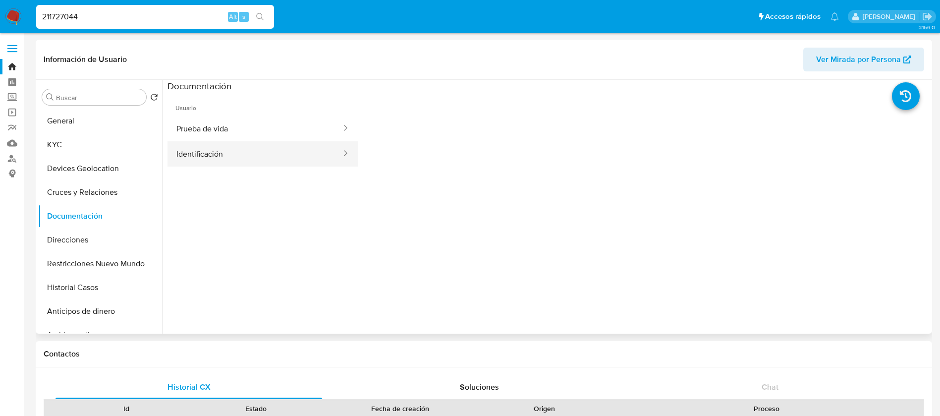
click at [248, 154] on button "Identificación" at bounding box center [254, 153] width 175 height 25
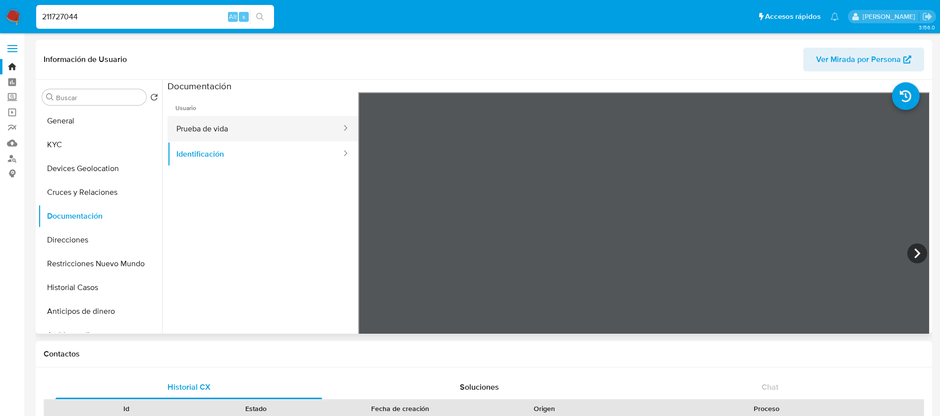
click at [279, 136] on button "Prueba de vida" at bounding box center [254, 128] width 175 height 25
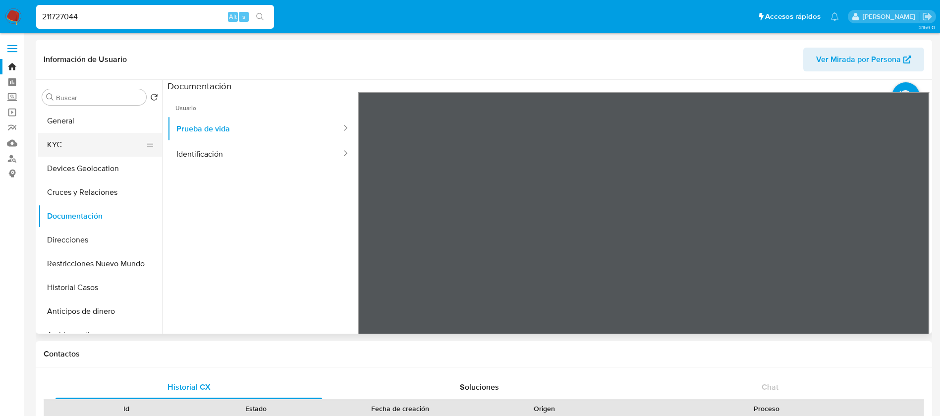
click at [58, 135] on button "KYC" at bounding box center [96, 145] width 116 height 24
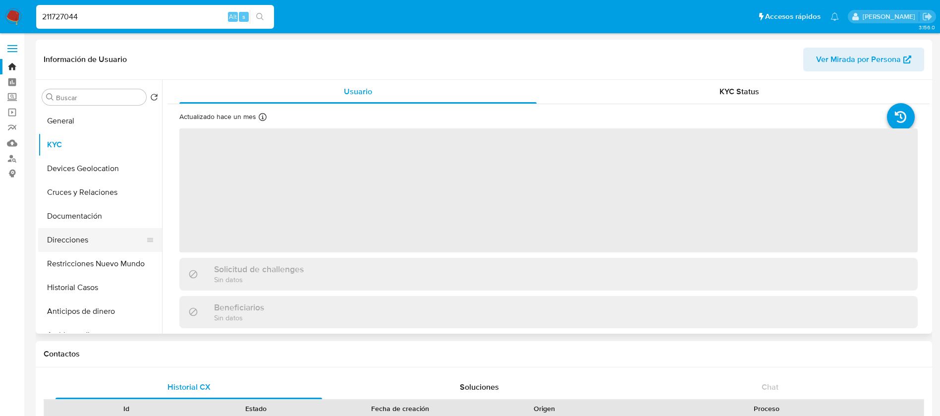
scroll to position [297, 0]
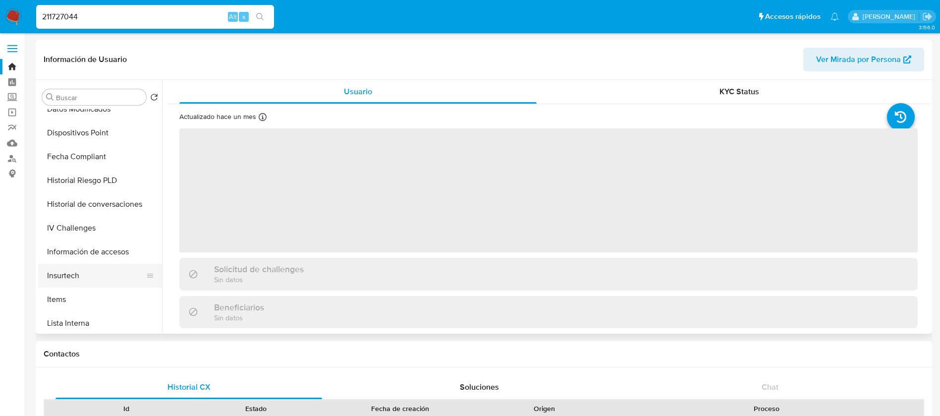
drag, startPoint x: 76, startPoint y: 291, endPoint x: 87, endPoint y: 277, distance: 18.3
click at [77, 292] on button "Items" at bounding box center [100, 299] width 124 height 24
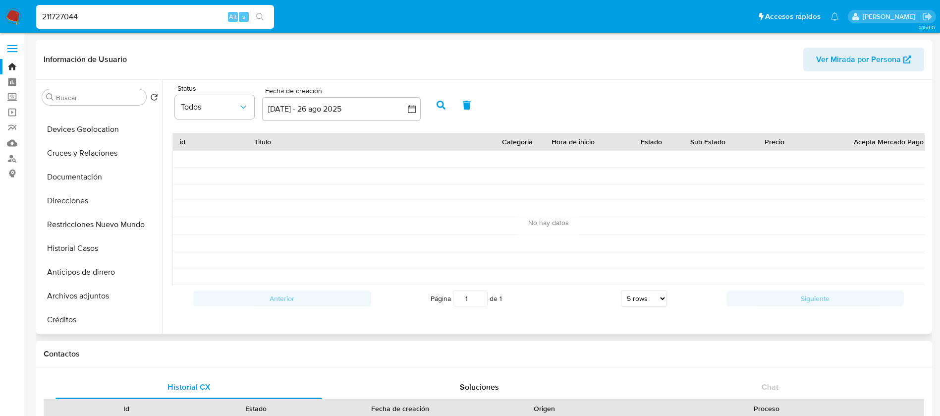
scroll to position [0, 0]
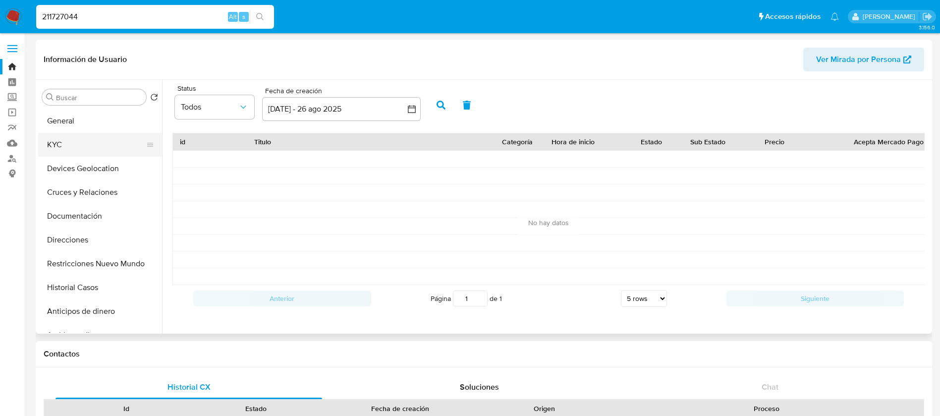
click at [52, 149] on button "KYC" at bounding box center [96, 145] width 116 height 24
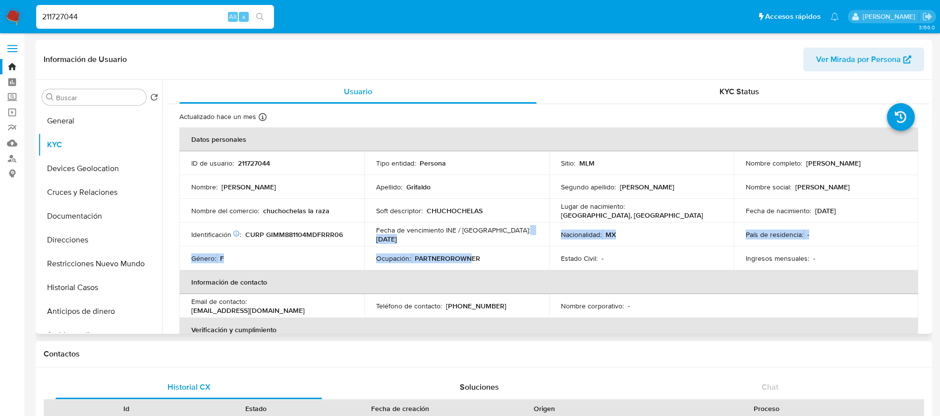
drag, startPoint x: 409, startPoint y: 245, endPoint x: 502, endPoint y: 256, distance: 94.3
click at [502, 256] on tbody "ID de usuario : 211727044 Tipo entidad : Persona Sitio : MLM Nombre completo : …" at bounding box center [548, 210] width 739 height 119
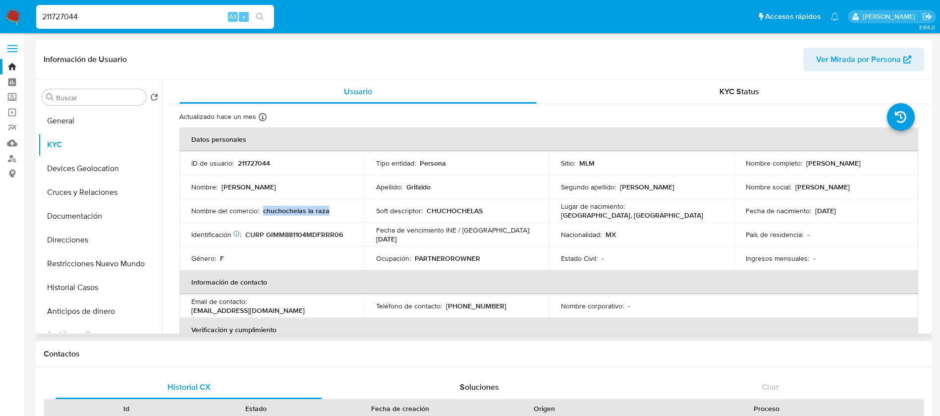
drag, startPoint x: 328, startPoint y: 210, endPoint x: 262, endPoint y: 211, distance: 66.9
click at [262, 211] on div "Nombre del comercio : chuchochelas la raza" at bounding box center [271, 210] width 161 height 9
drag, startPoint x: 496, startPoint y: 214, endPoint x: 425, endPoint y: 210, distance: 71.5
click at [425, 210] on div "Soft descriptor : CHUCHOCHELAS" at bounding box center [456, 210] width 161 height 9
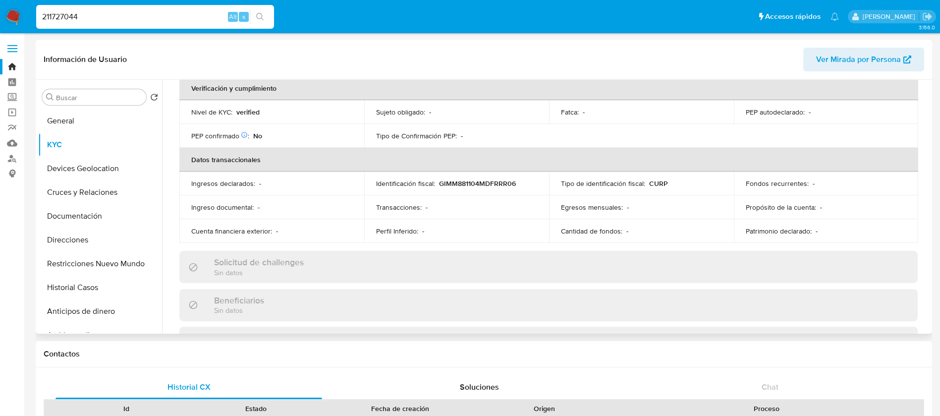
scroll to position [446, 0]
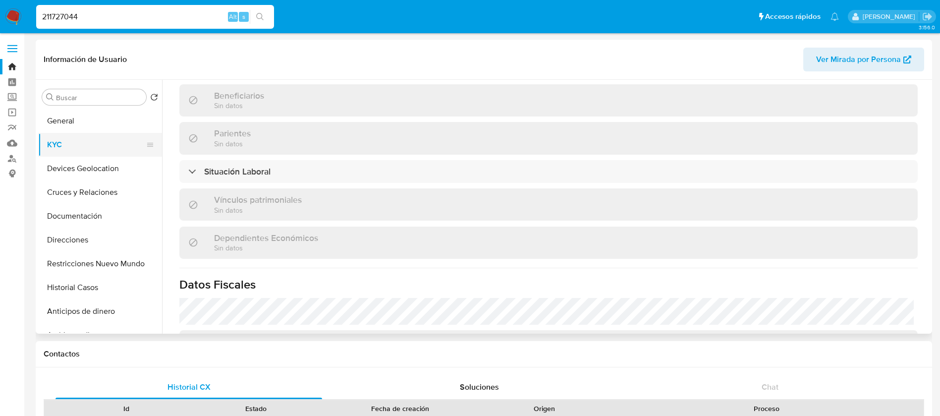
click at [114, 146] on button "KYC" at bounding box center [96, 145] width 116 height 24
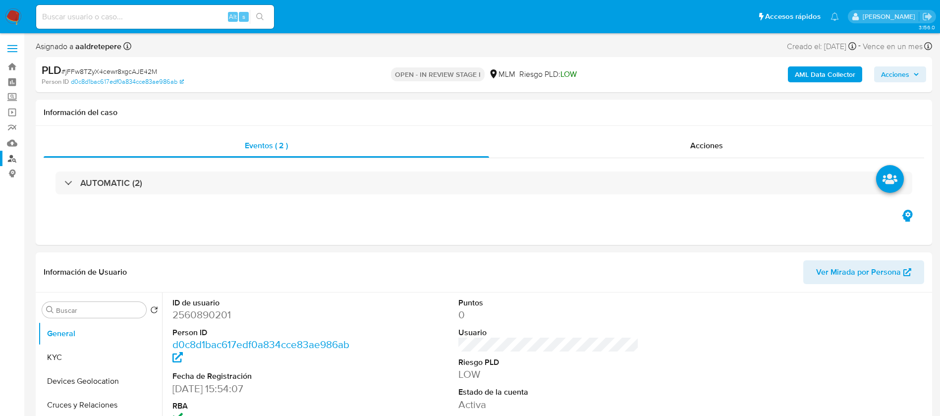
select select "10"
click at [10, 138] on link "Mulan" at bounding box center [59, 142] width 118 height 15
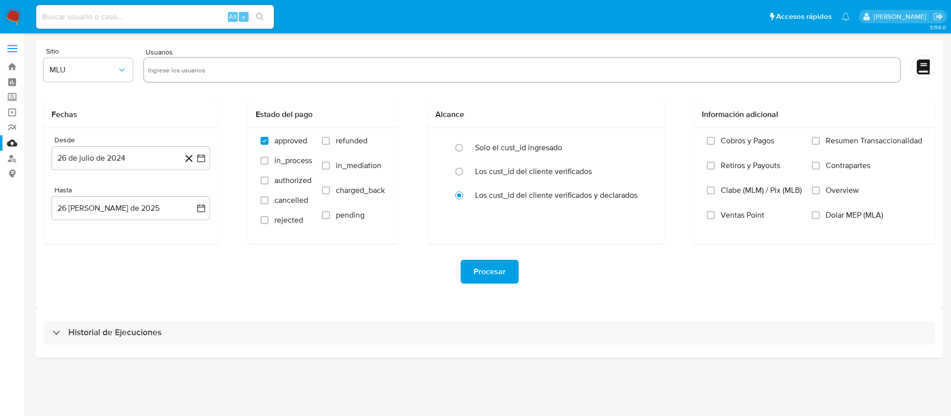
click at [188, 78] on div at bounding box center [522, 70] width 758 height 26
click at [191, 74] on input "text" at bounding box center [522, 70] width 748 height 16
paste input "2560890201"
type input "2560890201"
drag, startPoint x: 97, startPoint y: 75, endPoint x: 96, endPoint y: 83, distance: 8.0
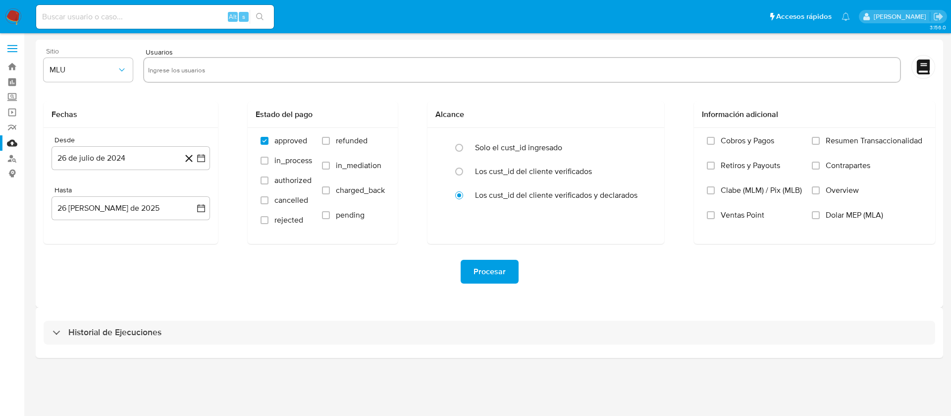
click at [96, 76] on button "MLU" at bounding box center [88, 70] width 89 height 24
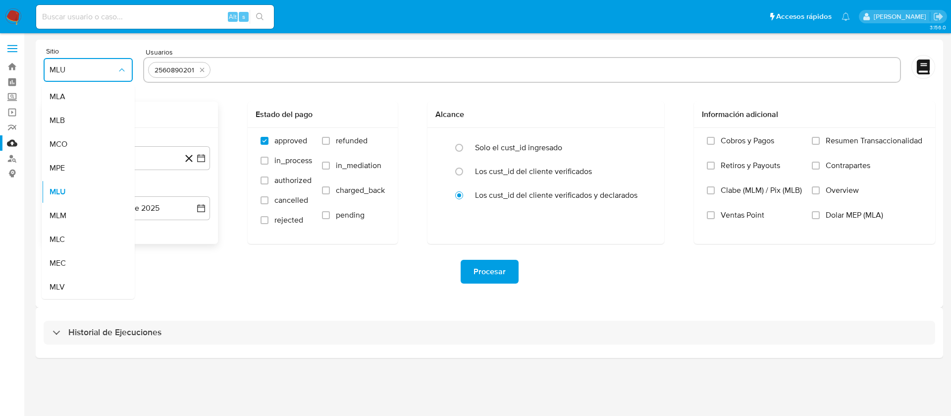
drag, startPoint x: 60, startPoint y: 213, endPoint x: 64, endPoint y: 194, distance: 19.8
click at [60, 214] on span "MLM" at bounding box center [58, 216] width 17 height 10
click at [92, 162] on button "26 de julio de 2024" at bounding box center [131, 158] width 159 height 24
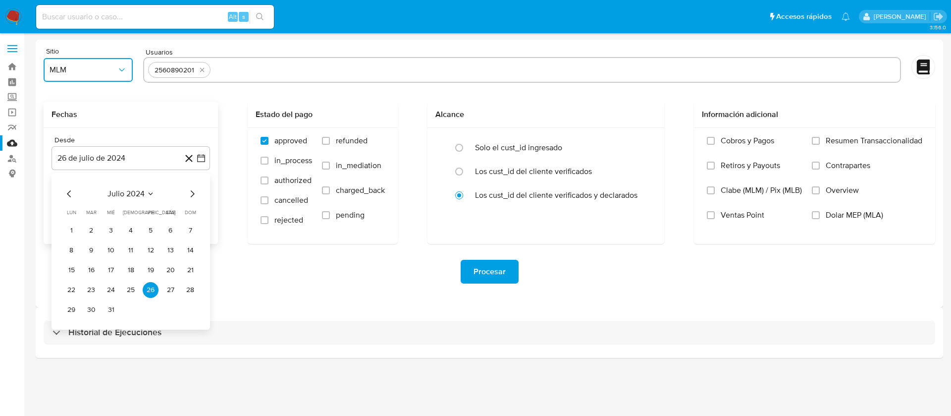
click at [125, 192] on span "julio 2024" at bounding box center [126, 194] width 37 height 10
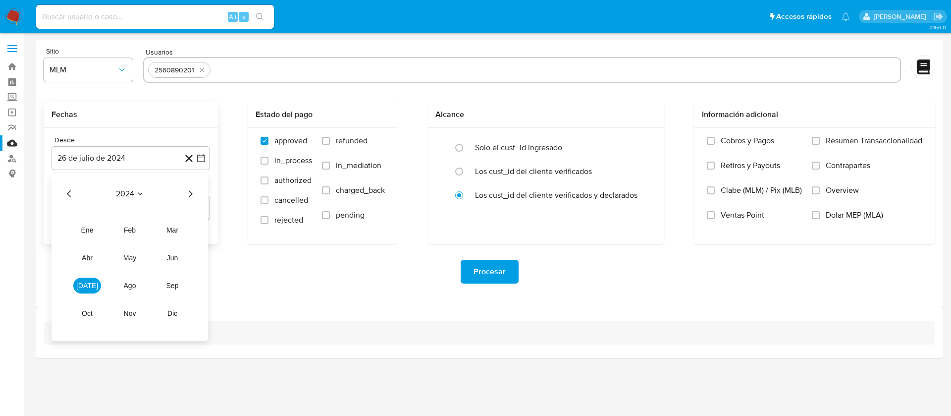
click at [190, 191] on icon "Año siguiente" at bounding box center [191, 193] width 4 height 7
click at [136, 236] on button "feb" at bounding box center [130, 230] width 28 height 16
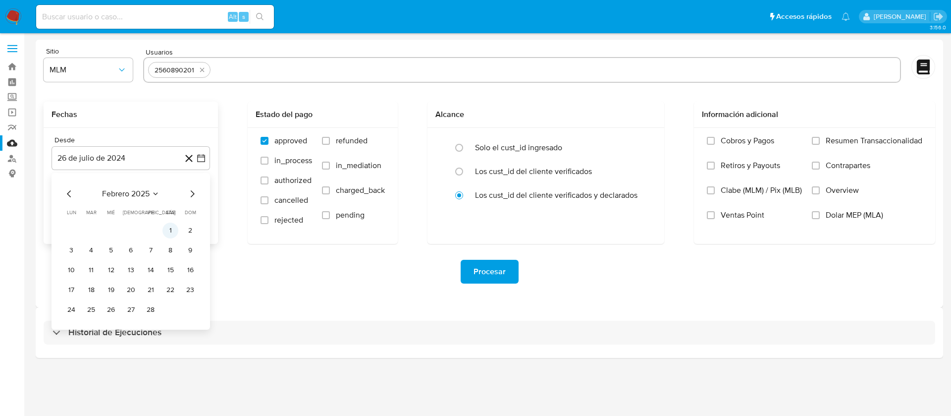
click at [172, 229] on button "1" at bounding box center [170, 230] width 16 height 16
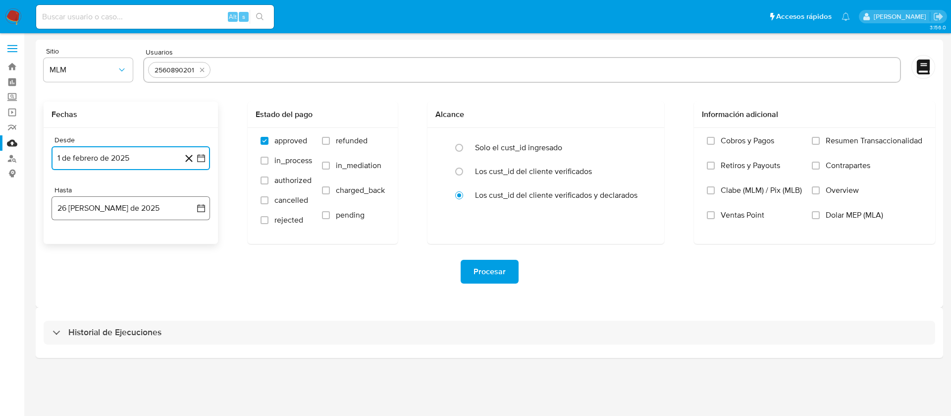
click at [120, 217] on button "26 de agosto de 2025" at bounding box center [131, 208] width 159 height 24
click at [67, 242] on icon "Mes anterior" at bounding box center [69, 244] width 12 height 12
drag, startPoint x: 131, startPoint y: 365, endPoint x: 158, endPoint y: 349, distance: 30.9
click at [131, 364] on button "31" at bounding box center [131, 360] width 16 height 16
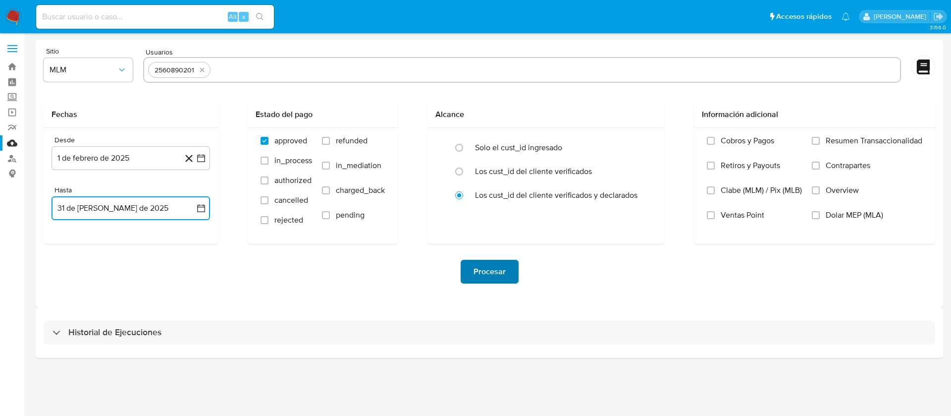
click at [473, 263] on button "Procesar" at bounding box center [490, 272] width 58 height 24
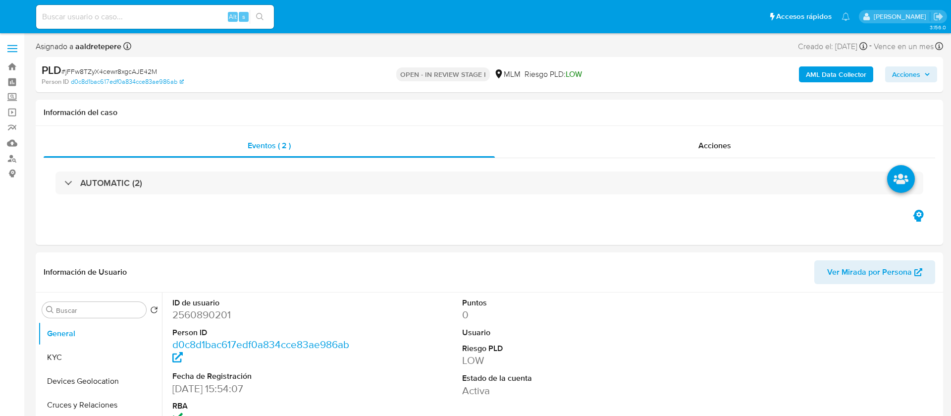
select select "10"
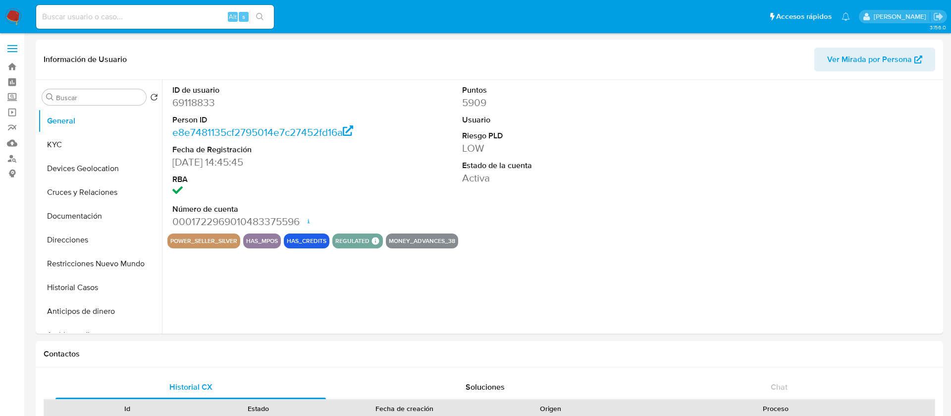
select select "10"
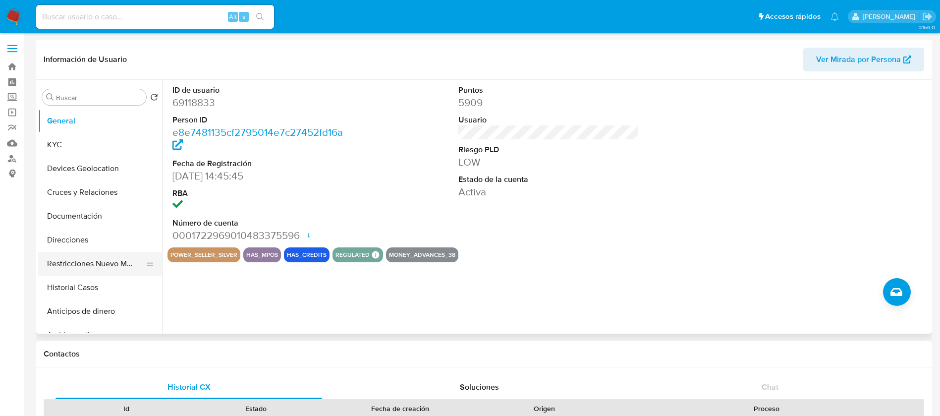
click at [103, 267] on button "Restricciones Nuevo Mundo" at bounding box center [96, 264] width 116 height 24
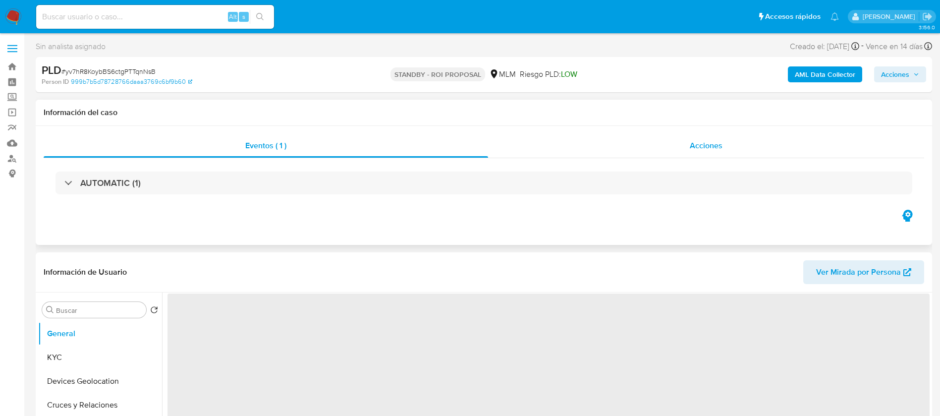
click at [693, 145] on span "Acciones" at bounding box center [706, 145] width 33 height 11
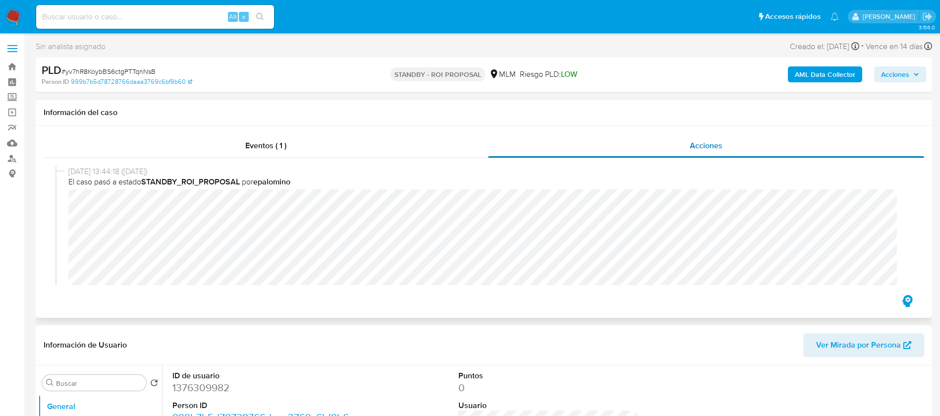
select select "10"
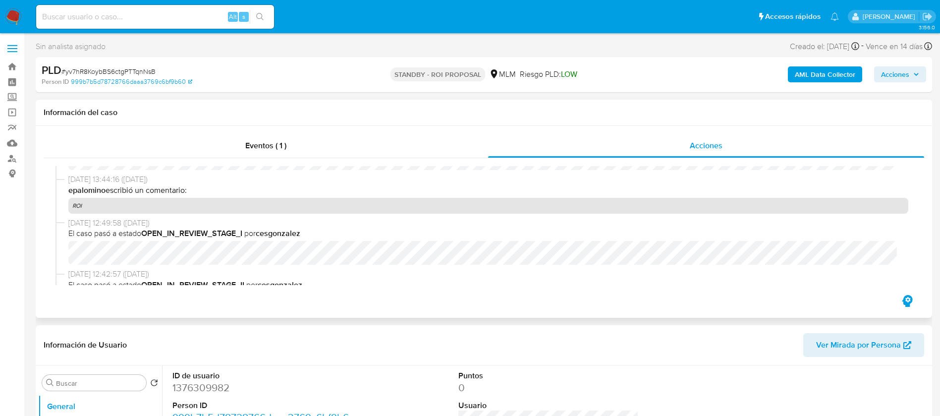
scroll to position [149, 0]
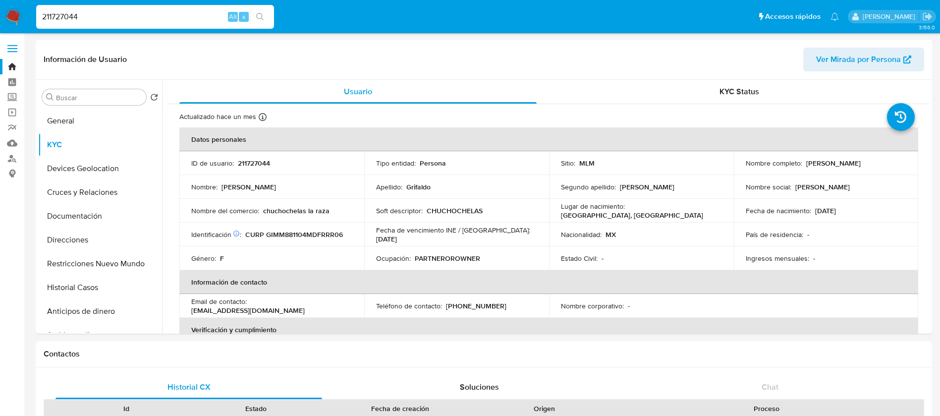
select select "10"
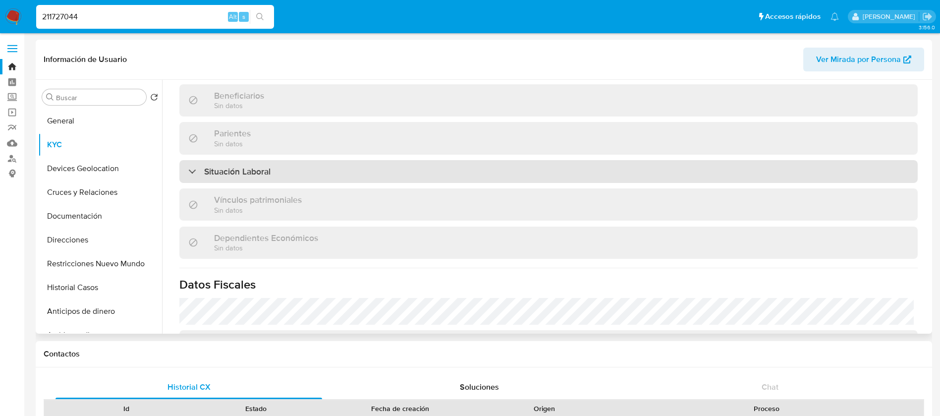
drag, startPoint x: 108, startPoint y: 143, endPoint x: 227, endPoint y: 175, distance: 122.6
click at [109, 143] on button "KYC" at bounding box center [100, 145] width 124 height 24
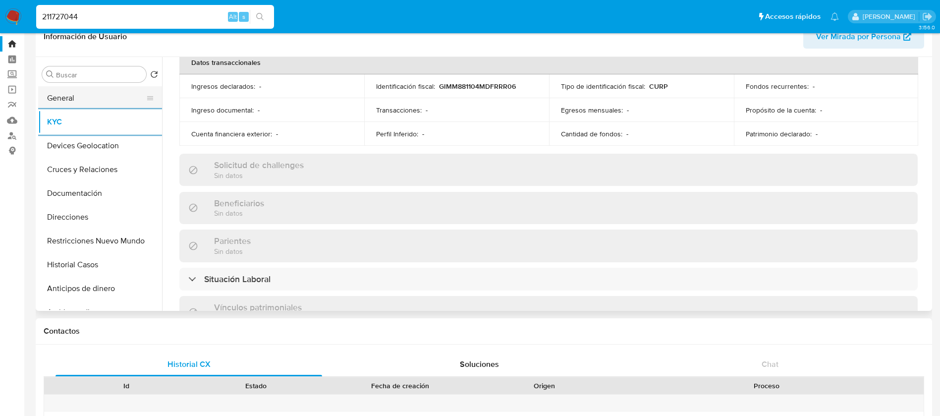
scroll to position [0, 0]
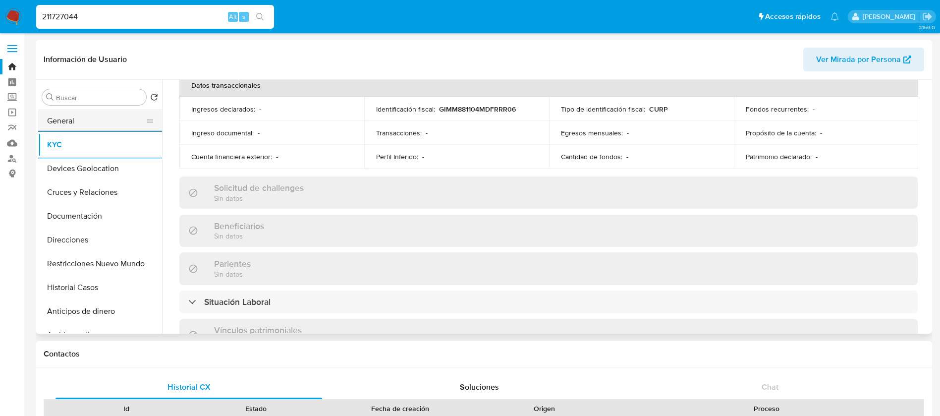
click at [99, 120] on button "General" at bounding box center [96, 121] width 116 height 24
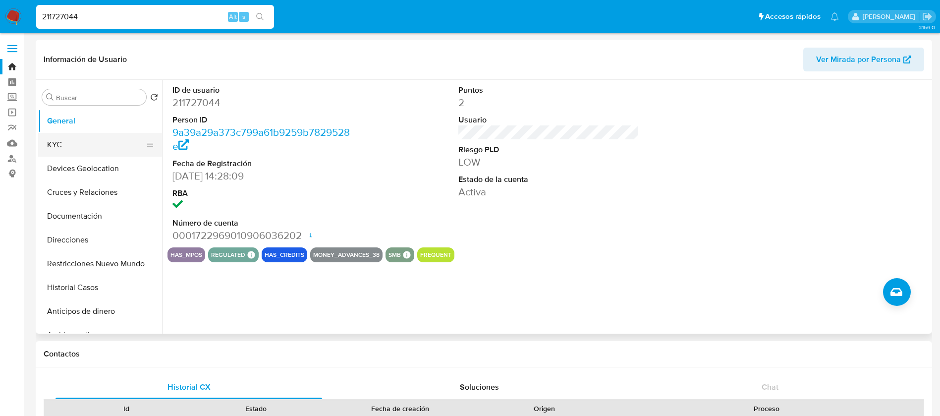
drag, startPoint x: 65, startPoint y: 137, endPoint x: 79, endPoint y: 133, distance: 14.6
click at [66, 138] on button "KYC" at bounding box center [96, 145] width 116 height 24
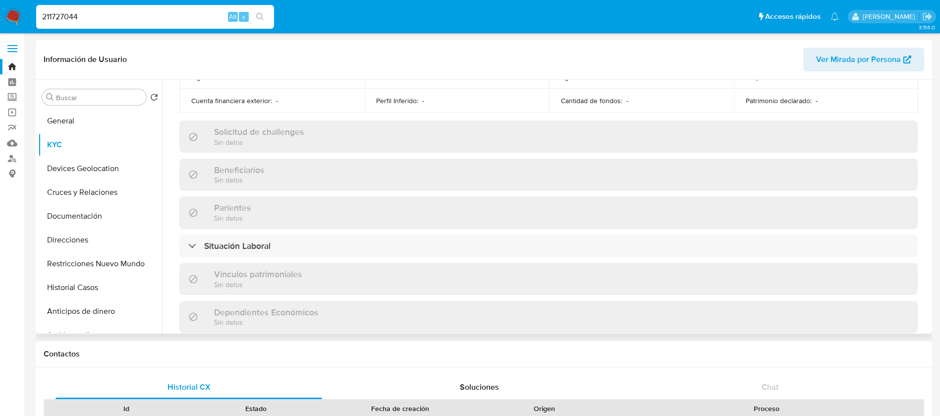
scroll to position [613, 0]
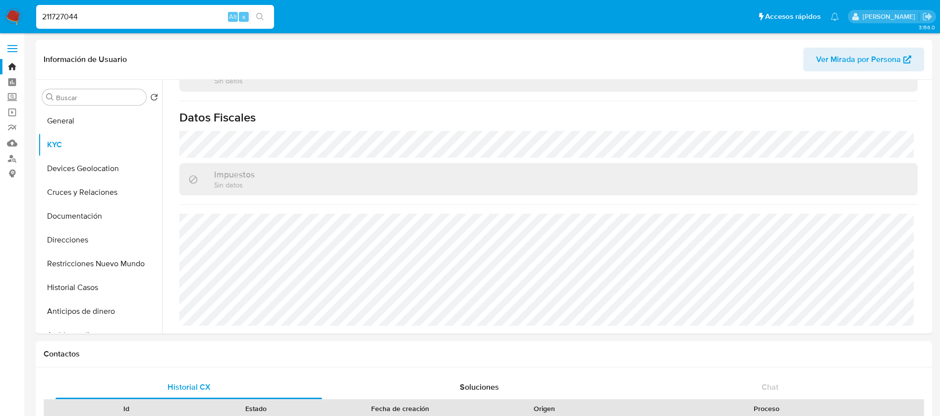
drag, startPoint x: 182, startPoint y: 18, endPoint x: 0, endPoint y: -28, distance: 187.4
paste input "560890201"
type input "2560890201"
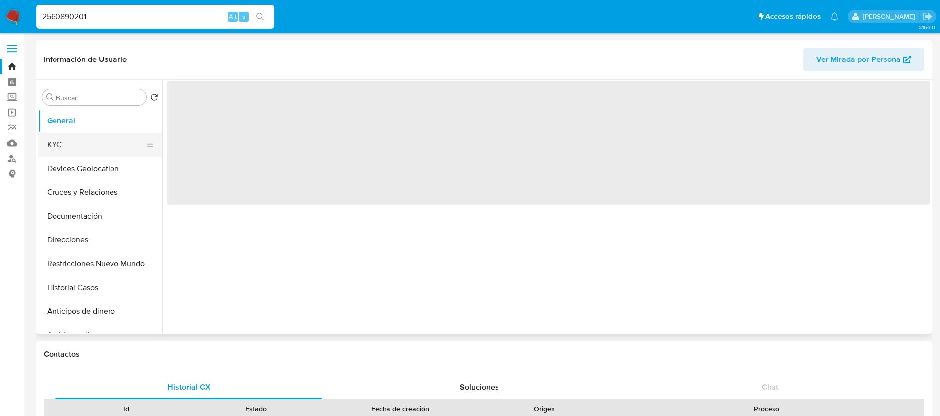
drag, startPoint x: 84, startPoint y: 154, endPoint x: 122, endPoint y: 148, distance: 38.6
click at [85, 154] on button "KYC" at bounding box center [96, 145] width 116 height 24
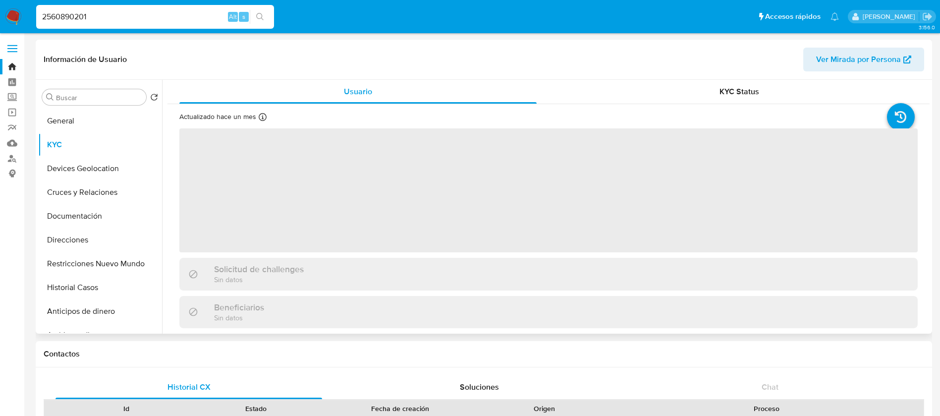
select select "10"
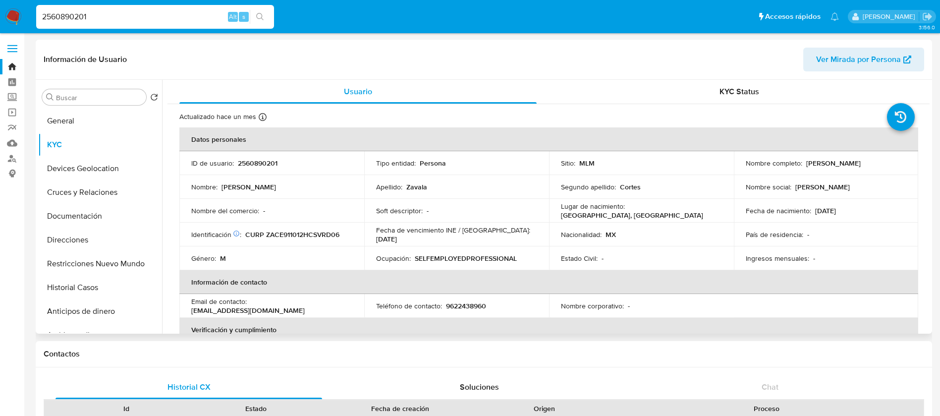
click at [260, 163] on p "2560890201" at bounding box center [258, 163] width 40 height 9
copy p "2560890201"
drag, startPoint x: 884, startPoint y: 163, endPoint x: 803, endPoint y: 163, distance: 81.2
click at [803, 163] on div "Nombre completo : [PERSON_NAME]" at bounding box center [826, 163] width 161 height 9
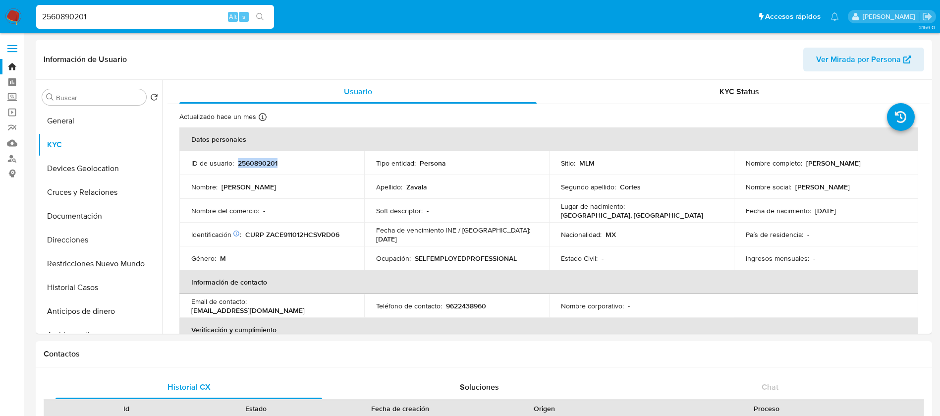
copy p "[PERSON_NAME]"
click at [267, 161] on p "2560890201" at bounding box center [258, 163] width 40 height 9
copy p "2560890201"
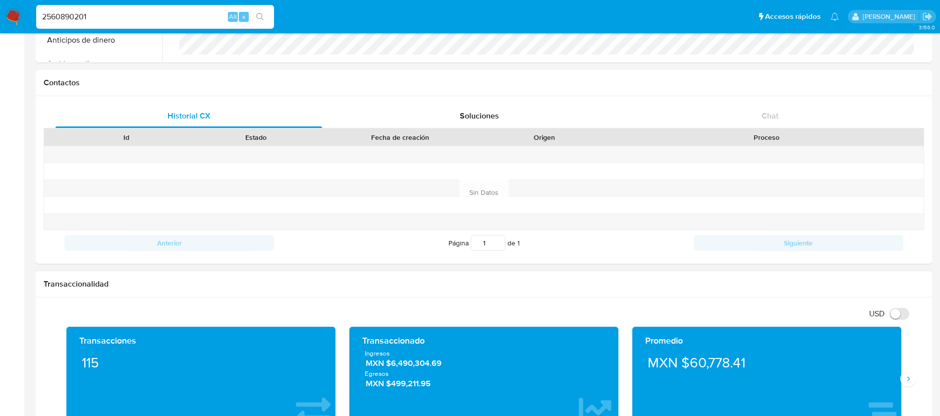
scroll to position [446, 0]
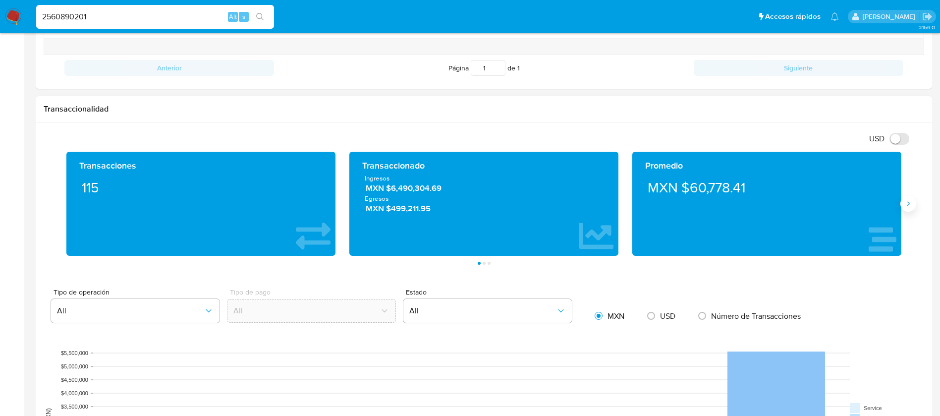
click at [910, 204] on icon "Siguiente" at bounding box center [908, 204] width 8 height 8
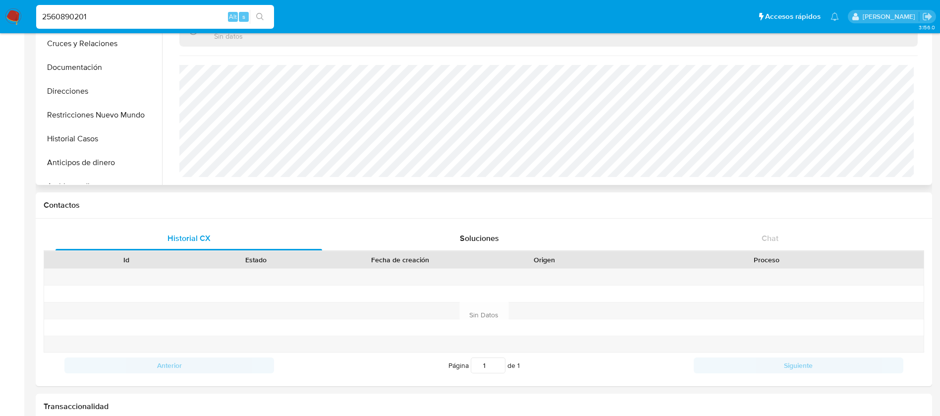
scroll to position [0, 0]
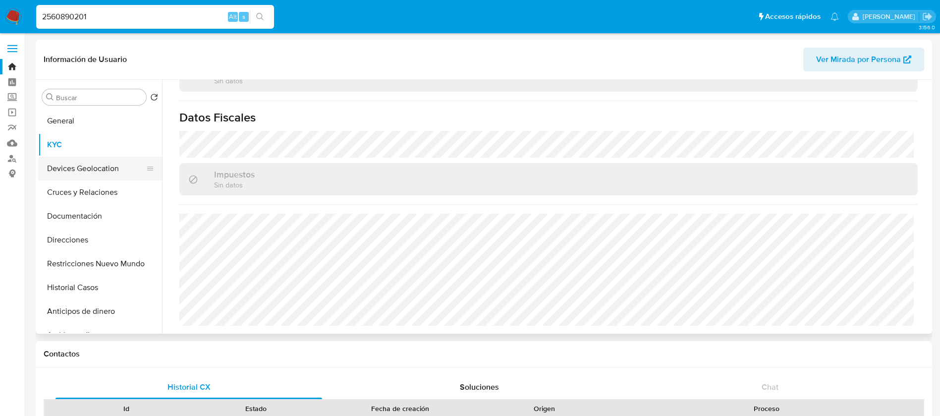
click at [124, 168] on button "Devices Geolocation" at bounding box center [96, 169] width 116 height 24
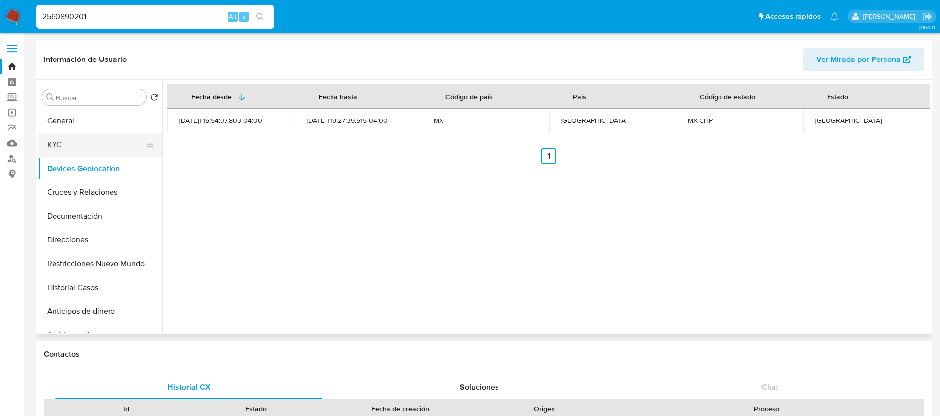
click at [67, 154] on ul "General KYC Devices Geolocation Cruces y Relaciones Documentación Direcciones R…" at bounding box center [100, 220] width 124 height 223
drag, startPoint x: 77, startPoint y: 145, endPoint x: 108, endPoint y: 148, distance: 30.8
click at [77, 145] on button "KYC" at bounding box center [96, 145] width 116 height 24
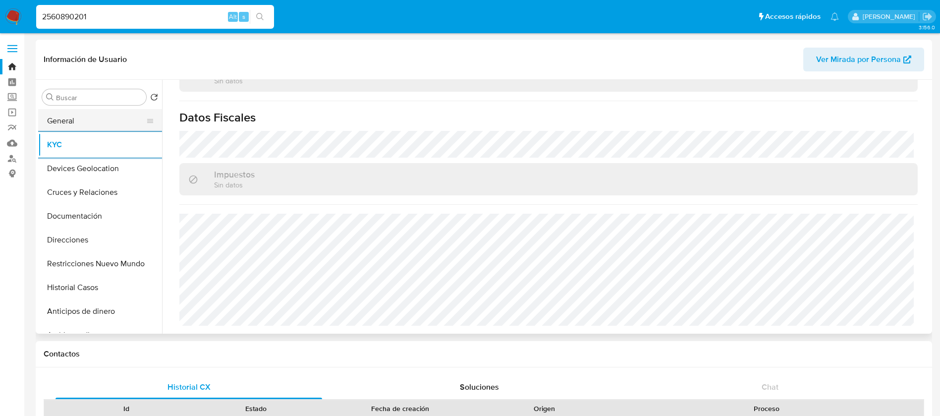
click at [70, 128] on button "General" at bounding box center [96, 121] width 116 height 24
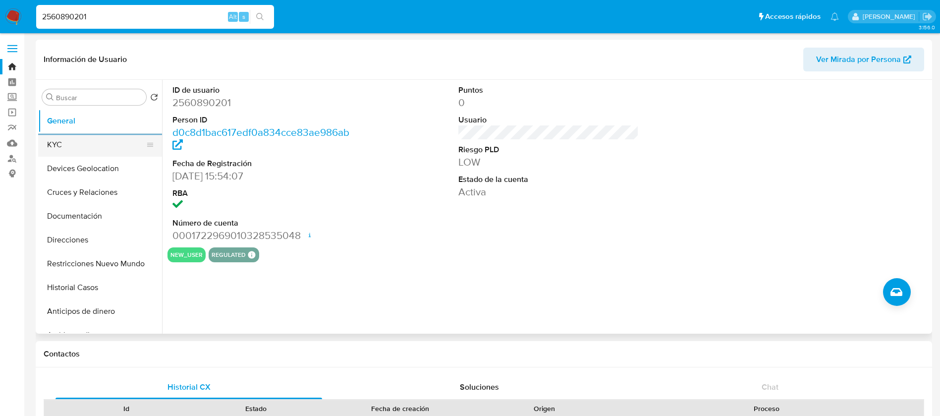
click at [78, 148] on button "KYC" at bounding box center [96, 145] width 116 height 24
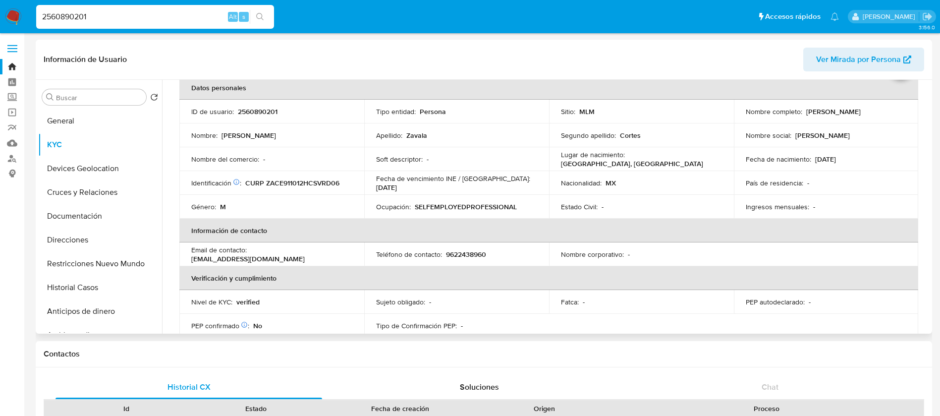
scroll to position [74, 0]
